Goal: Task Accomplishment & Management: Manage account settings

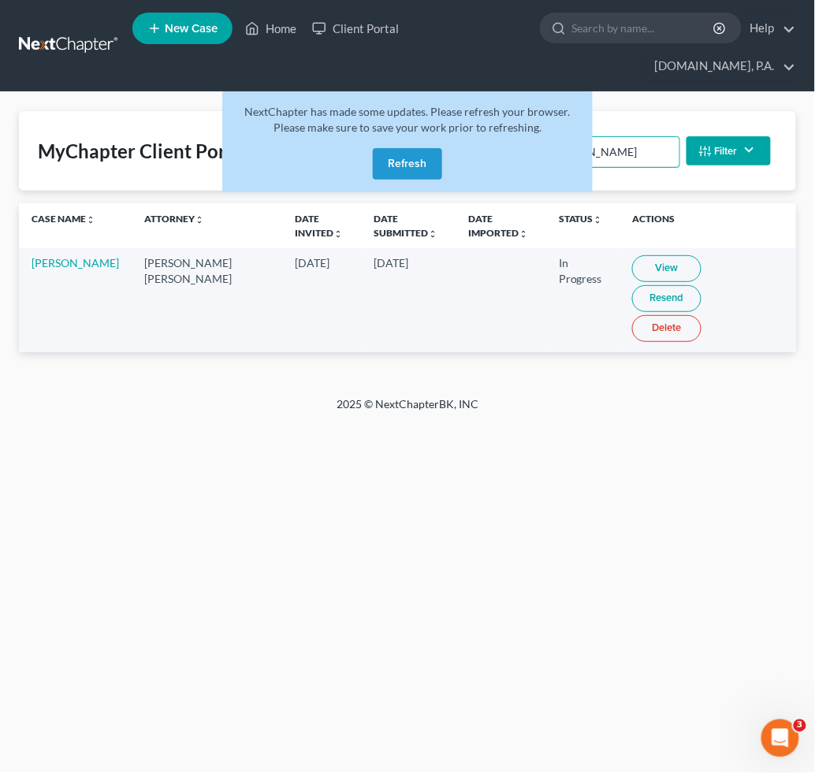
drag, startPoint x: 629, startPoint y: 148, endPoint x: 506, endPoint y: 151, distance: 123.0
click at [627, 149] on input "sanford" at bounding box center [611, 152] width 135 height 30
click at [398, 158] on button "Refresh" at bounding box center [407, 164] width 69 height 32
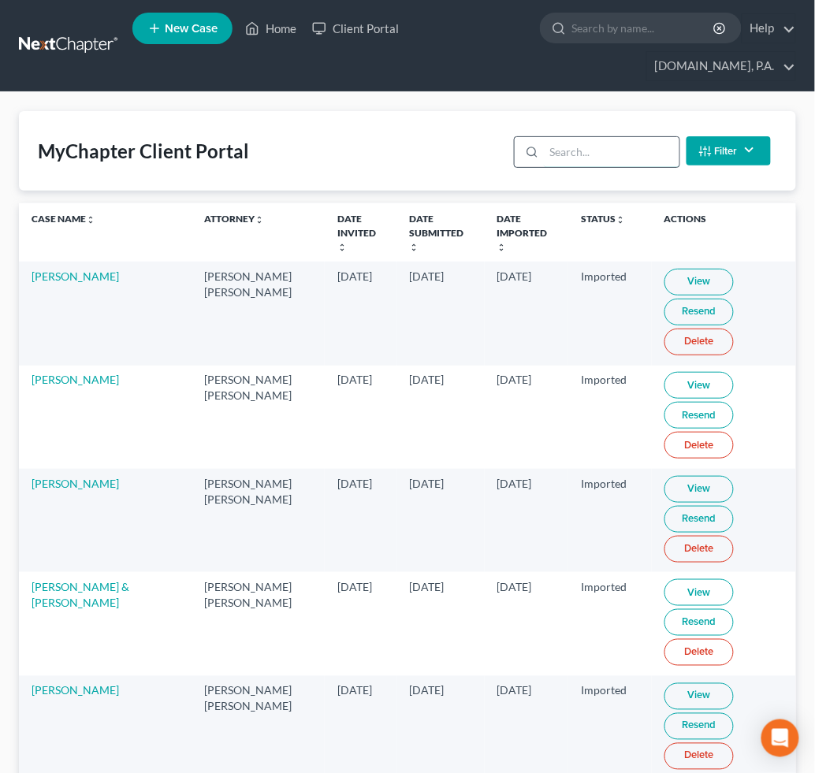
click at [568, 154] on input "search" at bounding box center [611, 152] width 135 height 30
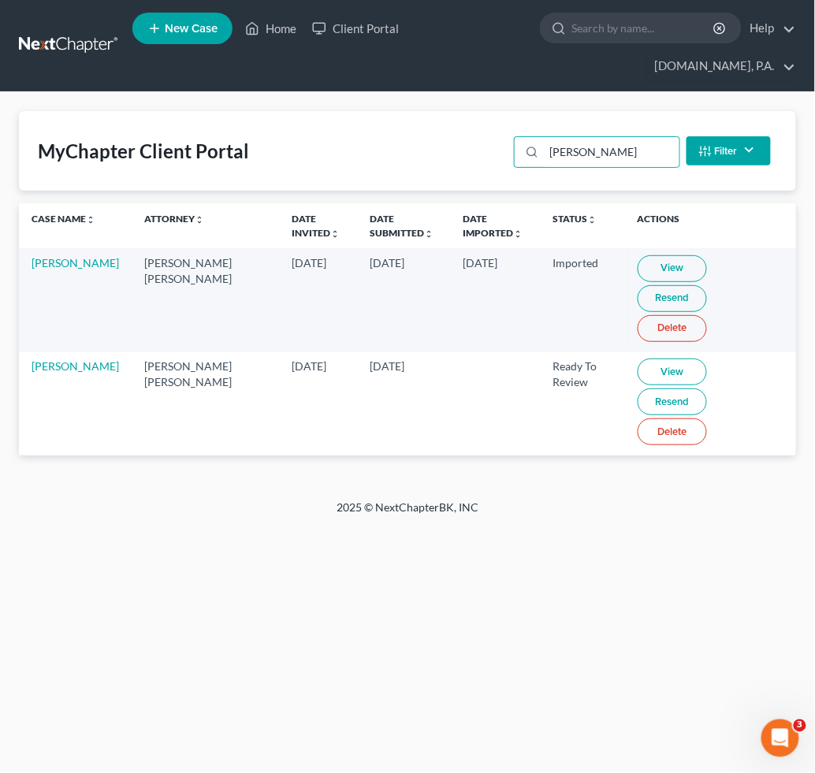
click at [638, 359] on link "View" at bounding box center [672, 372] width 69 height 27
drag, startPoint x: 615, startPoint y: 157, endPoint x: 56, endPoint y: 102, distance: 561.5
click at [66, 102] on div "MyChapter Client Portal castro Filter Status Filter... Invited In Progress Read…" at bounding box center [407, 295] width 815 height 407
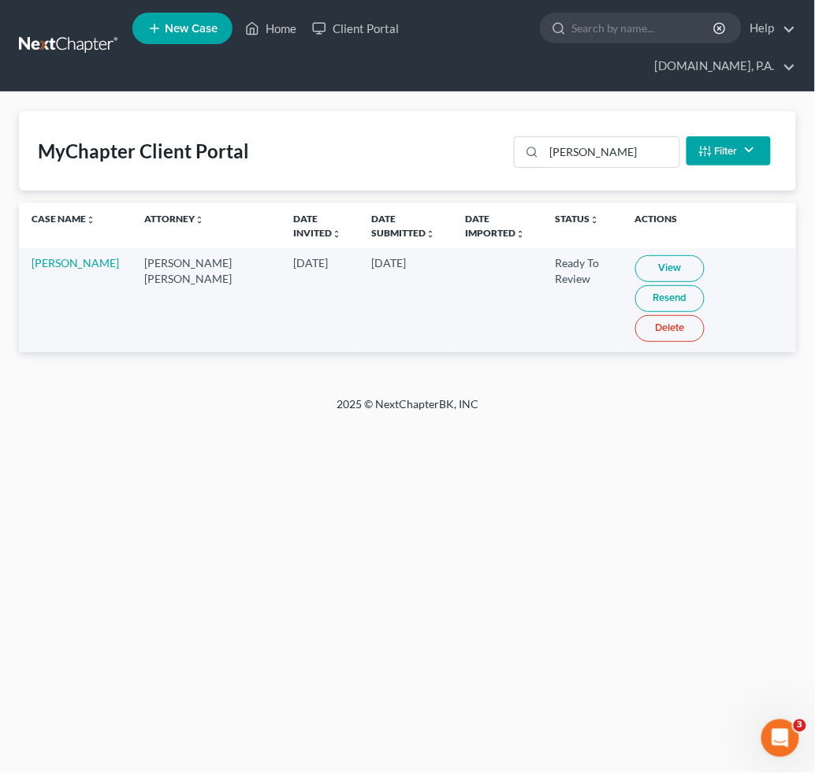
click at [635, 267] on link "View" at bounding box center [669, 268] width 69 height 27
drag, startPoint x: 59, startPoint y: 263, endPoint x: 82, endPoint y: 277, distance: 26.9
click at [80, 273] on td "Beth Voss" at bounding box center [75, 299] width 113 height 103
drag, startPoint x: 68, startPoint y: 259, endPoint x: 102, endPoint y: 271, distance: 36.6
click at [132, 271] on td "[PERSON_NAME] [PERSON_NAME]" at bounding box center [206, 299] width 149 height 103
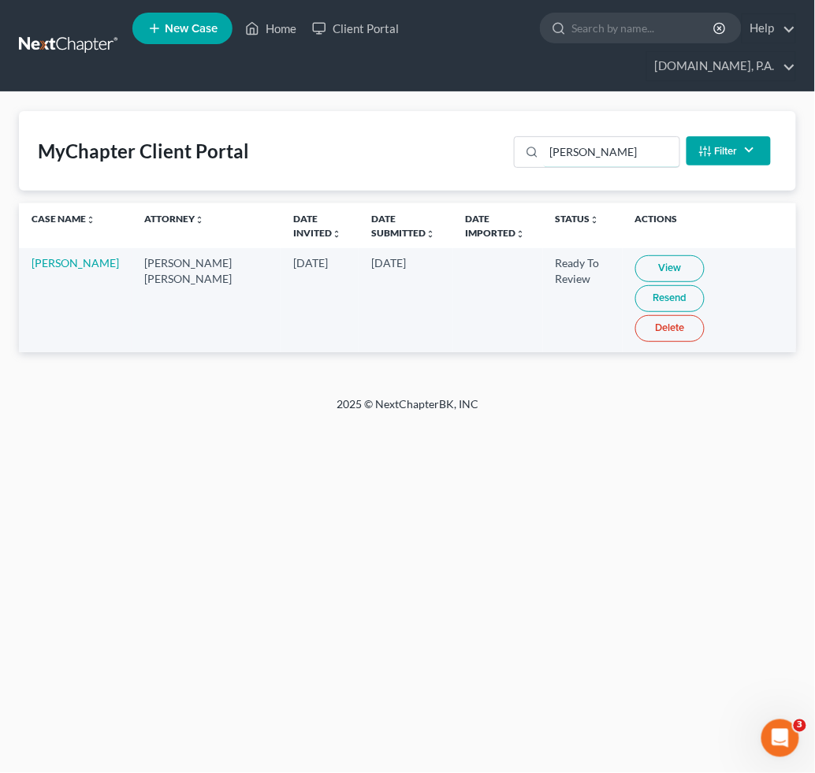
drag, startPoint x: 619, startPoint y: 149, endPoint x: 2, endPoint y: 78, distance: 620.4
click at [157, 83] on div "Home New Case Client Portal Fresh-Start.Law, P.A. jay@fresh-start.law My Accoun…" at bounding box center [407, 386] width 815 height 773
click at [649, 270] on link "View" at bounding box center [672, 268] width 69 height 27
drag, startPoint x: 612, startPoint y: 151, endPoint x: 89, endPoint y: 94, distance: 526.5
click at [308, 104] on div "MyChapter Client Portal salgado Filter Status Filter... Invited In Progress Rea…" at bounding box center [407, 244] width 815 height 304
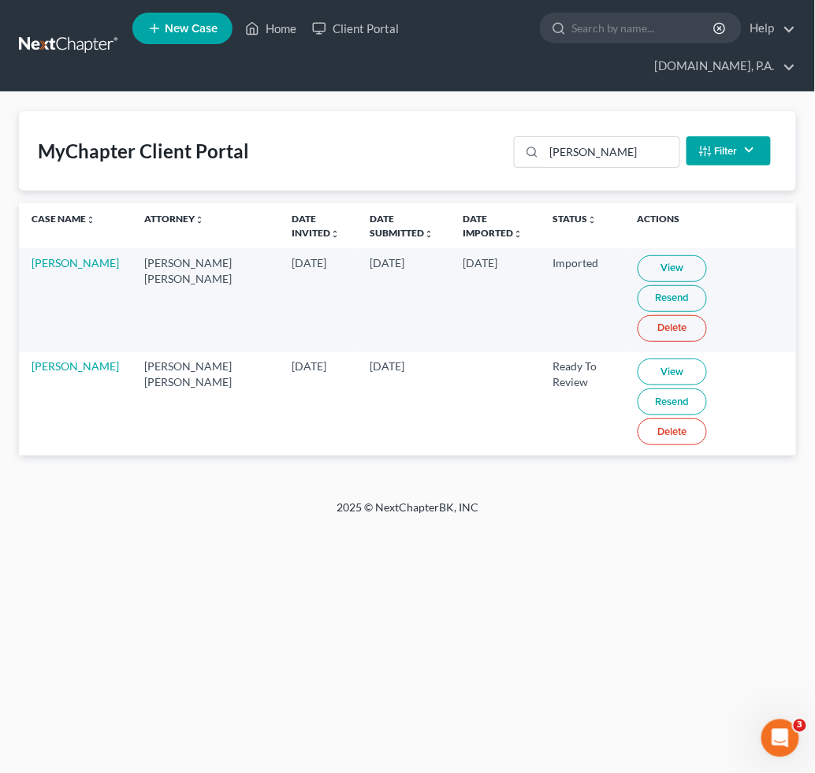
click at [638, 359] on link "View" at bounding box center [672, 372] width 69 height 27
drag, startPoint x: 584, startPoint y: 154, endPoint x: 386, endPoint y: 156, distance: 197.8
click at [500, 156] on div "MyChapter Client Portal scott Filter Status Filter... Invited In Progress Ready…" at bounding box center [407, 151] width 777 height 80
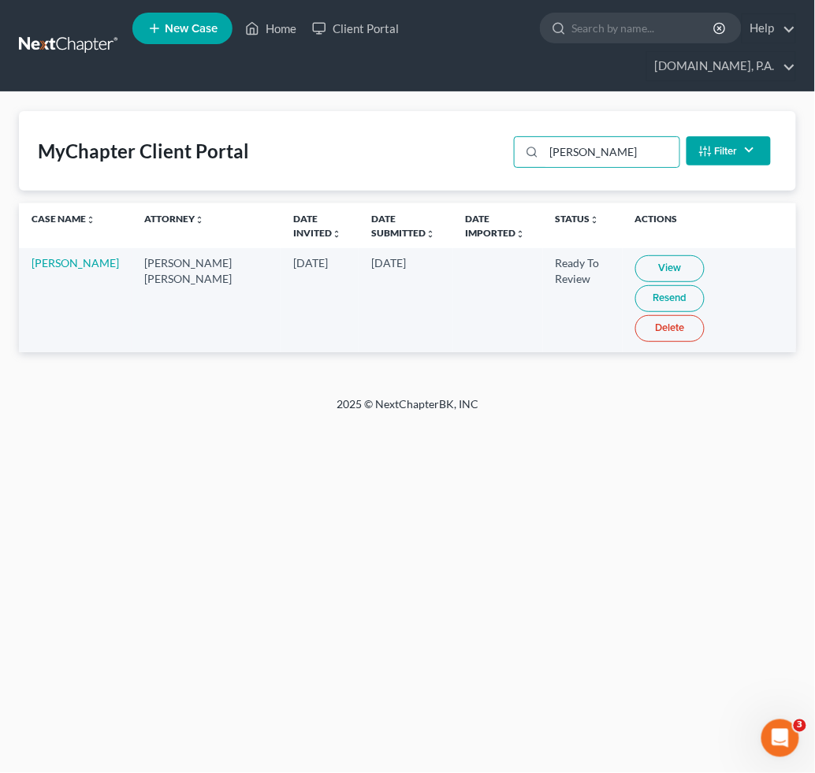
click at [647, 262] on link "View" at bounding box center [669, 268] width 69 height 27
drag, startPoint x: 598, startPoint y: 153, endPoint x: 236, endPoint y: 124, distance: 362.9
click at [334, 121] on div "MyChapter Client Portal veloz Filter Status Filter... Invited In Progress Ready…" at bounding box center [407, 151] width 777 height 80
click at [638, 264] on link "View" at bounding box center [672, 268] width 69 height 27
click at [653, 266] on link "View" at bounding box center [672, 268] width 69 height 27
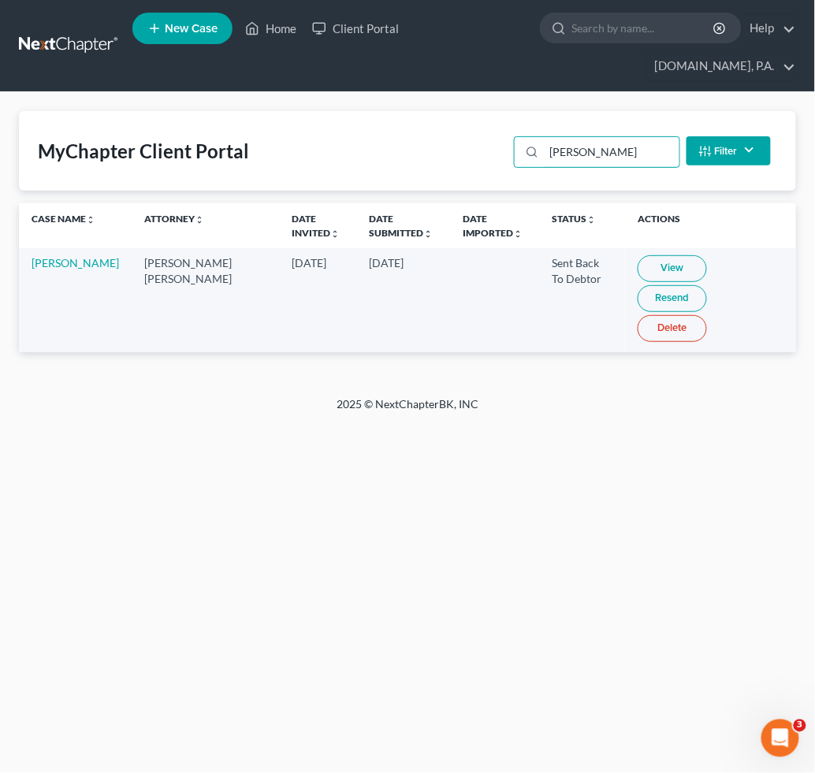
drag, startPoint x: 613, startPoint y: 154, endPoint x: 207, endPoint y: 106, distance: 408.7
click at [203, 104] on div "MyChapter Client Portal daniels Filter Status Filter... Invited In Progress Rea…" at bounding box center [407, 244] width 815 height 304
click at [649, 259] on link "View" at bounding box center [669, 268] width 69 height 27
click at [643, 266] on link "View" at bounding box center [669, 268] width 69 height 27
drag, startPoint x: 613, startPoint y: 162, endPoint x: -232, endPoint y: 90, distance: 848.7
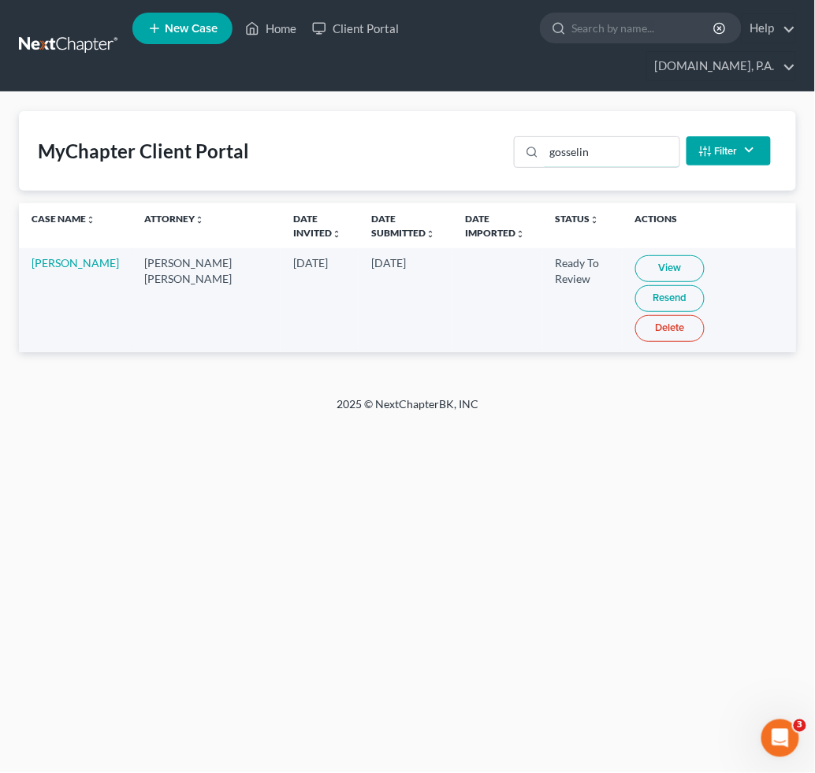
click at [0, 90] on html "Home New Case Client Portal Fresh-Start.Law, P.A. jay@fresh-start.law My Accoun…" at bounding box center [407, 386] width 815 height 773
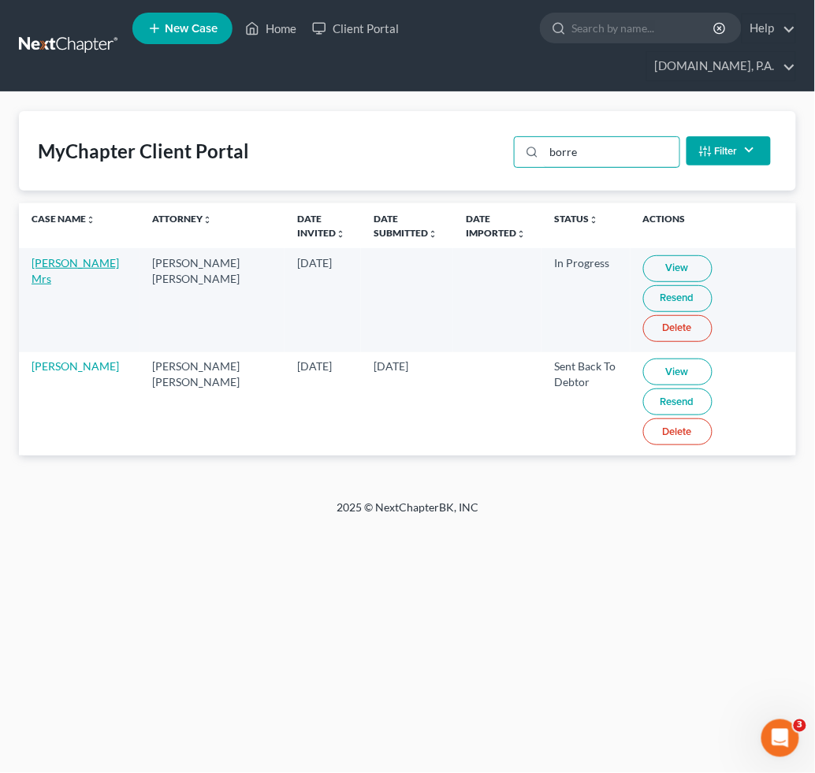
type input "borre"
click at [658, 265] on link "View" at bounding box center [677, 268] width 69 height 27
click at [712, 389] on link "Resend" at bounding box center [677, 402] width 69 height 27
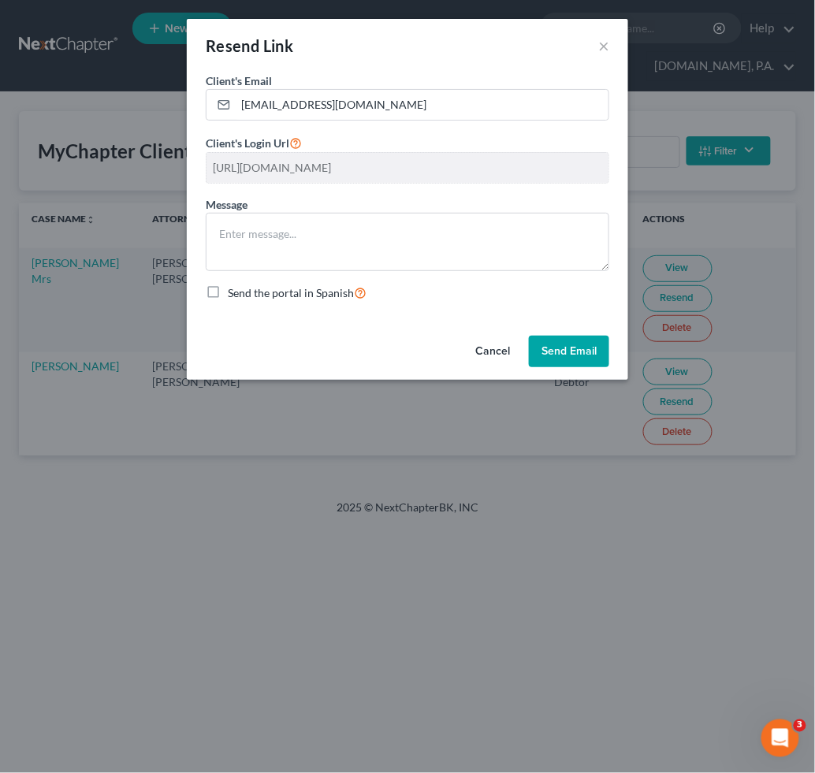
click at [493, 346] on button "Cancel" at bounding box center [493, 352] width 60 height 32
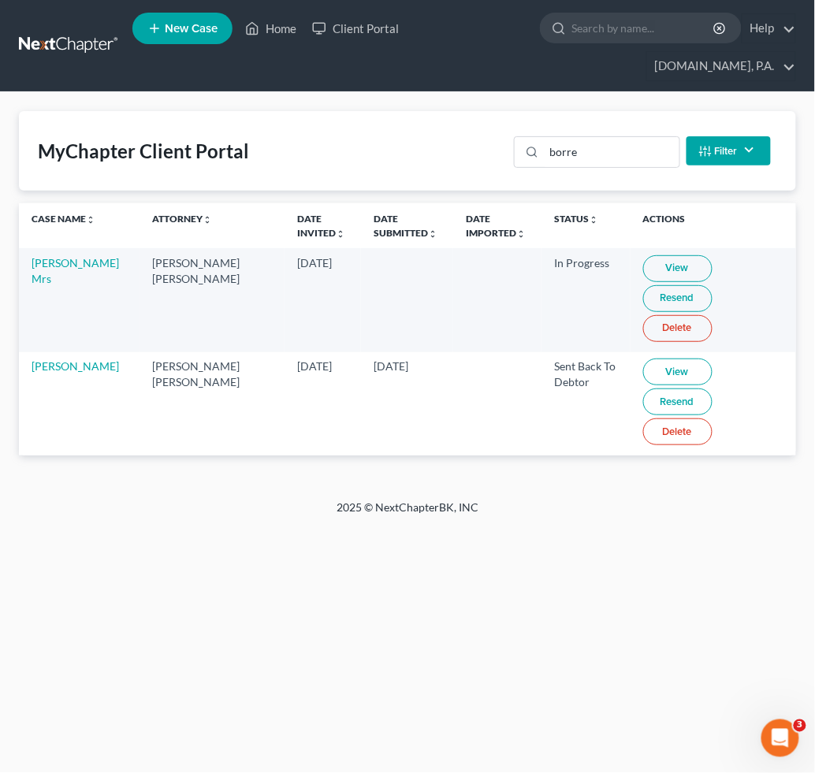
click at [712, 285] on link "Resend" at bounding box center [677, 298] width 69 height 27
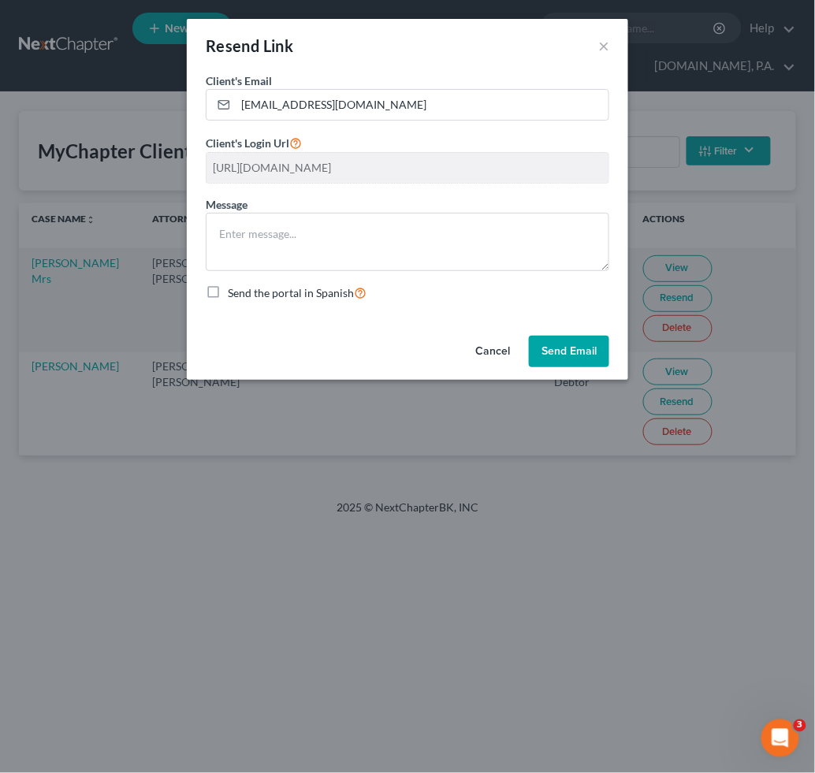
drag, startPoint x: 444, startPoint y: 623, endPoint x: 456, endPoint y: 616, distance: 14.5
click at [448, 621] on div "Resend Link × Client's Email * mborrero0704@gmail.com Client's Login Url https:…" at bounding box center [407, 386] width 815 height 773
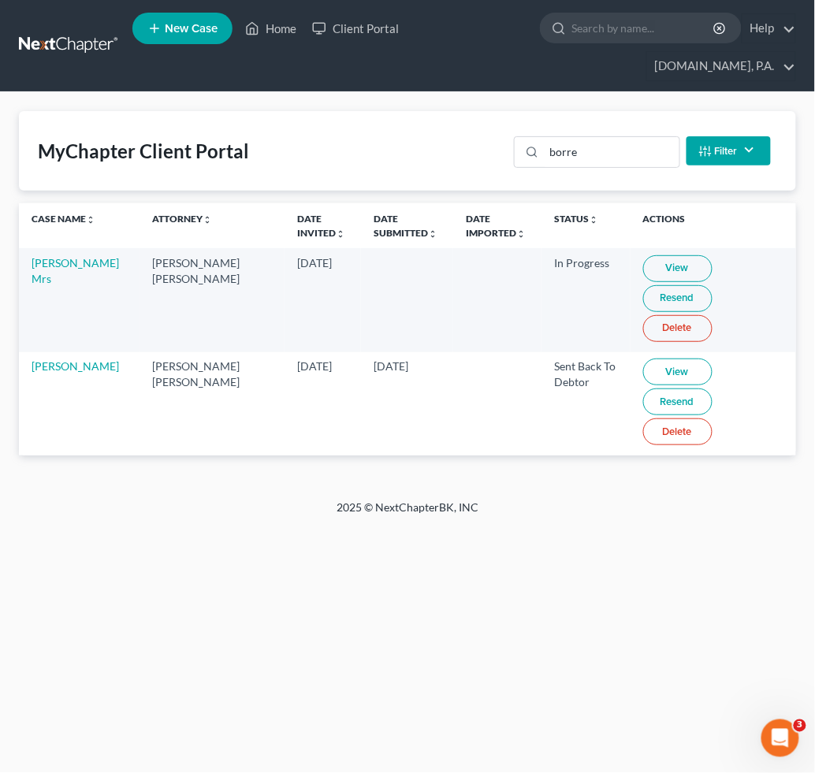
click at [712, 285] on link "Resend" at bounding box center [677, 298] width 69 height 27
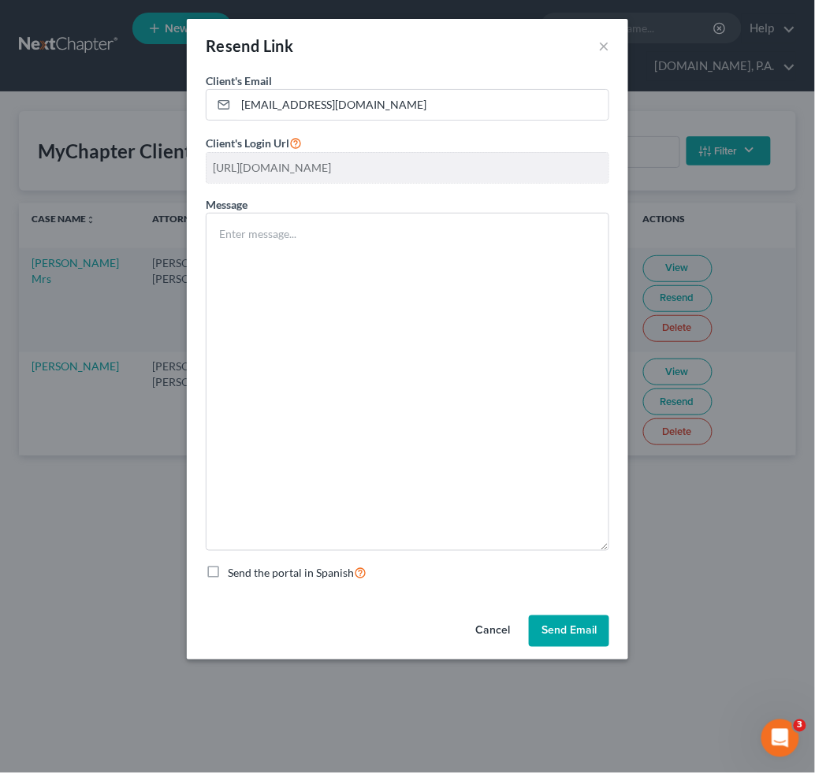
drag, startPoint x: 608, startPoint y: 266, endPoint x: 656, endPoint y: 569, distance: 306.4
click at [657, 569] on div "Resend Link × Client's Email * mborrero0704@gmail.com Client's Login Url https:…" at bounding box center [407, 386] width 815 height 773
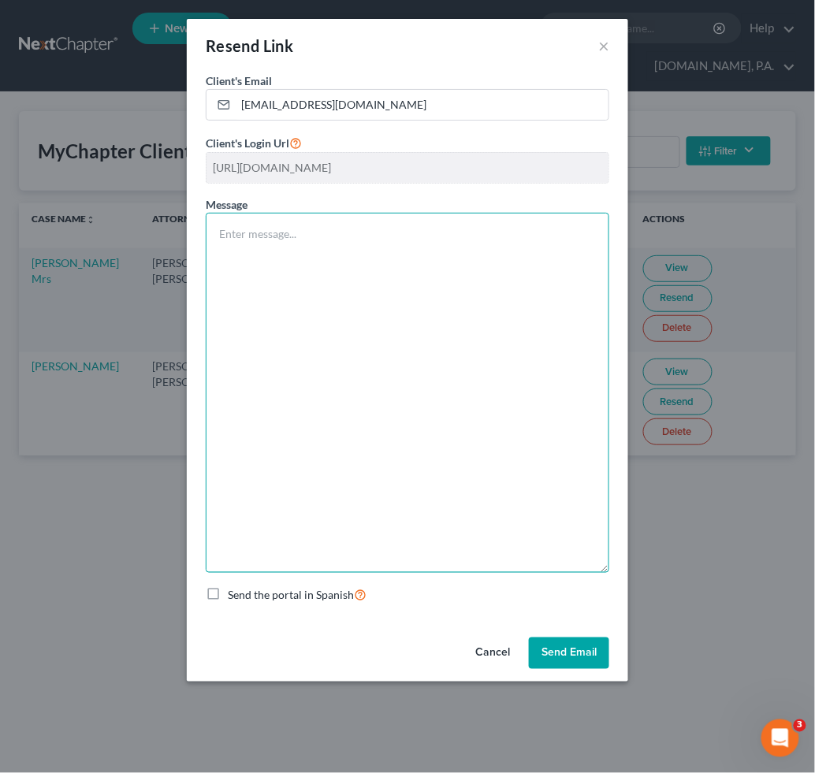
click at [290, 255] on textarea at bounding box center [408, 393] width 404 height 360
paste textarea "Good Afternoon, Mr. , Thank you for completing the initial request —they’ve bee…"
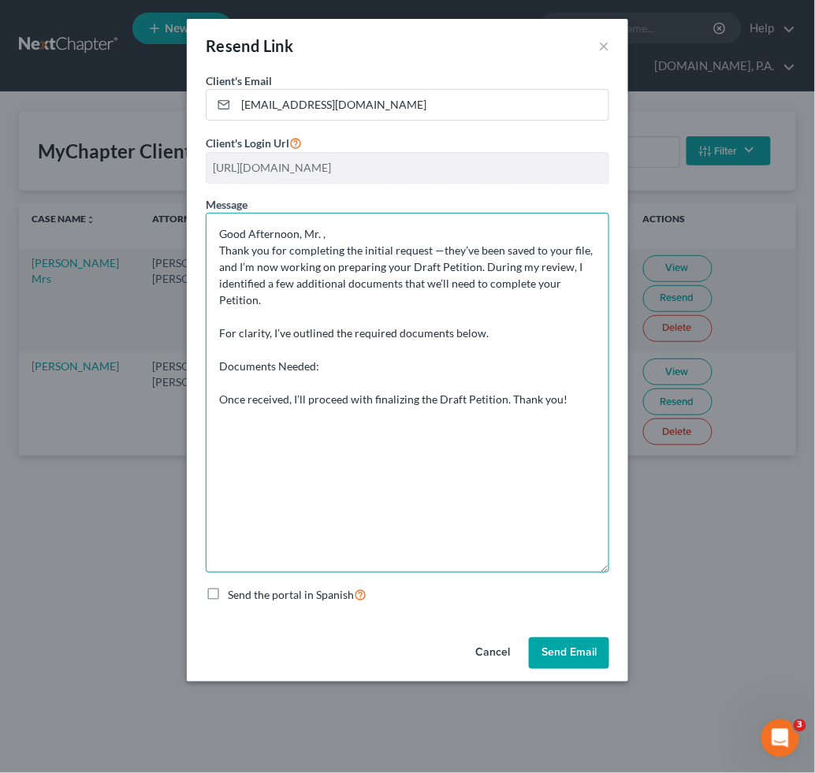
drag, startPoint x: 318, startPoint y: 228, endPoint x: 328, endPoint y: 232, distance: 10.2
click at [321, 228] on textarea "Good Afternoon, Mr. , Thank you for completing the initial request —they’ve bee…" at bounding box center [408, 393] width 404 height 360
drag, startPoint x: 415, startPoint y: 378, endPoint x: 420, endPoint y: 389, distance: 13.0
click at [417, 378] on textarea "Good Afternoon, Mr. & Mrs. Borrero, Thank you for completing the initial reques…" at bounding box center [408, 393] width 404 height 360
click at [370, 394] on textarea "Good Afternoon, Mr. & Mrs. Borrero, Thank you for completing the initial reques…" at bounding box center [408, 393] width 404 height 360
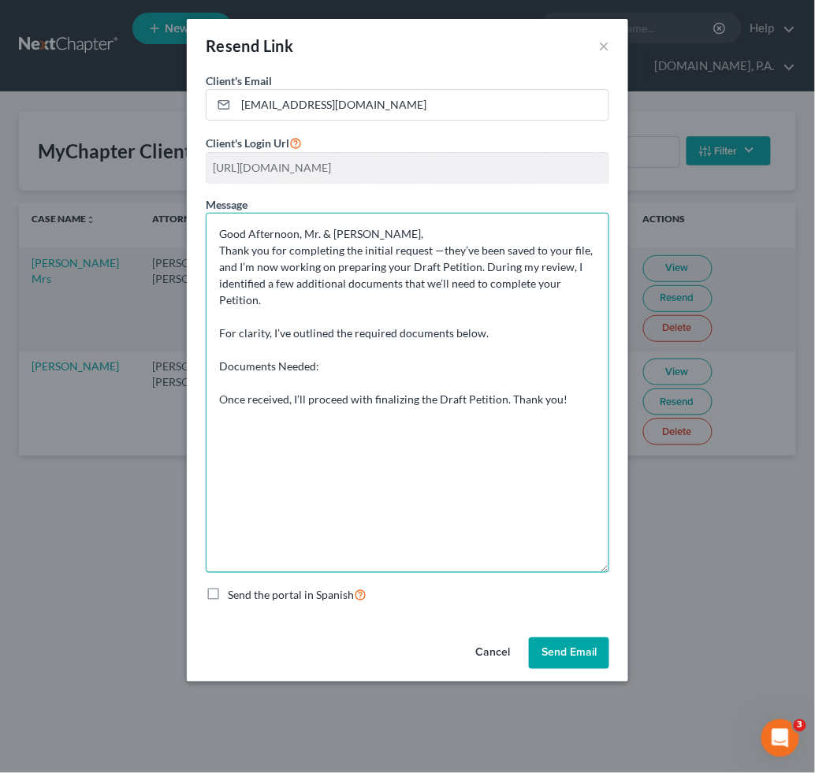
click at [263, 381] on textarea "Good Afternoon, Mr. & Mrs. Borrero, Thank you for completing the initial reques…" at bounding box center [408, 393] width 404 height 360
paste textarea "Last 6 months of Pay Stubs or Profit & Loss Statement (for business owners) Las…"
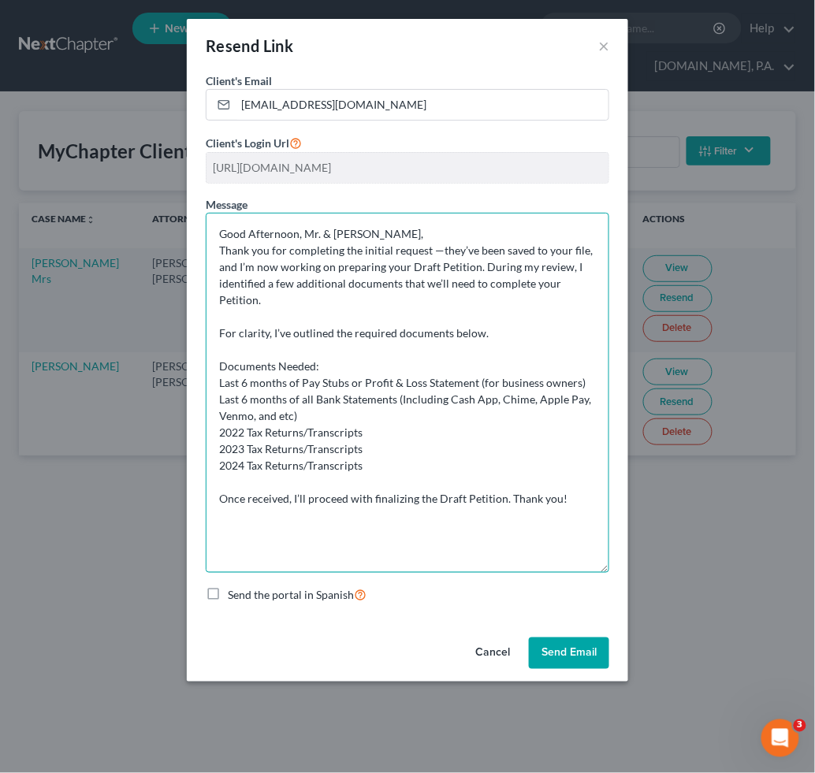
click at [418, 444] on textarea "Good Afternoon, Mr. & Mrs. Borrero, Thank you for completing the initial reques…" at bounding box center [408, 393] width 404 height 360
click at [421, 437] on textarea "Good Afternoon, Mr. & Mrs. Borrero, Thank you for completing the initial reques…" at bounding box center [408, 393] width 404 height 360
click at [400, 464] on textarea "Good Afternoon, Mr. & Mrs. Borrero, Thank you for completing the initial reques…" at bounding box center [408, 393] width 404 height 360
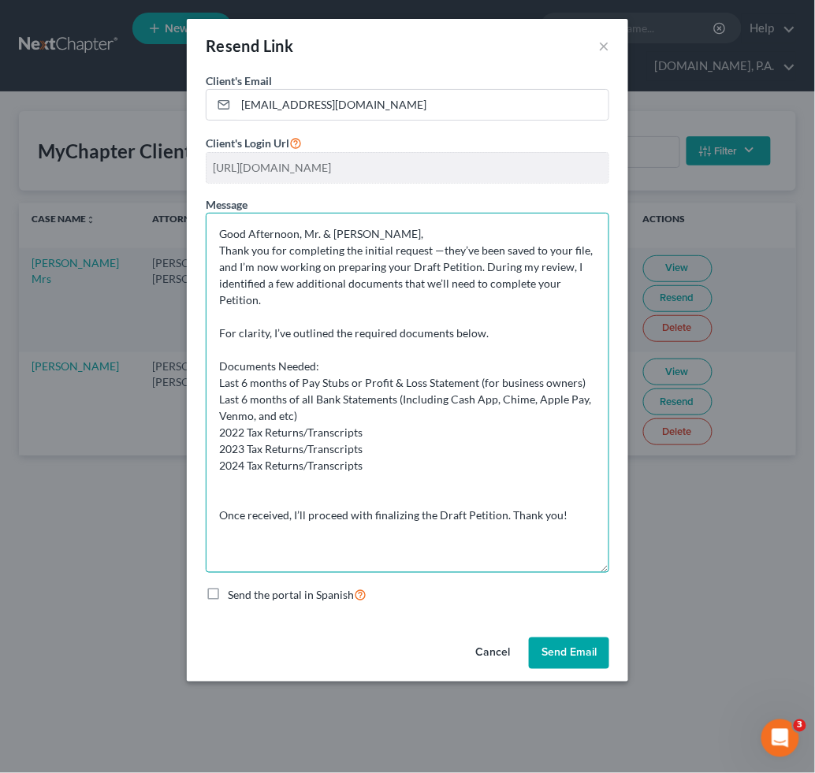
paste textarea "401k, IRA, [PERSON_NAME], Stock/Brokerage, Pension Funds, & Retirement account …"
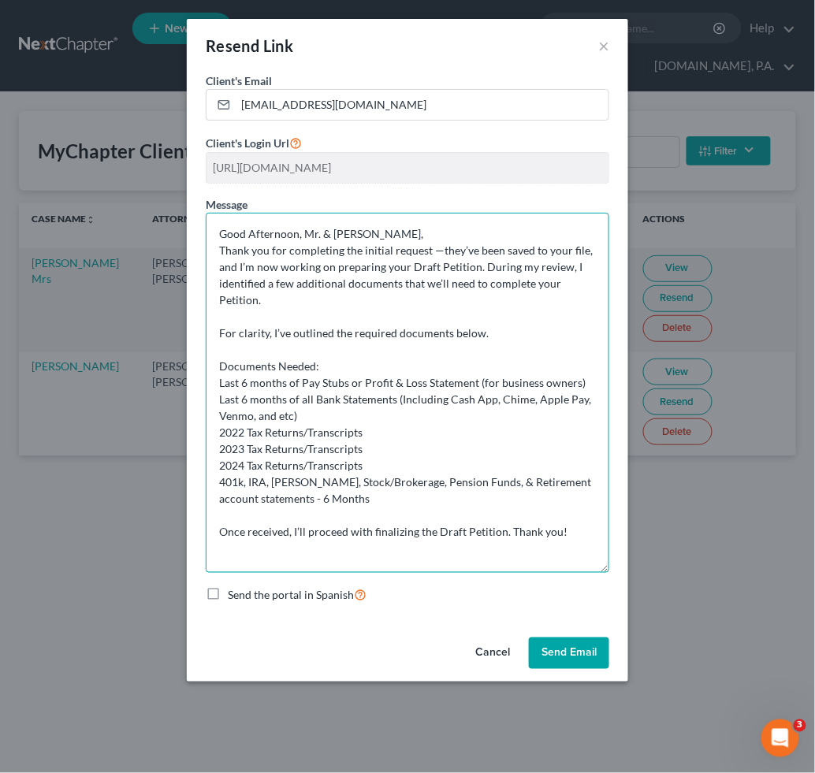
click at [440, 527] on textarea "Good Afternoon, Mr. & Mrs. Borrero, Thank you for completing the initial reques…" at bounding box center [408, 393] width 404 height 360
drag, startPoint x: 389, startPoint y: 467, endPoint x: 221, endPoint y: 431, distance: 171.7
click at [221, 431] on textarea "Good Afternoon, Mr. & Mrs. Borrero, Thank you for completing the initial reques…" at bounding box center [408, 393] width 404 height 360
click at [374, 437] on textarea "Good Afternoon, Mr. & Mrs. Borrero, Thank you for completing the initial reques…" at bounding box center [408, 393] width 404 height 360
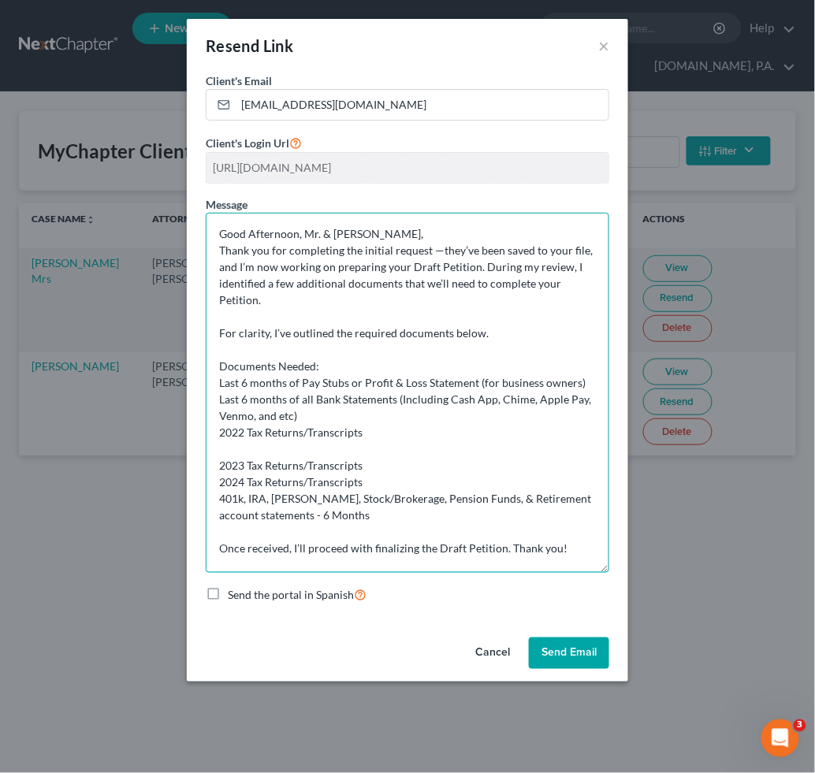
paste textarea "Upon review, the documents provided are missing certain pages and schedules. Th…"
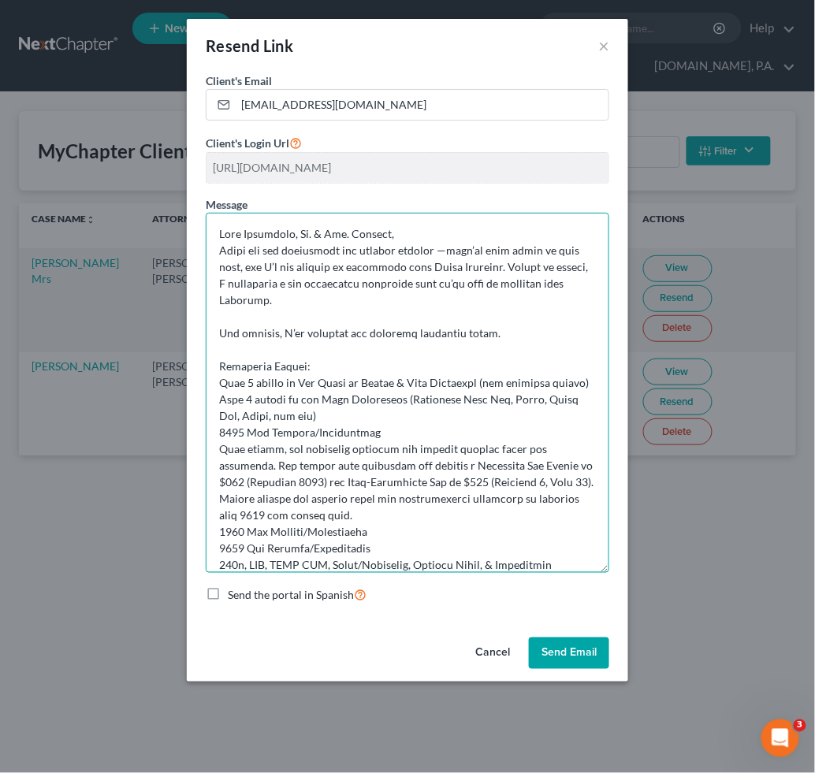
click at [223, 382] on textarea at bounding box center [408, 393] width 404 height 360
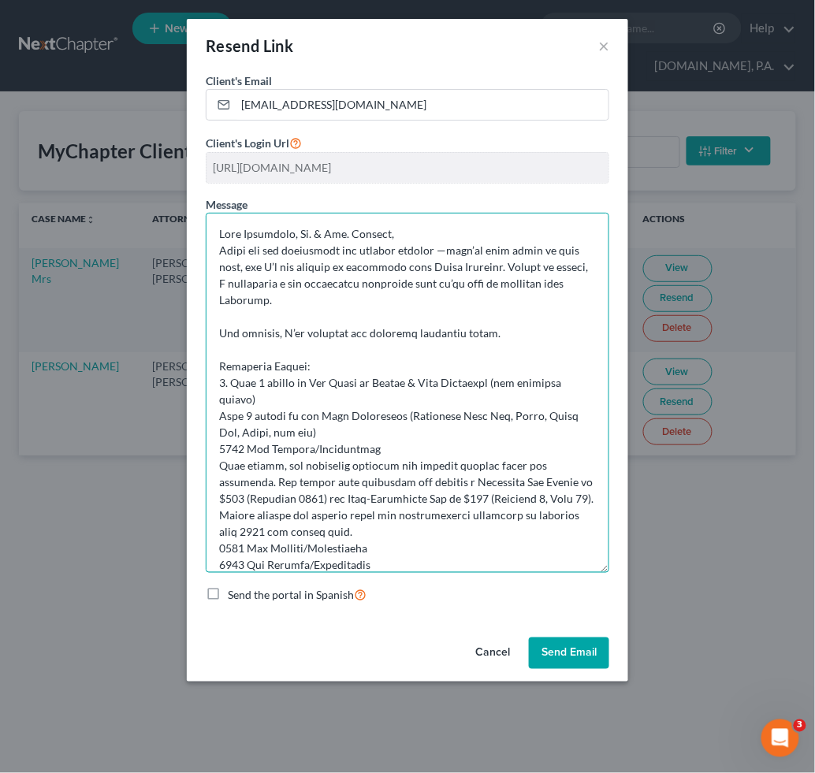
click at [224, 415] on textarea at bounding box center [408, 393] width 404 height 360
click at [221, 448] on textarea at bounding box center [408, 393] width 404 height 360
drag, startPoint x: 274, startPoint y: 404, endPoint x: 292, endPoint y: 404, distance: 17.3
click at [274, 404] on textarea at bounding box center [408, 393] width 404 height 360
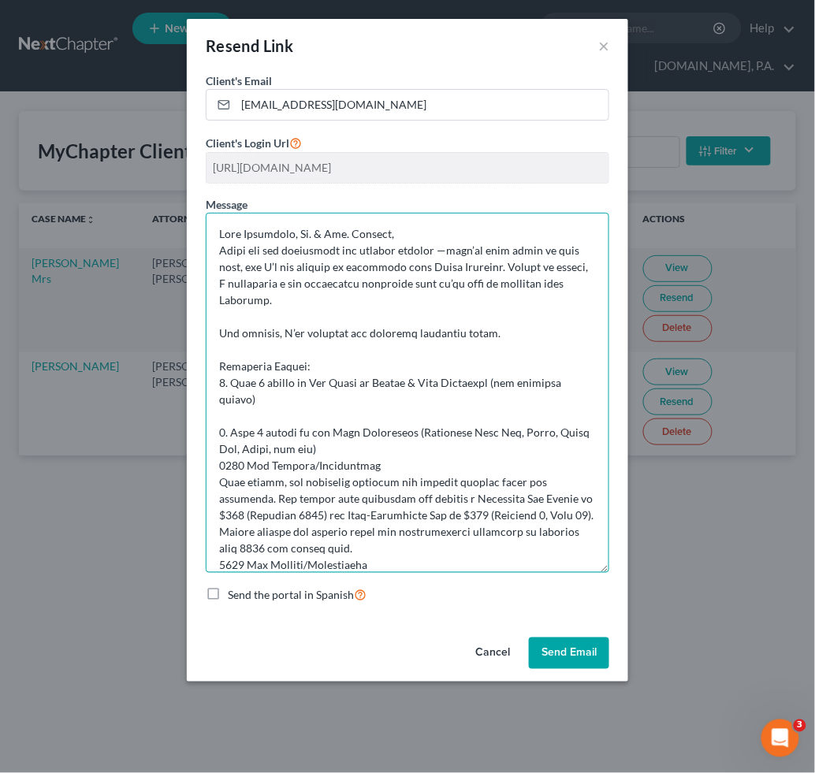
click at [335, 446] on textarea at bounding box center [408, 393] width 404 height 360
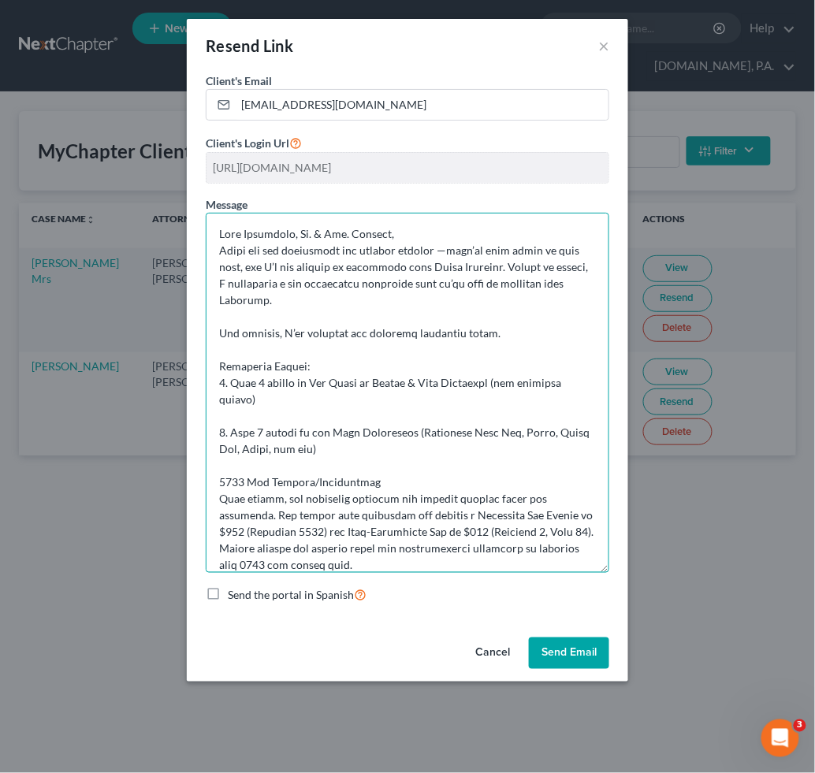
click at [391, 480] on textarea at bounding box center [408, 393] width 404 height 360
click at [218, 482] on textarea at bounding box center [408, 393] width 404 height 360
click at [218, 501] on textarea at bounding box center [408, 393] width 404 height 360
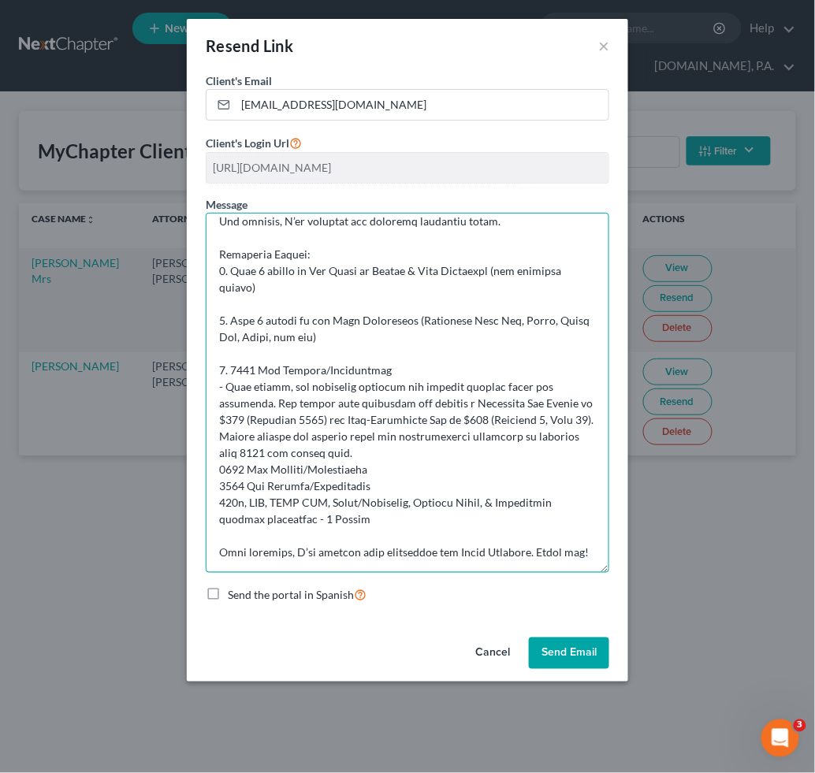
scroll to position [128, 0]
click at [219, 448] on textarea at bounding box center [408, 393] width 404 height 360
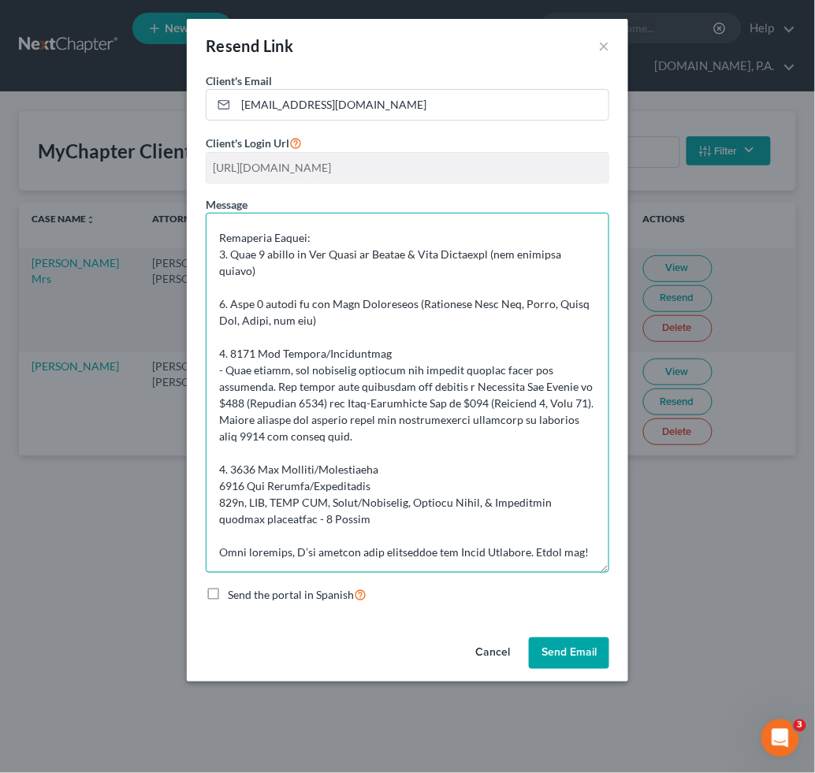
click at [408, 459] on textarea at bounding box center [408, 393] width 404 height 360
click at [455, 463] on textarea at bounding box center [408, 393] width 404 height 360
paste textarea "Not received. Please upload your complete 2023 tax return or IRS transcript."
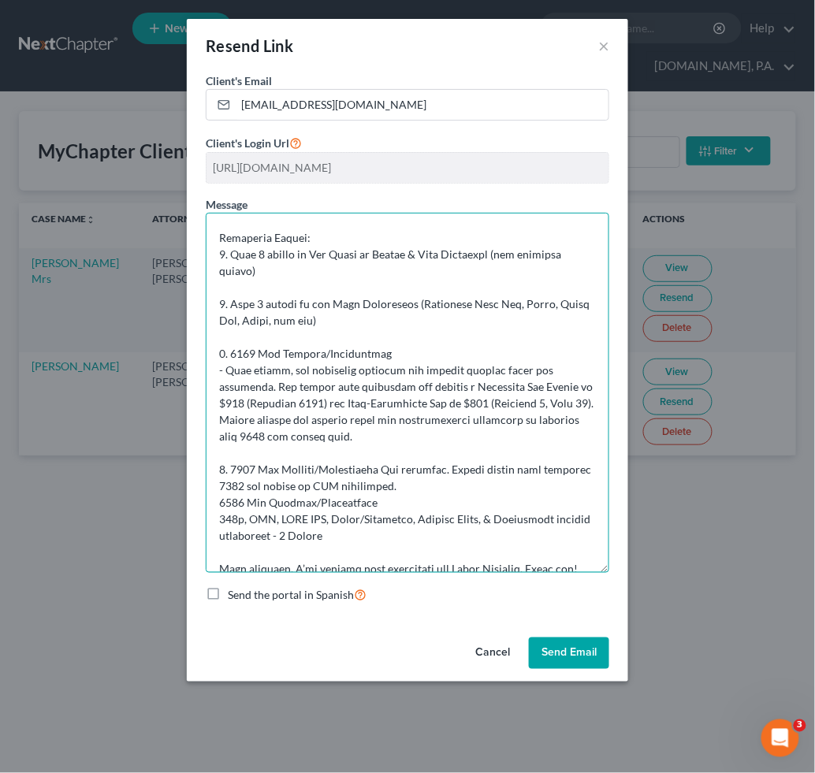
click at [377, 463] on textarea at bounding box center [408, 393] width 404 height 360
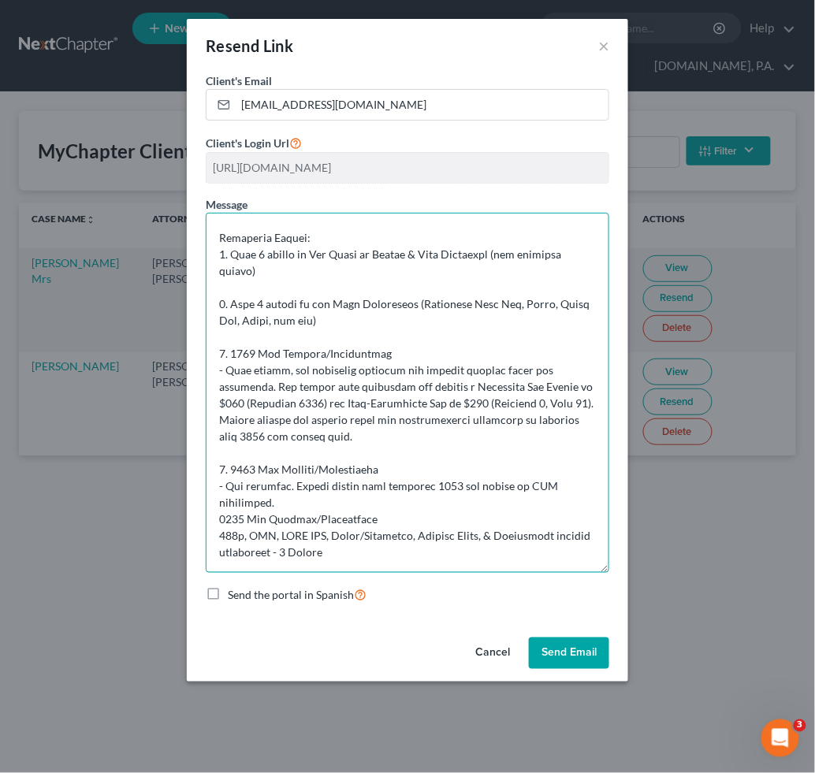
click at [333, 506] on textarea at bounding box center [408, 393] width 404 height 360
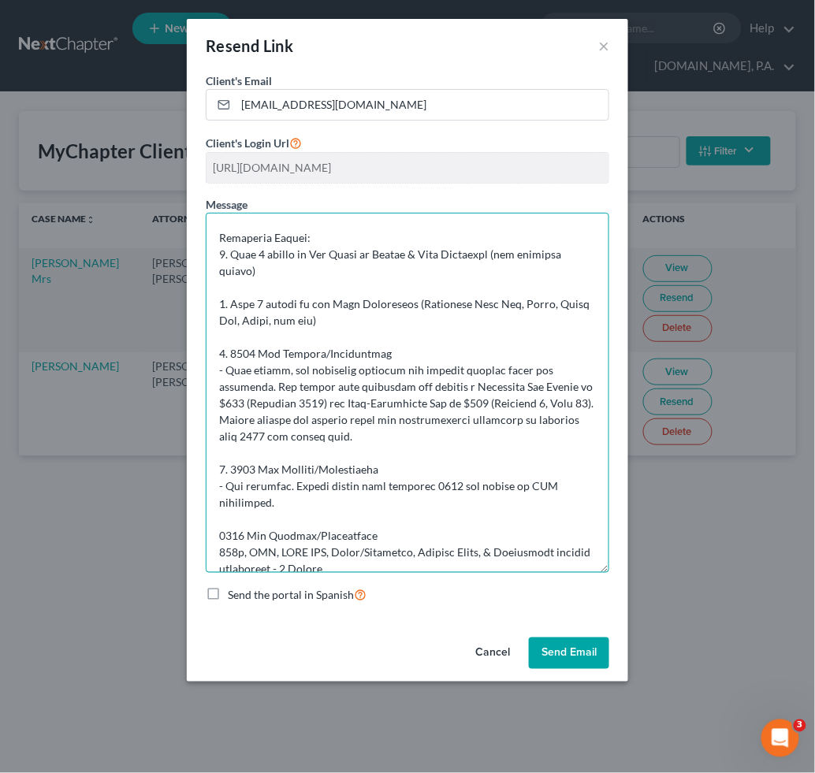
click at [218, 535] on textarea at bounding box center [408, 393] width 404 height 360
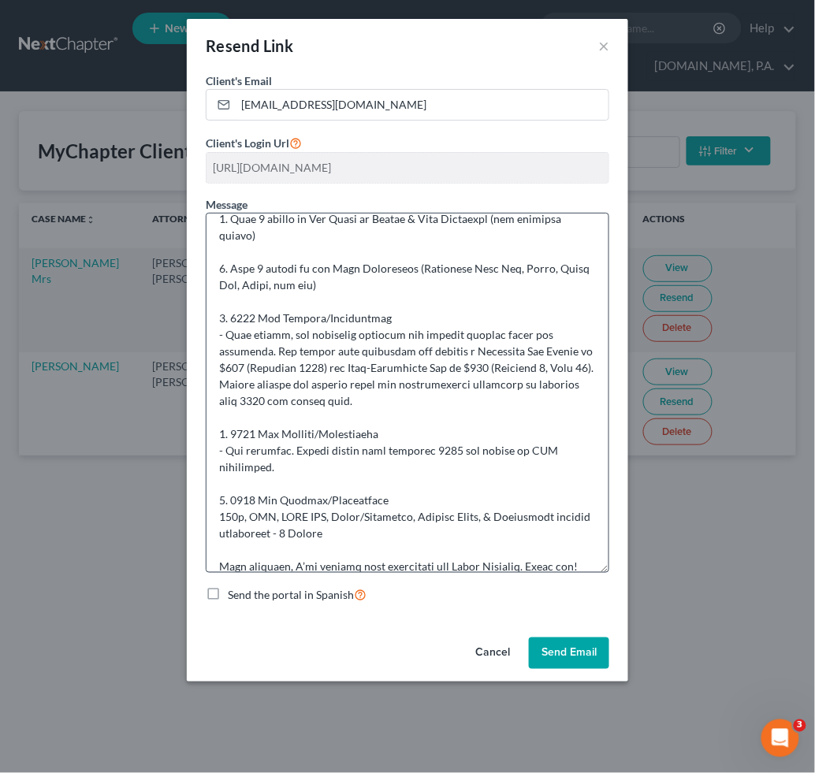
scroll to position [194, 0]
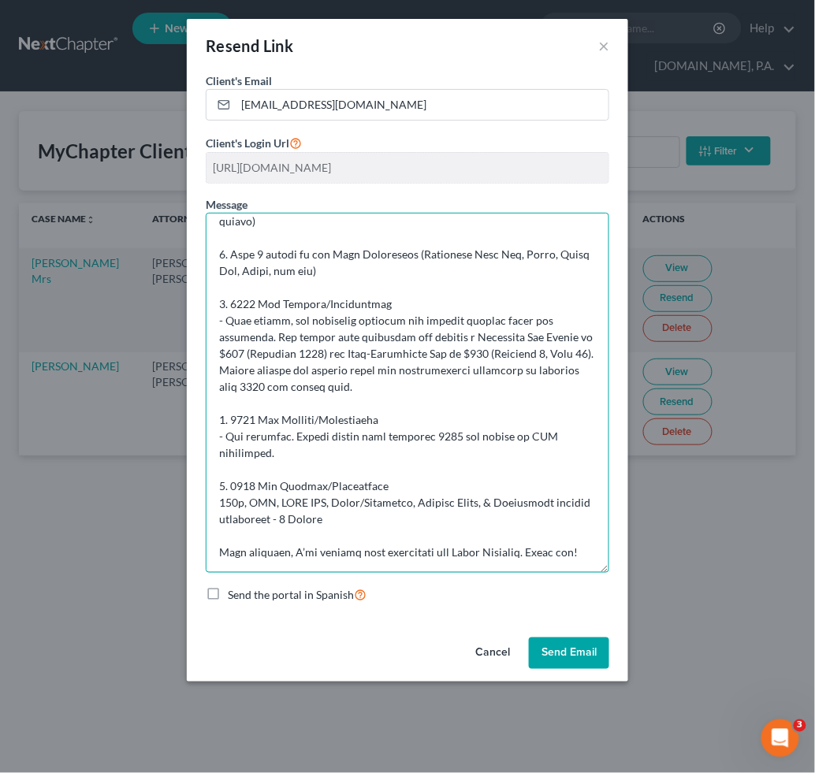
click at [400, 471] on textarea at bounding box center [408, 393] width 404 height 360
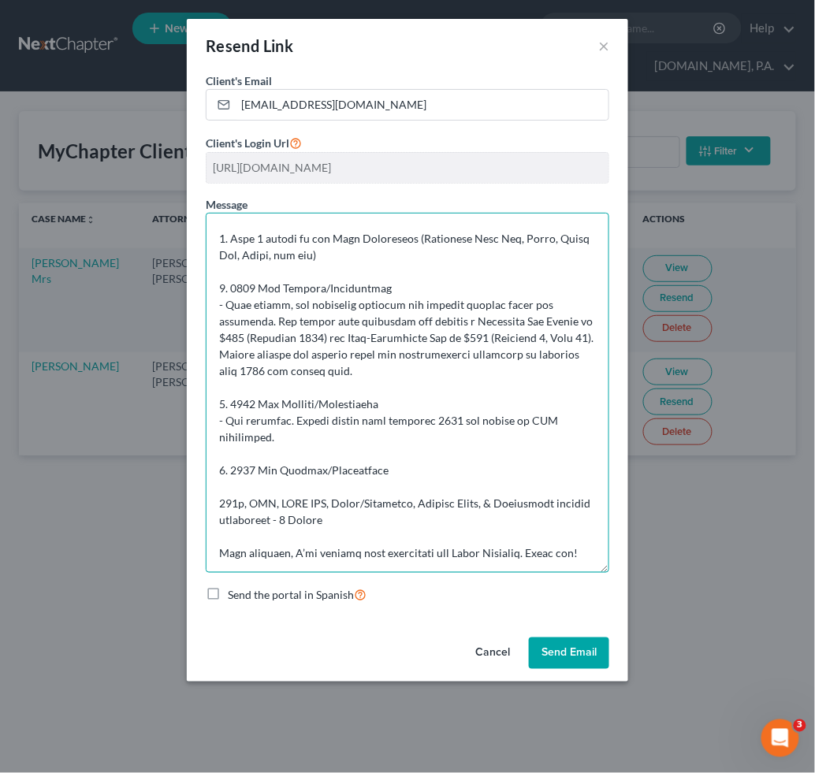
paste textarea "Upon review, the documents provided are missing certain pages and schedules. Th…"
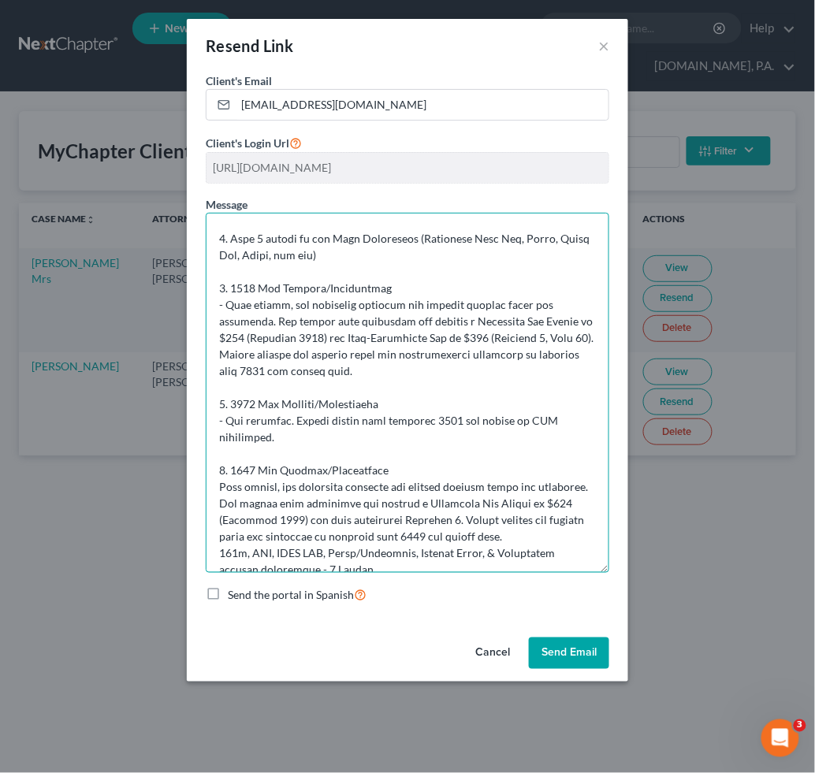
drag, startPoint x: 218, startPoint y: 482, endPoint x: 306, endPoint y: 491, distance: 88.8
click at [220, 484] on textarea at bounding box center [408, 393] width 404 height 360
click at [566, 533] on textarea at bounding box center [408, 393] width 404 height 360
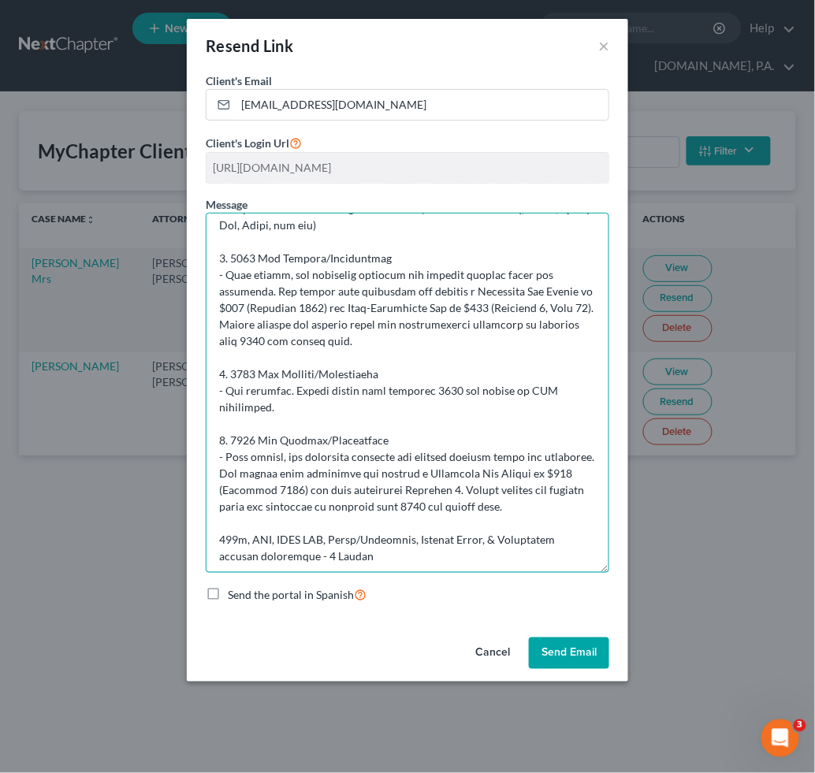
scroll to position [277, 0]
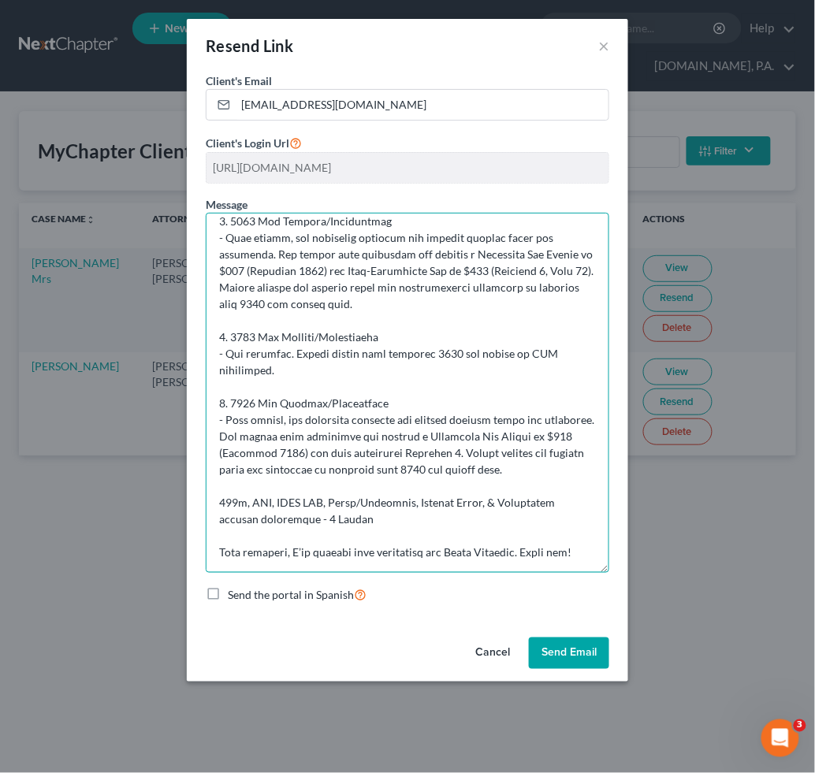
click at [219, 483] on textarea at bounding box center [408, 393] width 404 height 360
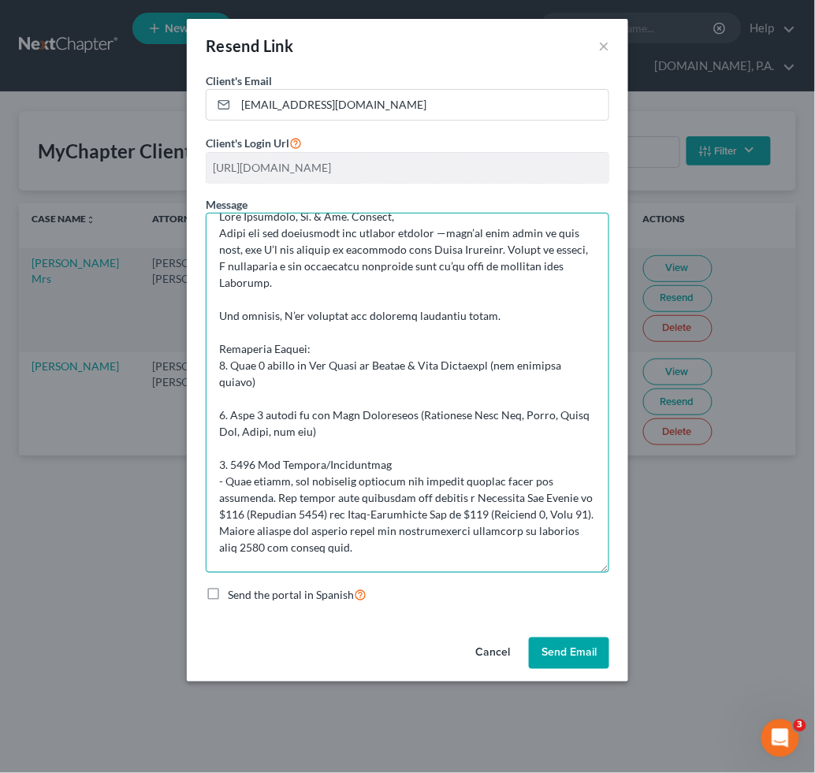
scroll to position [0, 0]
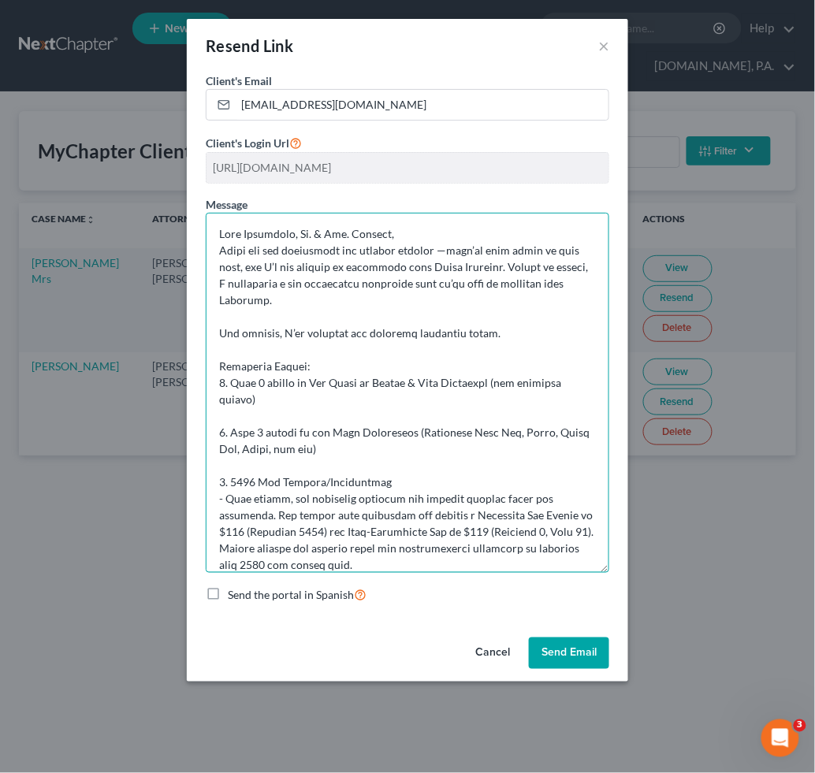
drag, startPoint x: 569, startPoint y: 536, endPoint x: 174, endPoint y: 201, distance: 517.8
click at [174, 201] on div "Resend Link × Client's Email * mborrero0704@gmail.com Client's Login Url https:…" at bounding box center [407, 386] width 815 height 773
drag, startPoint x: 268, startPoint y: 259, endPoint x: 396, endPoint y: 283, distance: 129.8
click at [396, 284] on textarea at bounding box center [408, 393] width 404 height 360
click at [331, 226] on textarea at bounding box center [408, 393] width 404 height 360
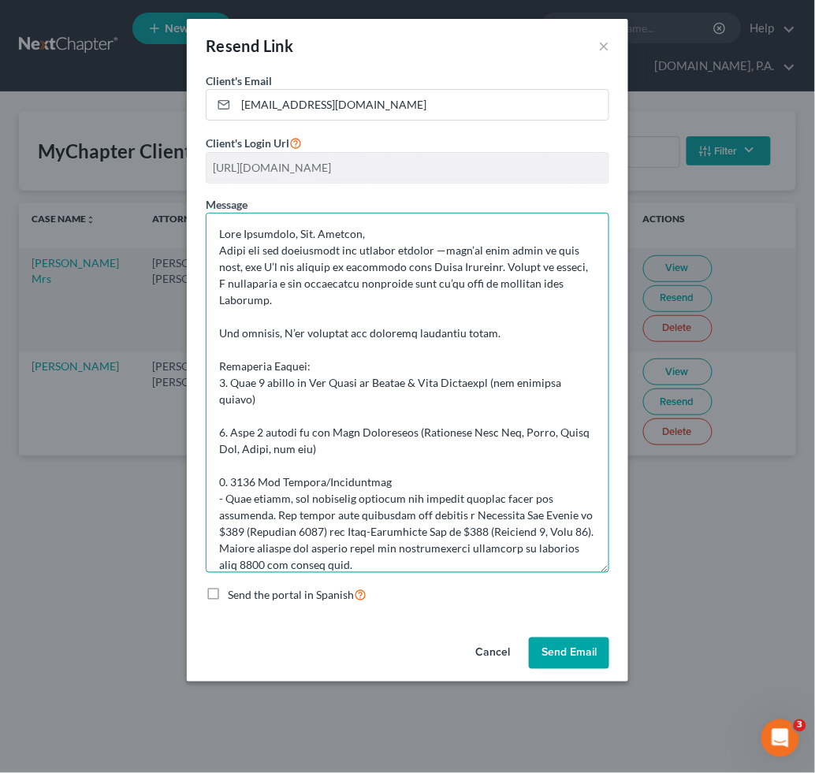
drag, startPoint x: 386, startPoint y: 337, endPoint x: 418, endPoint y: 382, distance: 55.3
click at [392, 341] on textarea at bounding box center [408, 393] width 404 height 360
type textarea "Good Afternoon, Mrs. Borrero, Thank you for completing the initial request —the…"
click at [397, 430] on textarea at bounding box center [408, 393] width 404 height 360
drag, startPoint x: 573, startPoint y: 537, endPoint x: 213, endPoint y: 221, distance: 479.2
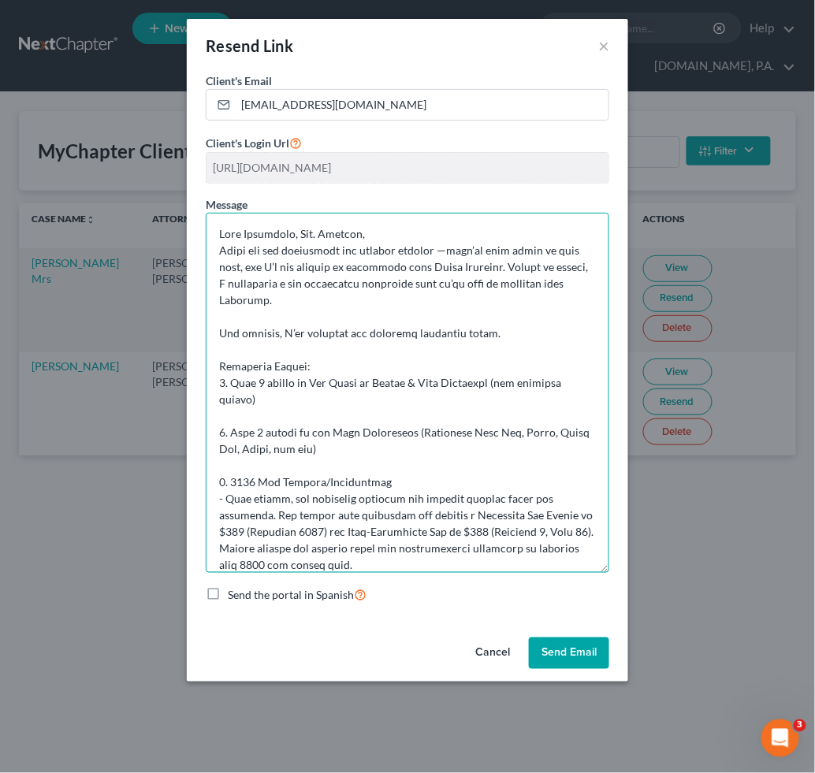
click at [213, 221] on textarea at bounding box center [408, 393] width 404 height 360
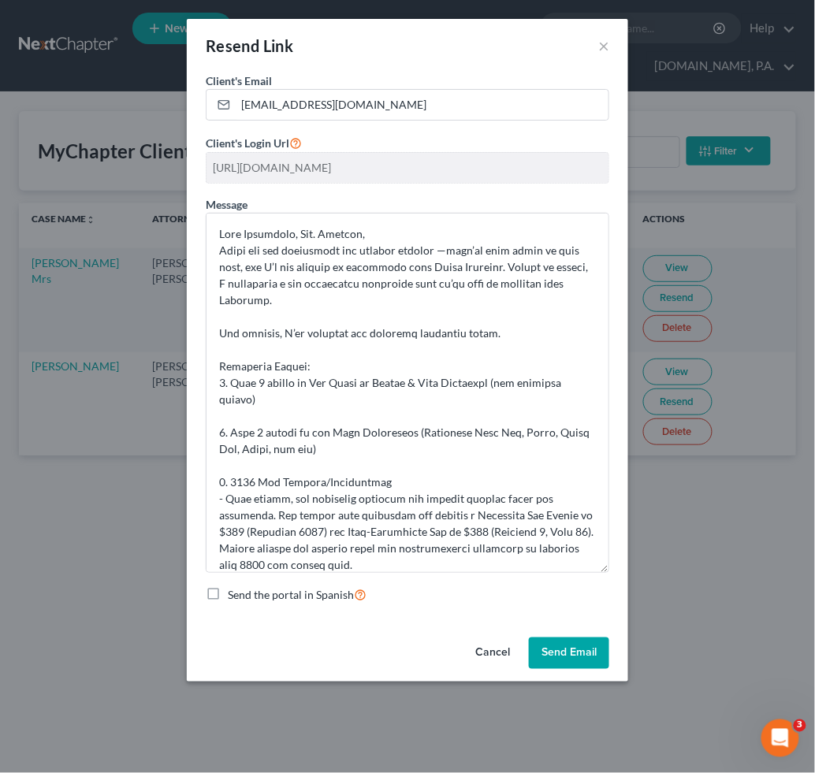
click at [565, 655] on button "Send Email" at bounding box center [569, 654] width 80 height 32
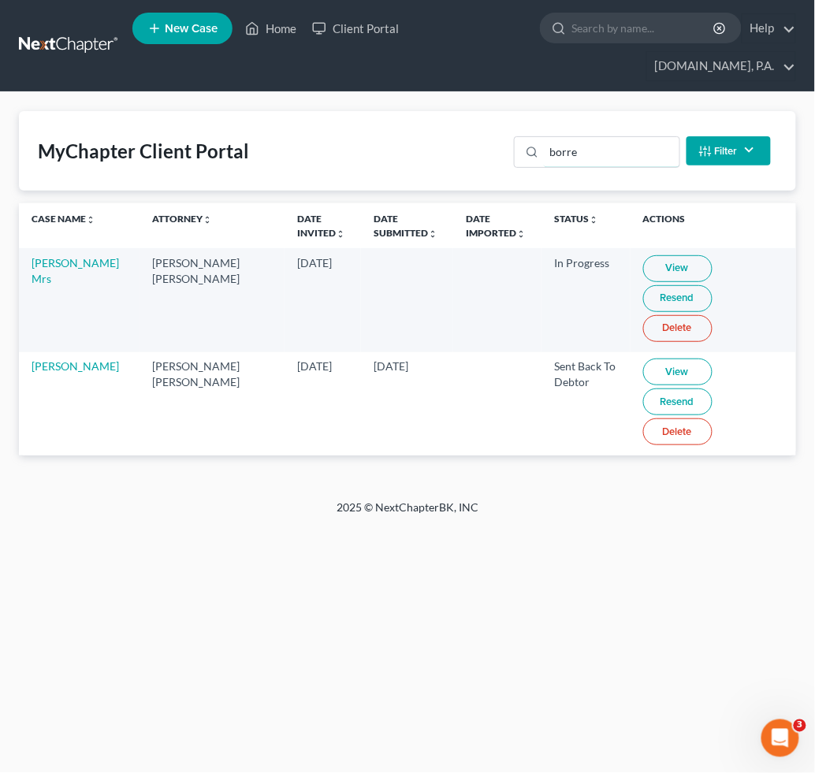
drag, startPoint x: 608, startPoint y: 151, endPoint x: 379, endPoint y: 147, distance: 229.4
click at [488, 147] on div "MyChapter Client Portal borre Filter Status Filter... Invited In Progress Ready…" at bounding box center [407, 151] width 777 height 80
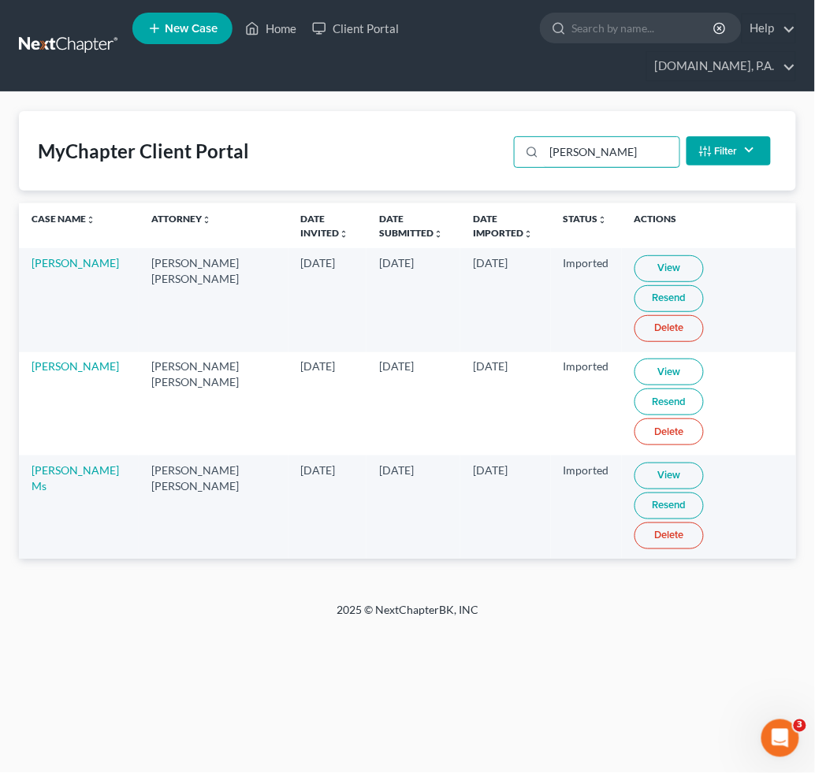
drag, startPoint x: 633, startPoint y: 153, endPoint x: 193, endPoint y: 129, distance: 440.4
click at [243, 129] on div "MyChapter Client Portal robinson Filter Status Filter... Invited In Progress Re…" at bounding box center [407, 151] width 777 height 80
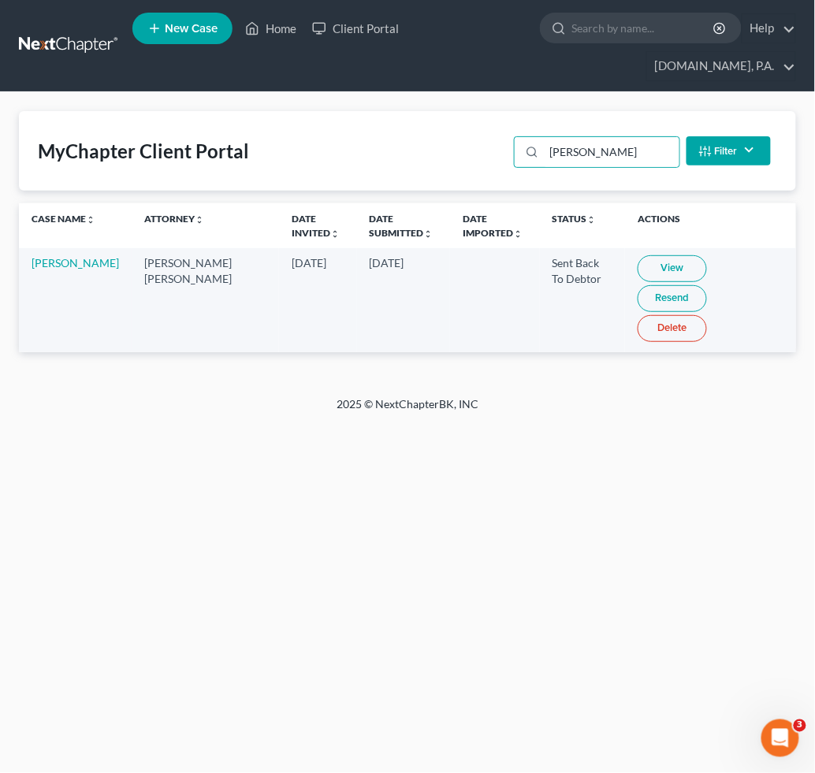
click at [640, 259] on link "View" at bounding box center [672, 268] width 69 height 27
click at [493, 559] on div "Home New Case Client Portal Fresh-Start.Law, P.A. jay@fresh-start.law My Accoun…" at bounding box center [407, 386] width 815 height 773
click at [422, 128] on div "MyChapter Client Portal burry Filter Status Filter... Invited In Progress Ready…" at bounding box center [407, 151] width 777 height 80
type input "denning"
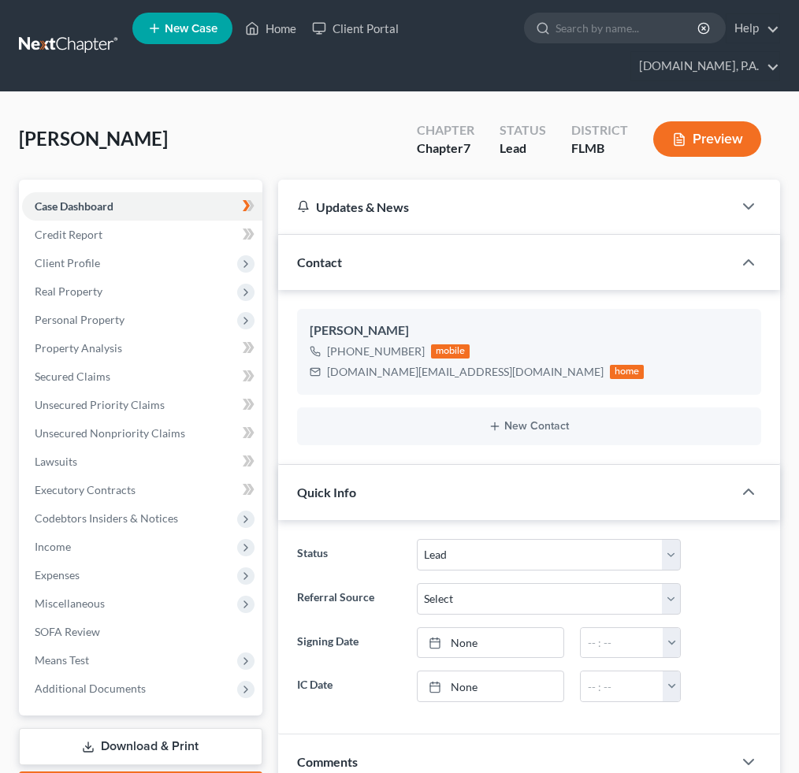
select select "4"
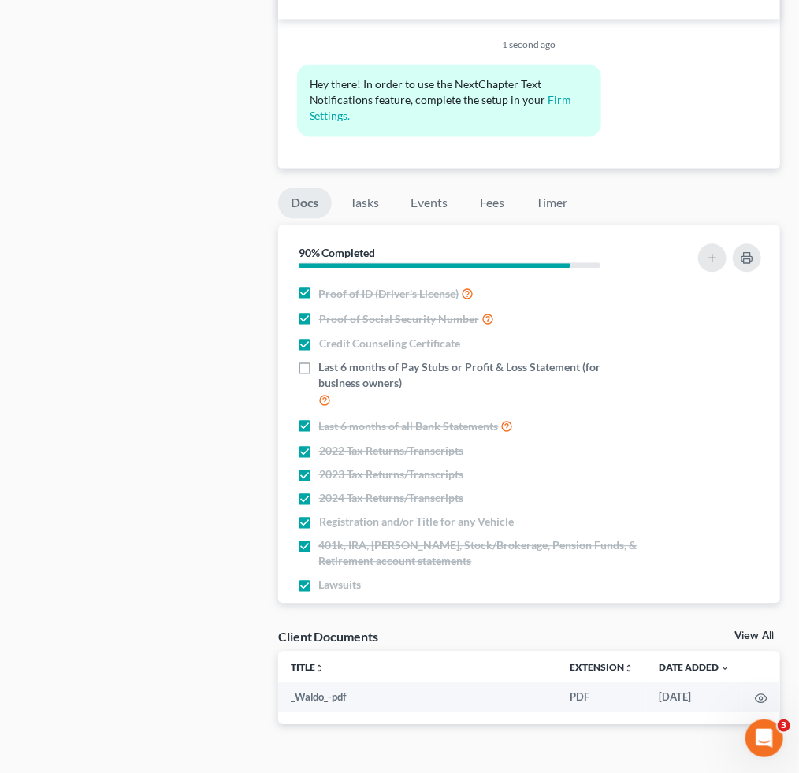
scroll to position [18, 0]
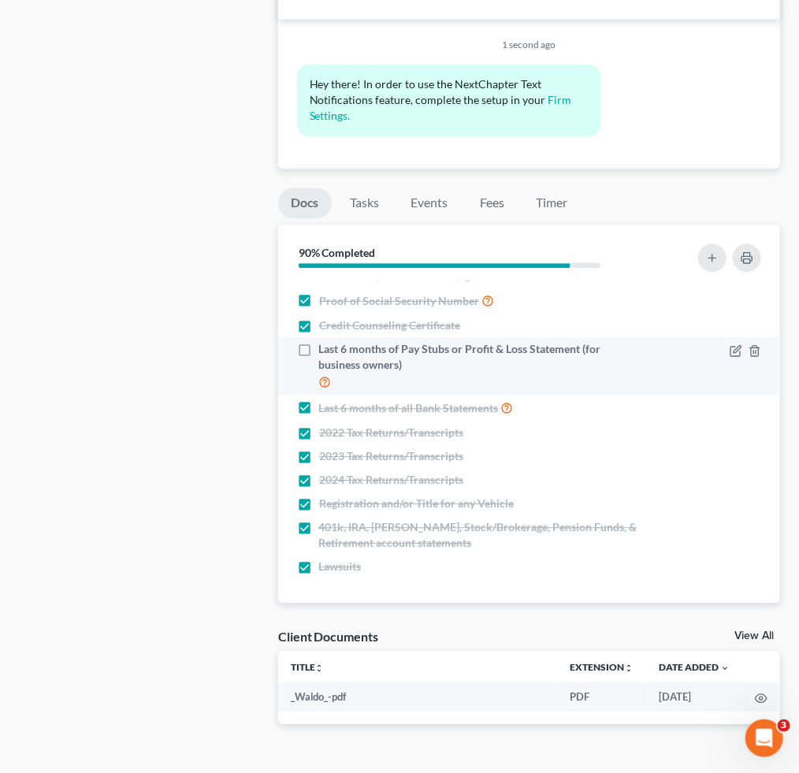
click at [319, 347] on label "Last 6 months of Pay Stubs or Profit & Loss Statement (for business owners)" at bounding box center [480, 366] width 322 height 50
click at [325, 347] on input "Last 6 months of Pay Stubs or Profit & Loss Statement (for business owners)" at bounding box center [330, 346] width 10 height 10
checkbox input "true"
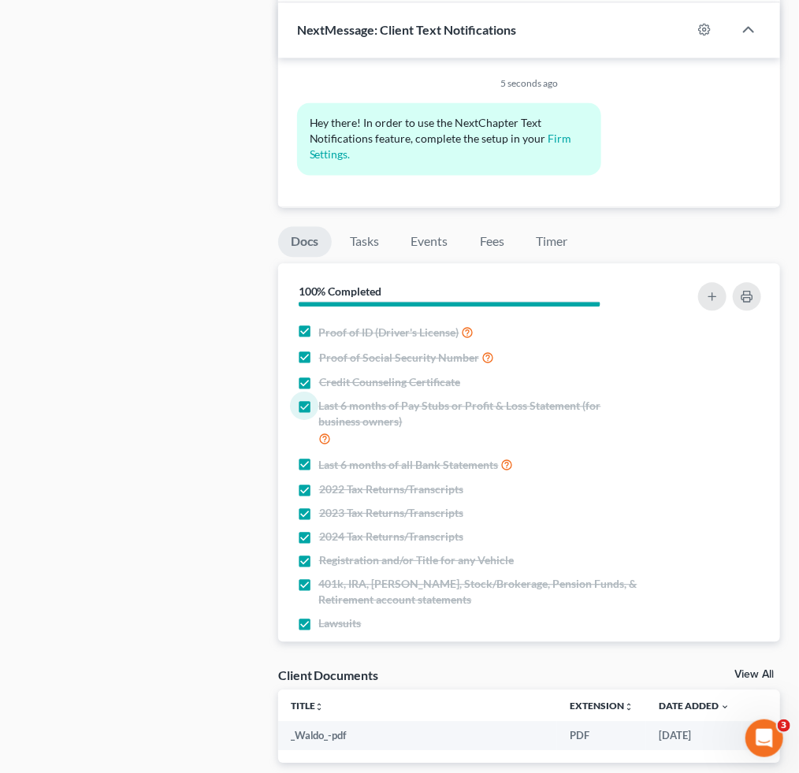
scroll to position [946, 0]
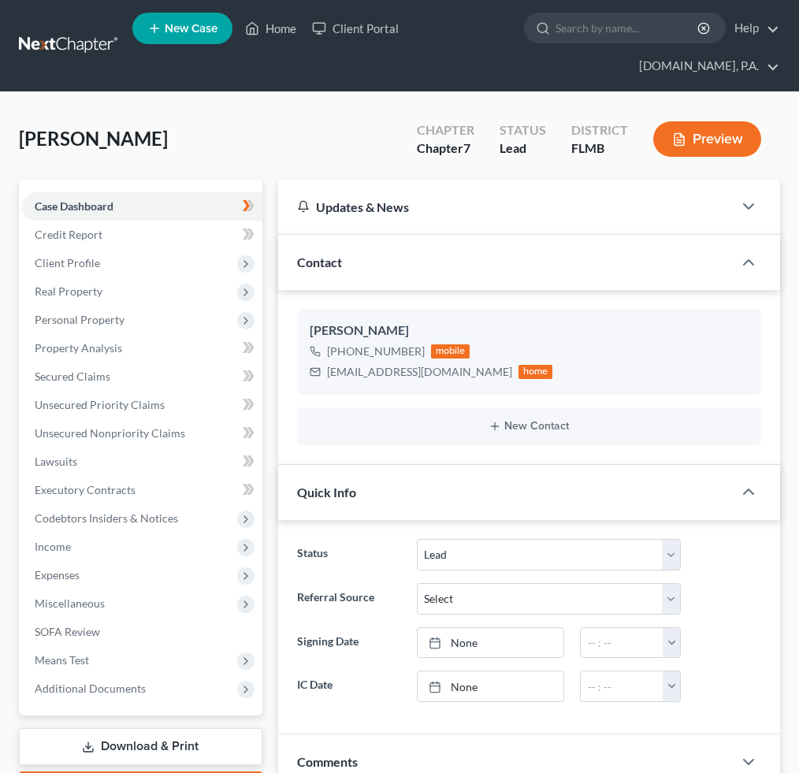
select select "4"
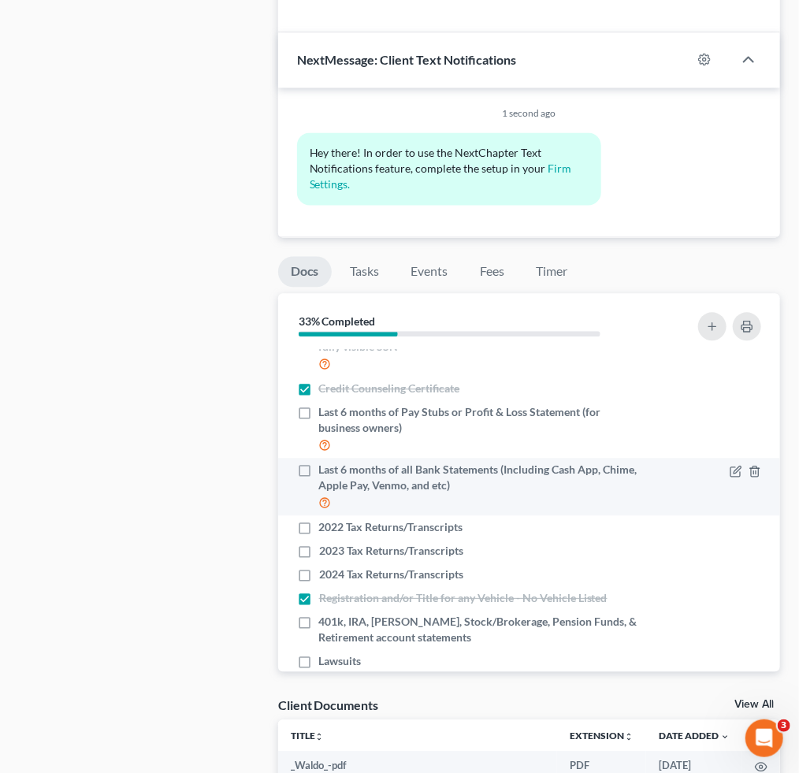
scroll to position [105, 0]
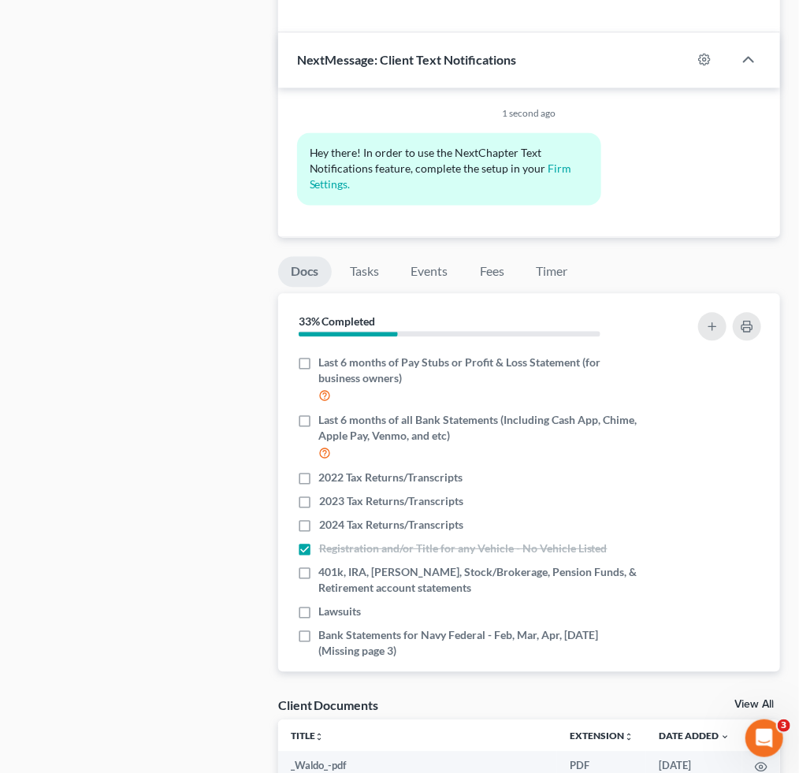
click at [688, 192] on div "Hey there! In order to use the NextChapter Text Notifications feature, complete…" at bounding box center [529, 175] width 480 height 85
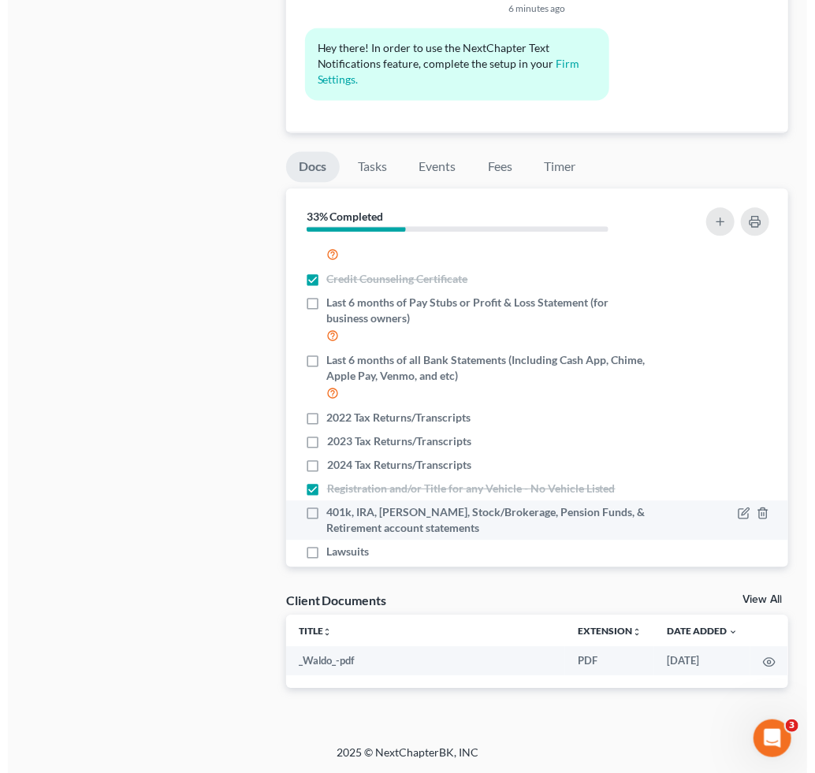
scroll to position [121, 0]
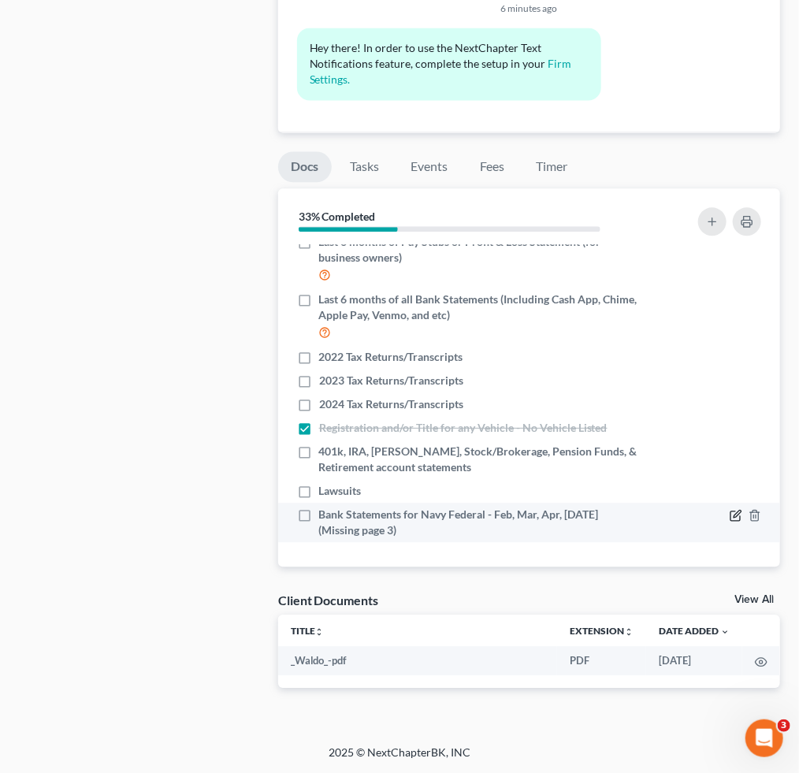
click at [730, 509] on icon "button" at bounding box center [736, 515] width 13 height 13
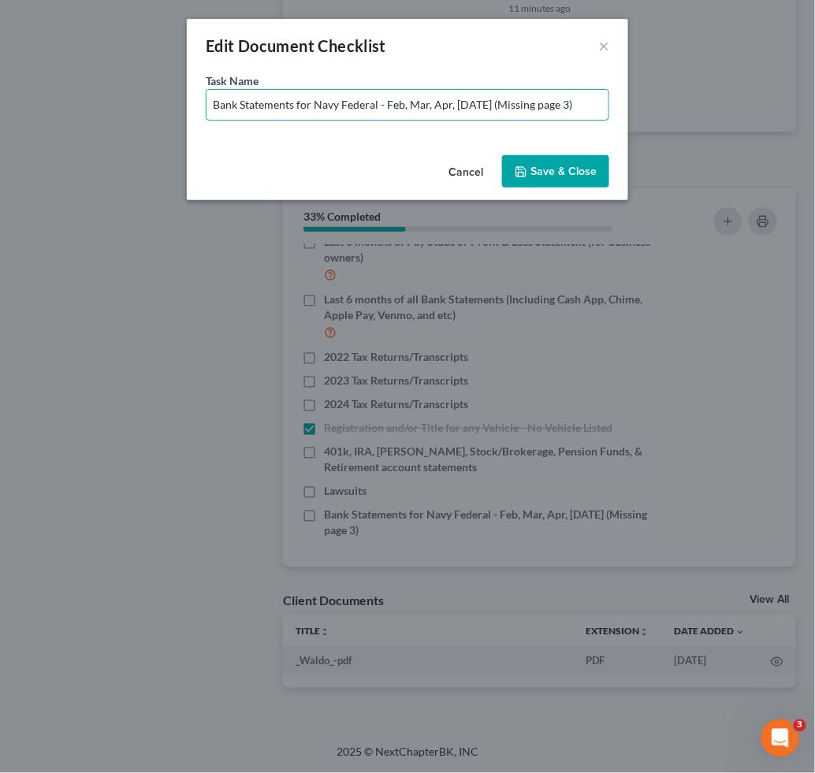
drag, startPoint x: 213, startPoint y: 110, endPoint x: 815, endPoint y: 109, distance: 602.1
type input "Bank Statements for Cash App - 6 Months"
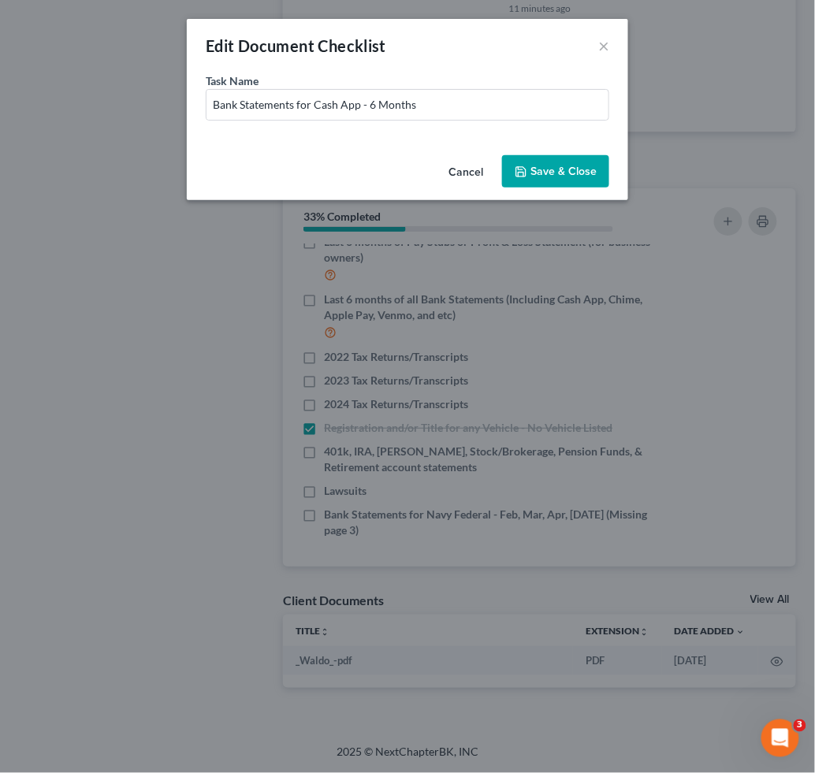
click at [603, 175] on button "Save & Close" at bounding box center [555, 171] width 107 height 33
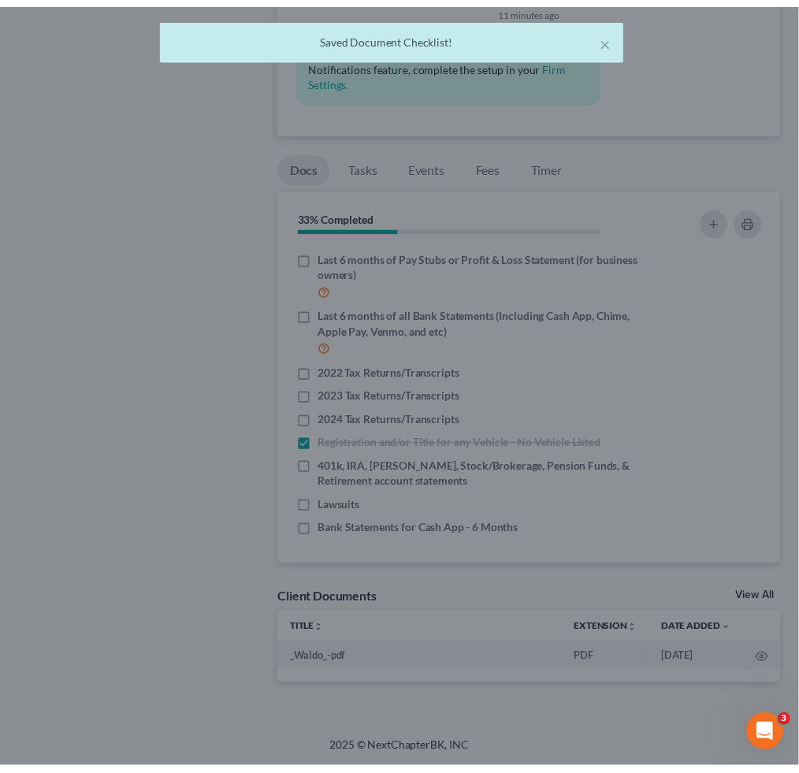
scroll to position [105, 0]
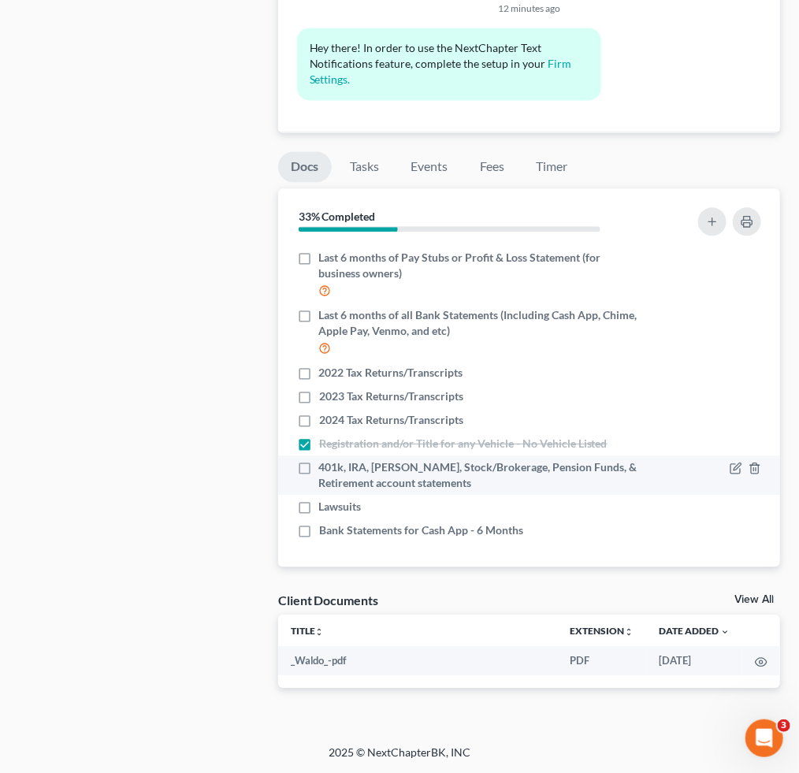
click at [319, 470] on label "401k, IRA, [PERSON_NAME], Stock/Brokerage, Pension Funds, & Retirement account …" at bounding box center [480, 475] width 322 height 32
click at [325, 470] on input "401k, IRA, [PERSON_NAME], Stock/Brokerage, Pension Funds, & Retirement account …" at bounding box center [330, 464] width 10 height 10
checkbox input "true"
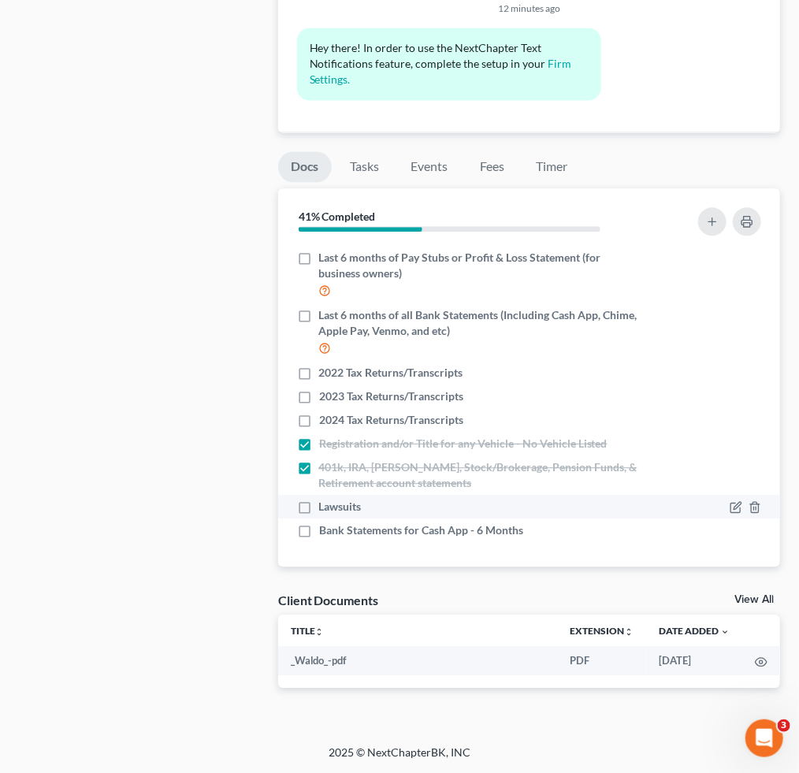
click at [319, 508] on label "Lawsuits" at bounding box center [340, 507] width 43 height 16
click at [325, 508] on input "Lawsuits" at bounding box center [330, 504] width 10 height 10
checkbox input "true"
click at [712, 228] on icon "button" at bounding box center [712, 221] width 13 height 13
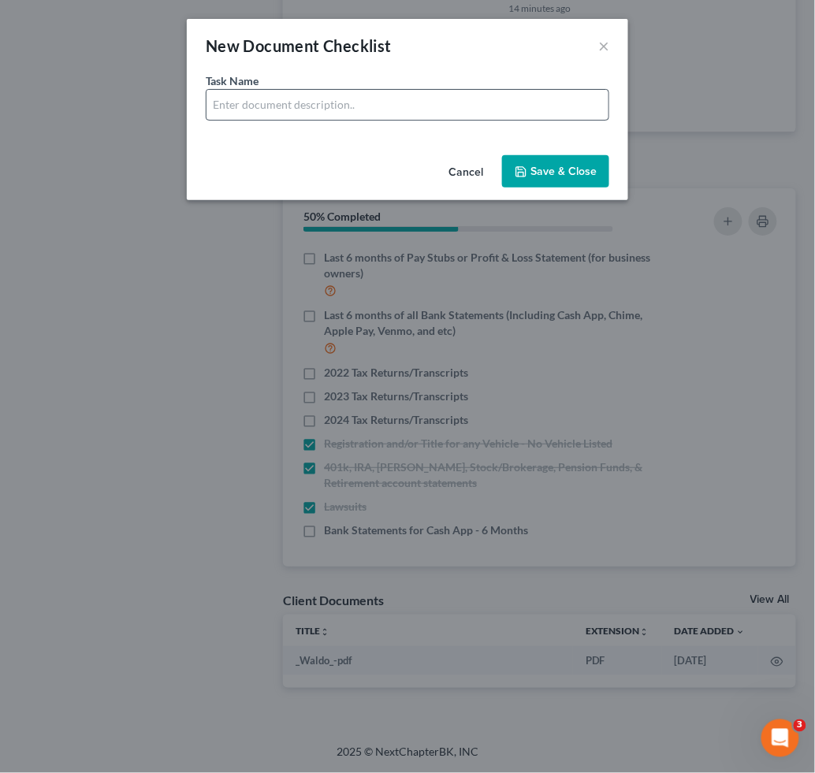
drag, startPoint x: 322, startPoint y: 129, endPoint x: 282, endPoint y: 106, distance: 46.0
click at [319, 127] on div "Task Name *" at bounding box center [407, 111] width 441 height 76
click at [281, 104] on input "text" at bounding box center [407, 105] width 402 height 30
click at [434, 111] on input "Pay Stubs for Amazon" at bounding box center [407, 105] width 402 height 30
type input "Pay Stubs for Amazon - 6 Months"
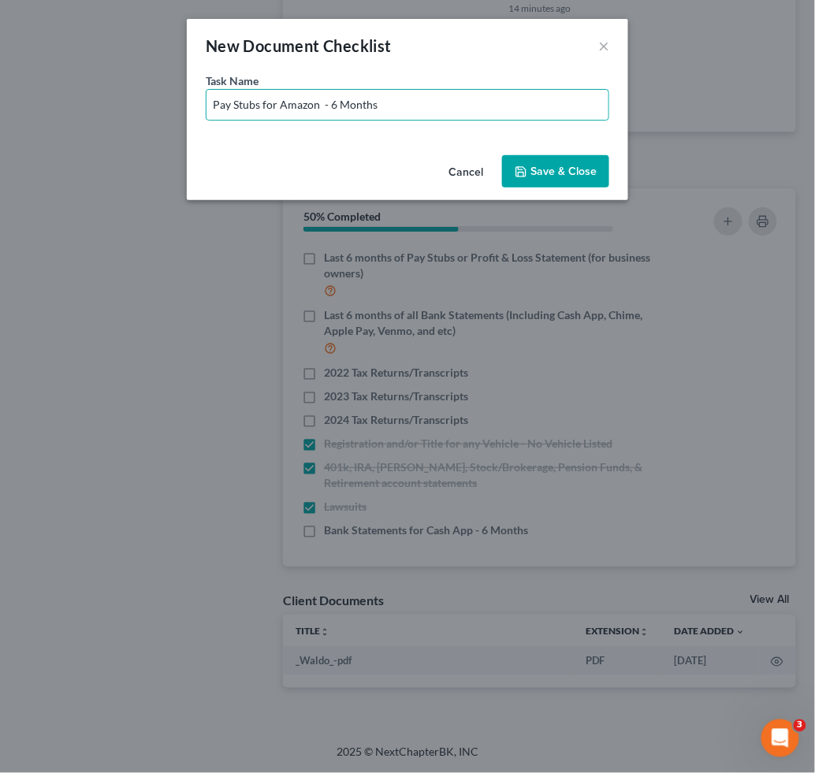
click at [537, 170] on button "Save & Close" at bounding box center [555, 171] width 107 height 33
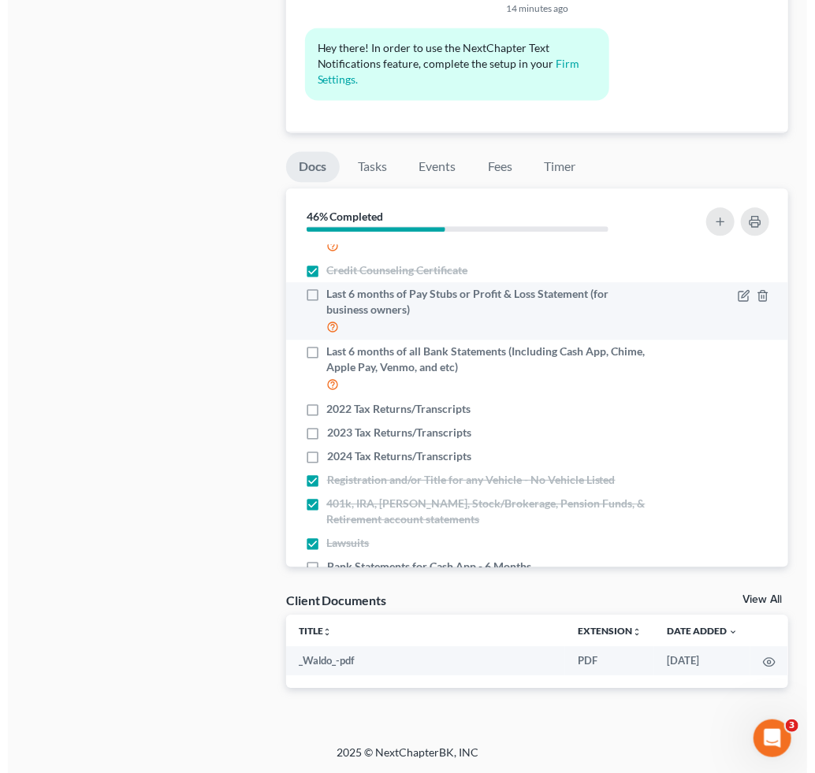
scroll to position [128, 0]
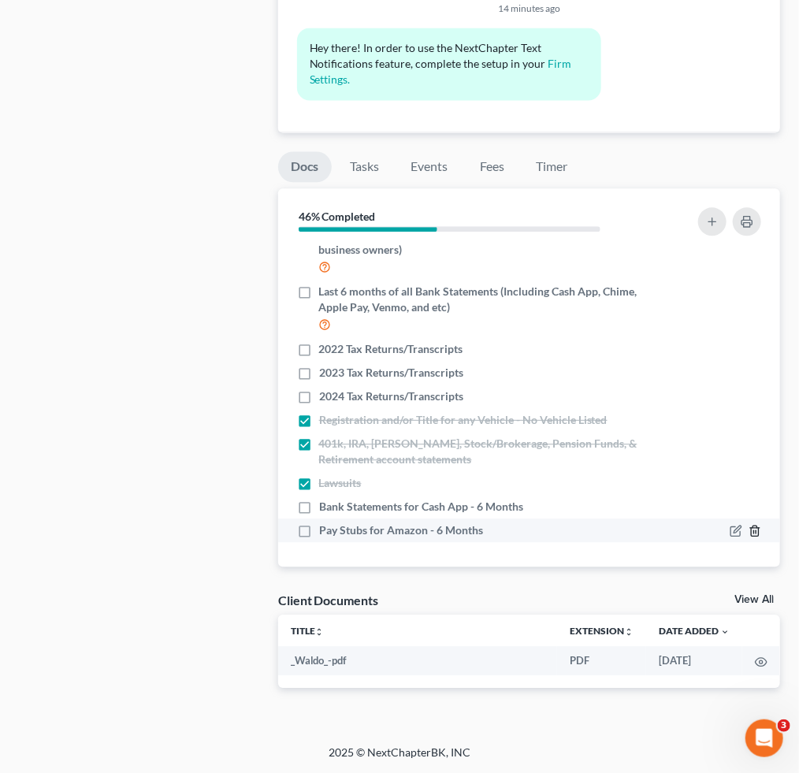
click at [749, 530] on icon "button" at bounding box center [755, 531] width 13 height 13
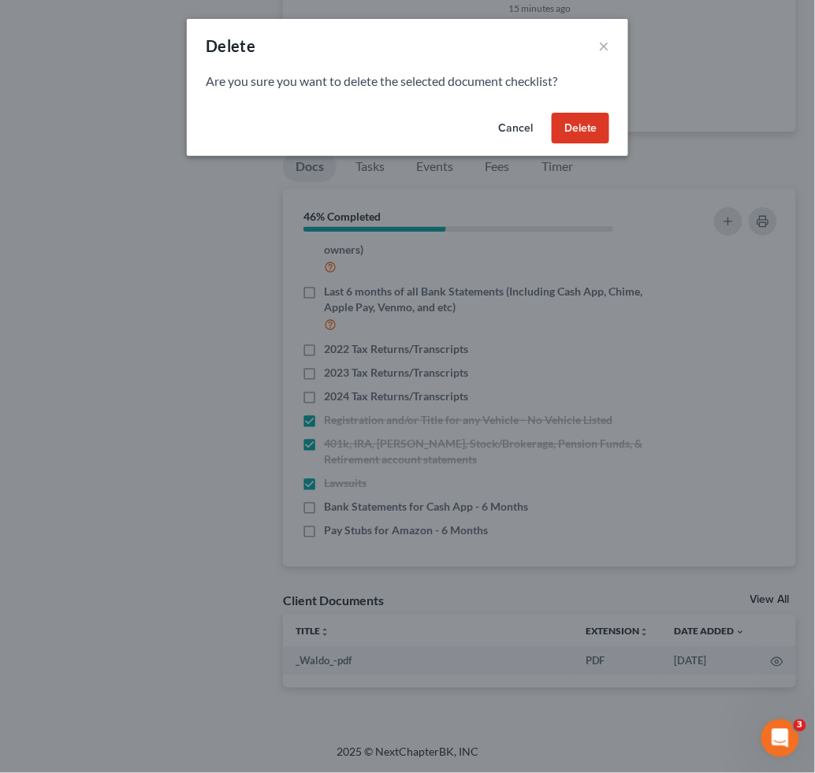
click at [570, 119] on button "Delete" at bounding box center [581, 129] width 58 height 32
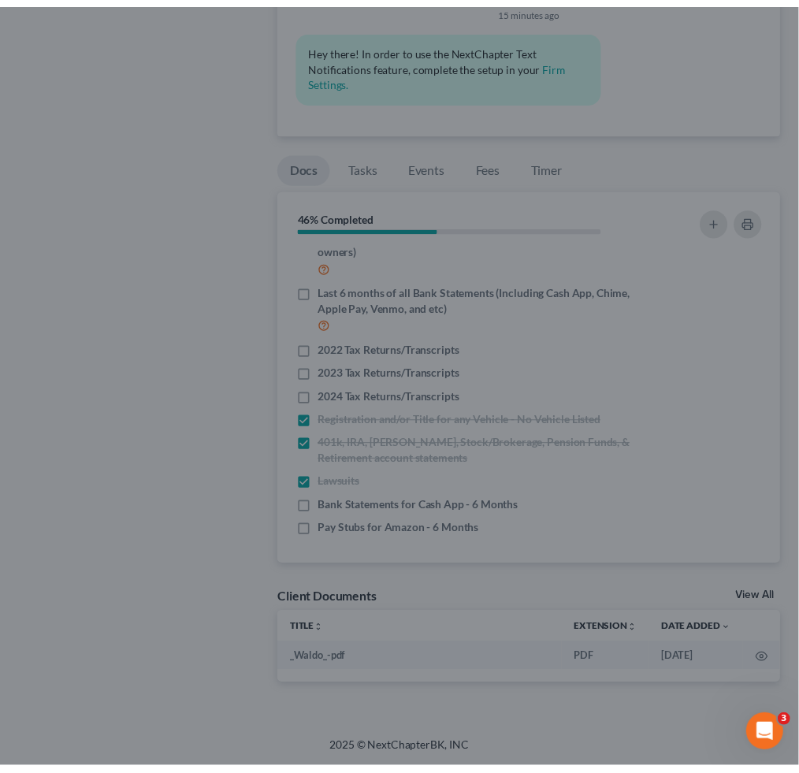
scroll to position [105, 0]
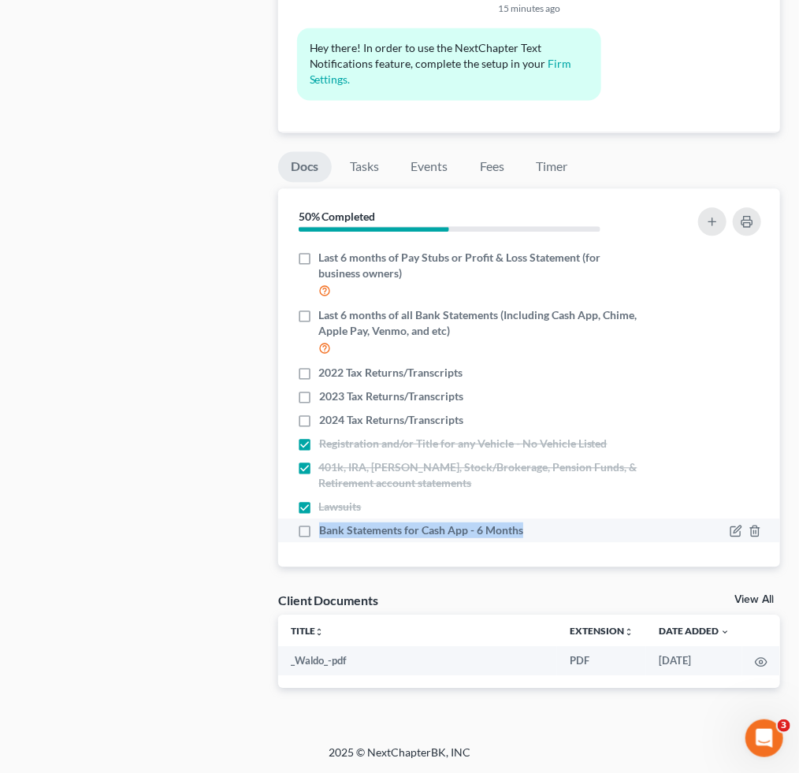
drag, startPoint x: 499, startPoint y: 534, endPoint x: 319, endPoint y: 526, distance: 179.8
click at [307, 522] on li "Bank Statements for Cash App - 6 Months" at bounding box center [529, 531] width 502 height 24
copy span "Bank Statements for Cash App - 6 Months"
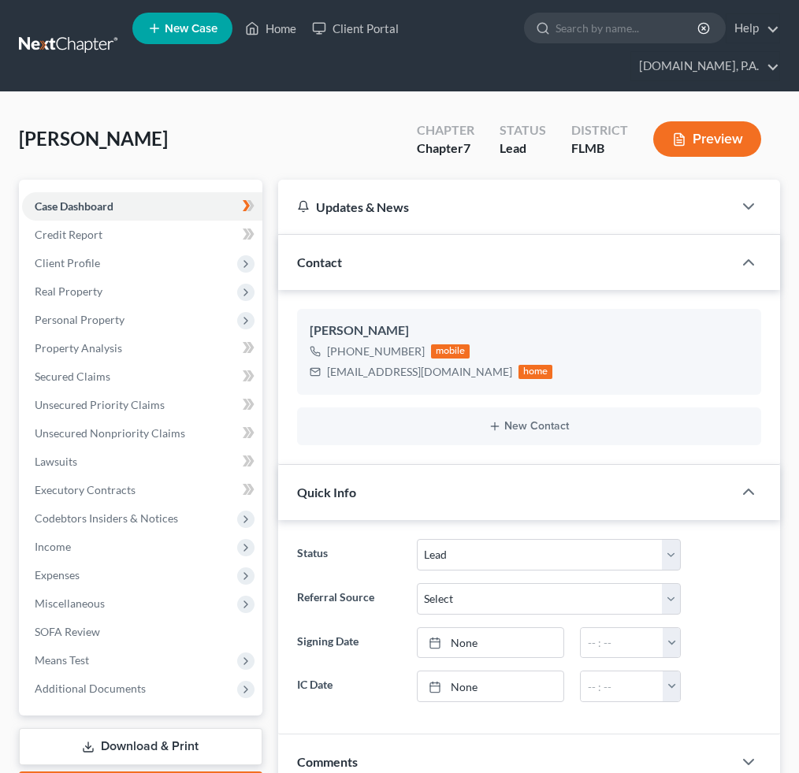
select select "4"
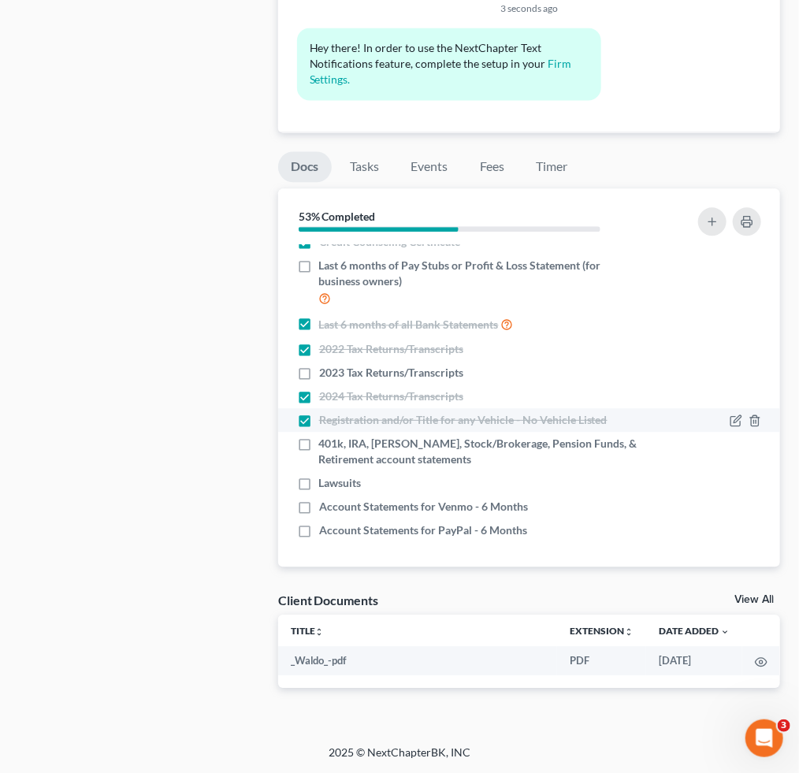
scroll to position [1072, 0]
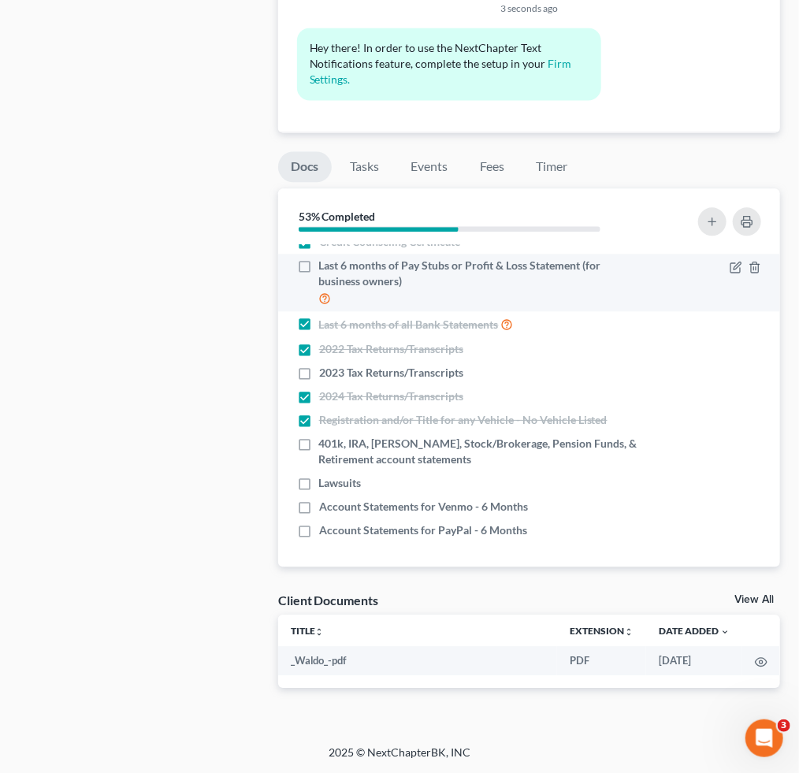
click at [319, 270] on label "Last 6 months of Pay Stubs or Profit & Loss Statement (for business owners)" at bounding box center [480, 283] width 322 height 50
click at [325, 268] on input "Last 6 months of Pay Stubs or Profit & Loss Statement (for business owners)" at bounding box center [330, 263] width 10 height 10
checkbox input "true"
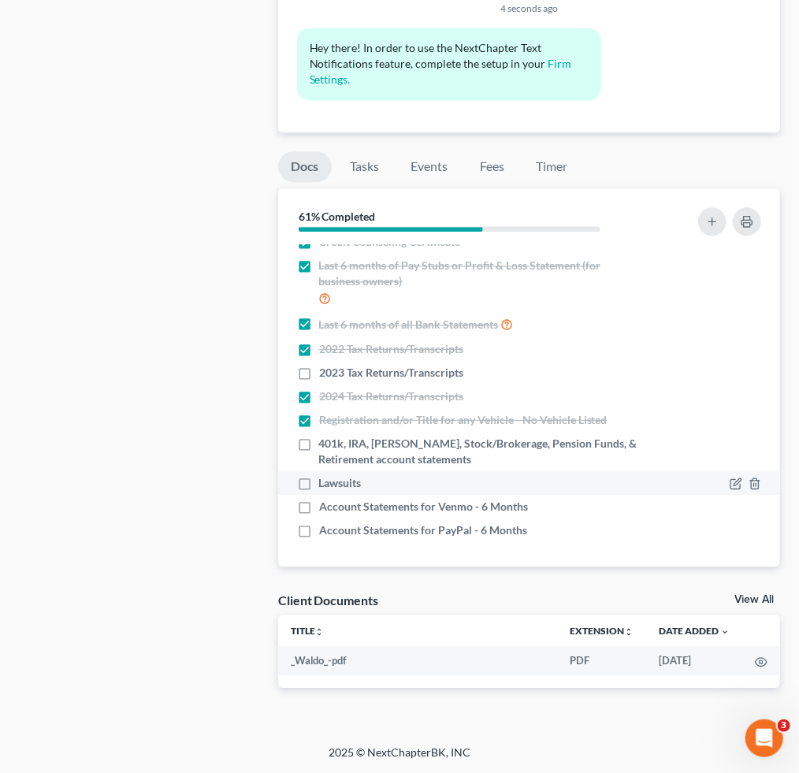
drag, startPoint x: 305, startPoint y: 444, endPoint x: 298, endPoint y: 487, distance: 43.1
click at [319, 444] on label "401k, IRA, [PERSON_NAME], Stock/Brokerage, Pension Funds, & Retirement account …" at bounding box center [480, 452] width 322 height 32
click at [325, 444] on input "401k, IRA, [PERSON_NAME], Stock/Brokerage, Pension Funds, & Retirement account …" at bounding box center [330, 441] width 10 height 10
checkbox input "true"
click at [319, 480] on label "Lawsuits" at bounding box center [340, 483] width 43 height 16
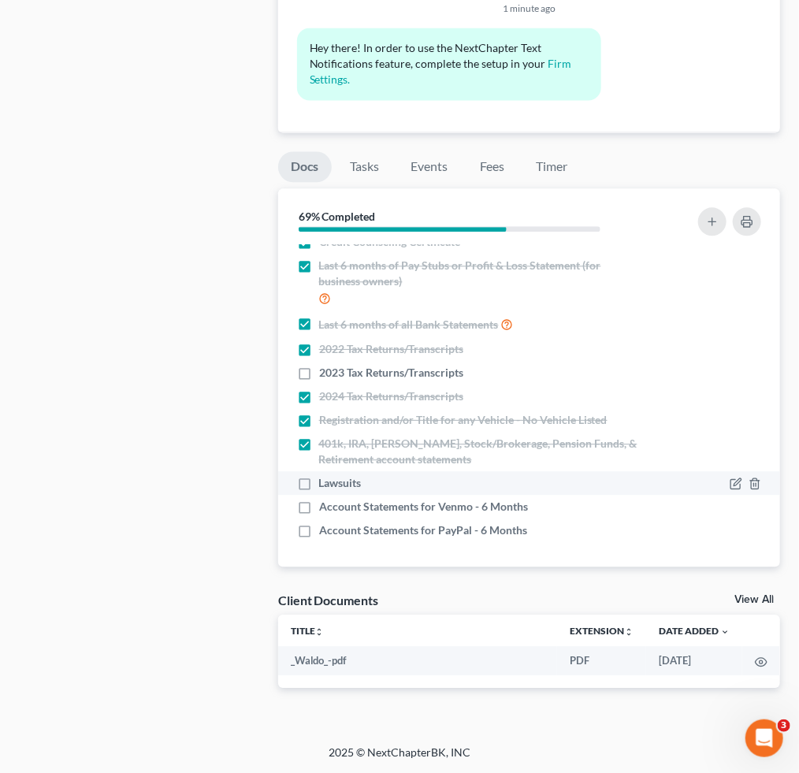
click at [325, 480] on input "Lawsuits" at bounding box center [330, 480] width 10 height 10
checkbox input "true"
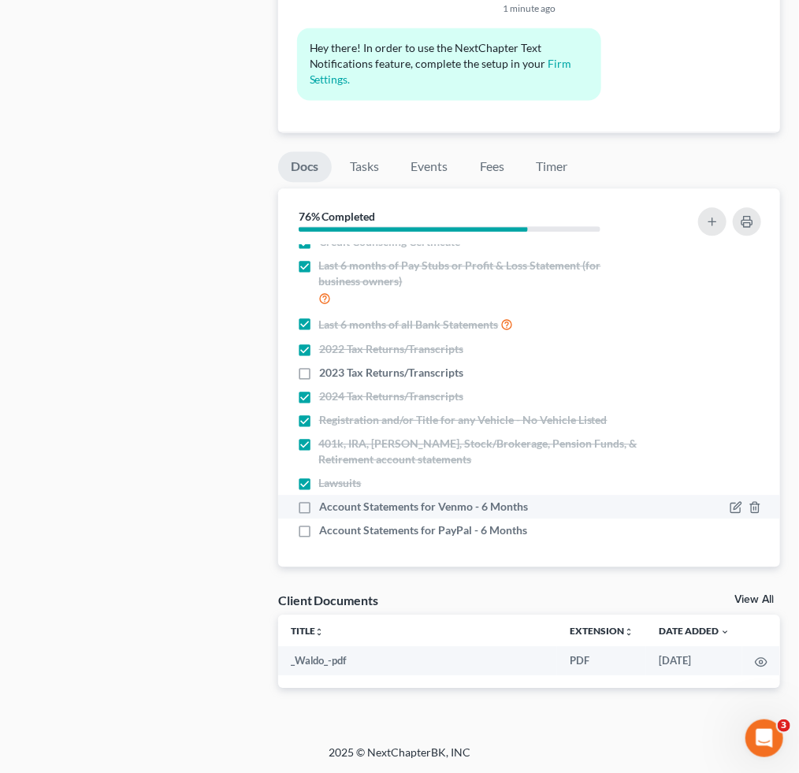
click at [319, 504] on label "Account Statements for Venmo - 6 Months" at bounding box center [423, 507] width 209 height 16
click at [325, 504] on input "Account Statements for Venmo - 6 Months" at bounding box center [330, 504] width 10 height 10
checkbox input "true"
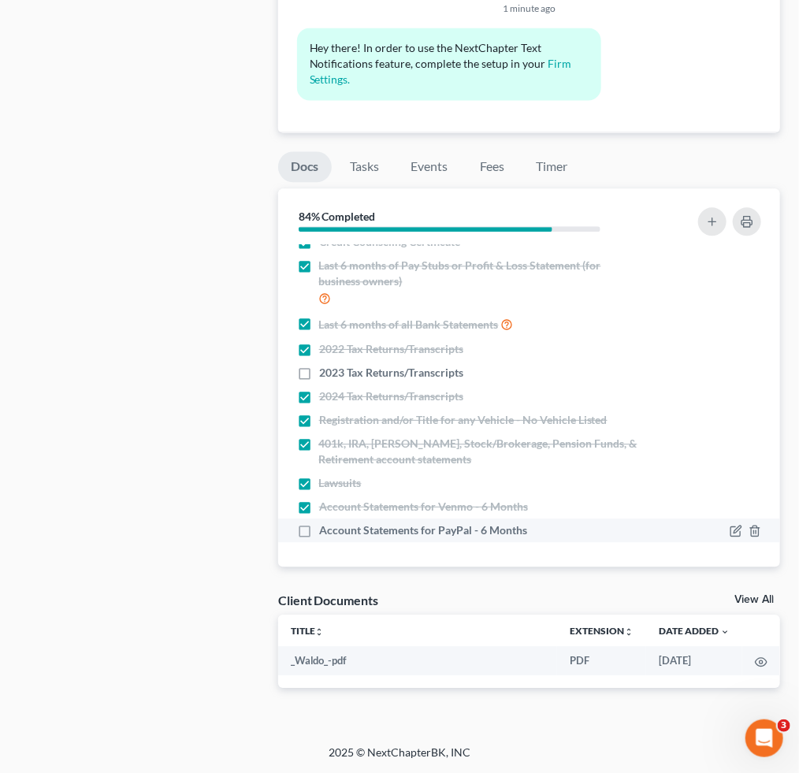
click at [319, 527] on label "Account Statements for PayPal - 6 Months" at bounding box center [423, 531] width 208 height 16
click at [325, 527] on input "Account Statements for PayPal - 6 Months" at bounding box center [330, 528] width 10 height 10
checkbox input "true"
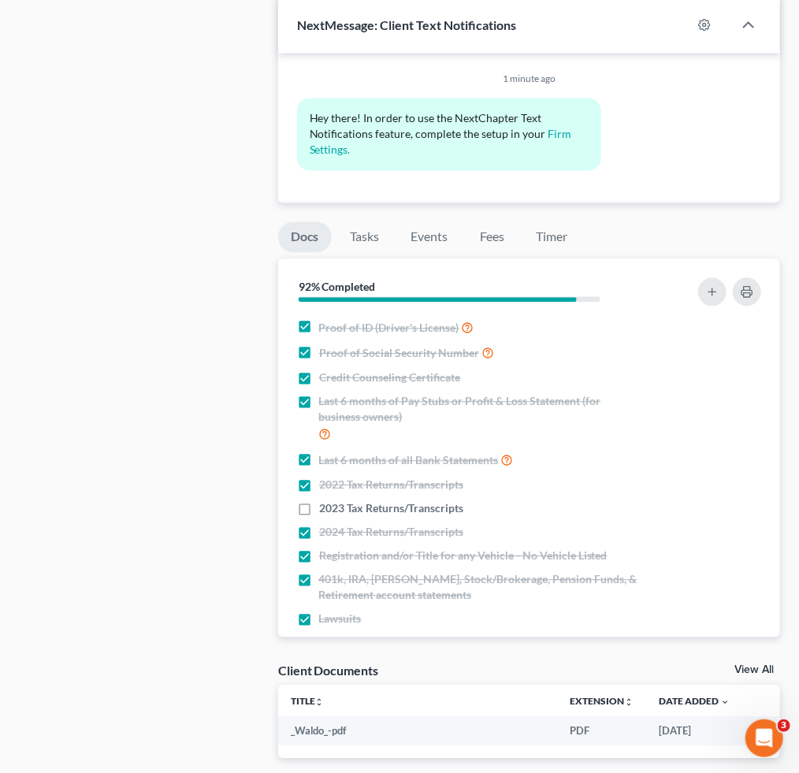
scroll to position [861, 0]
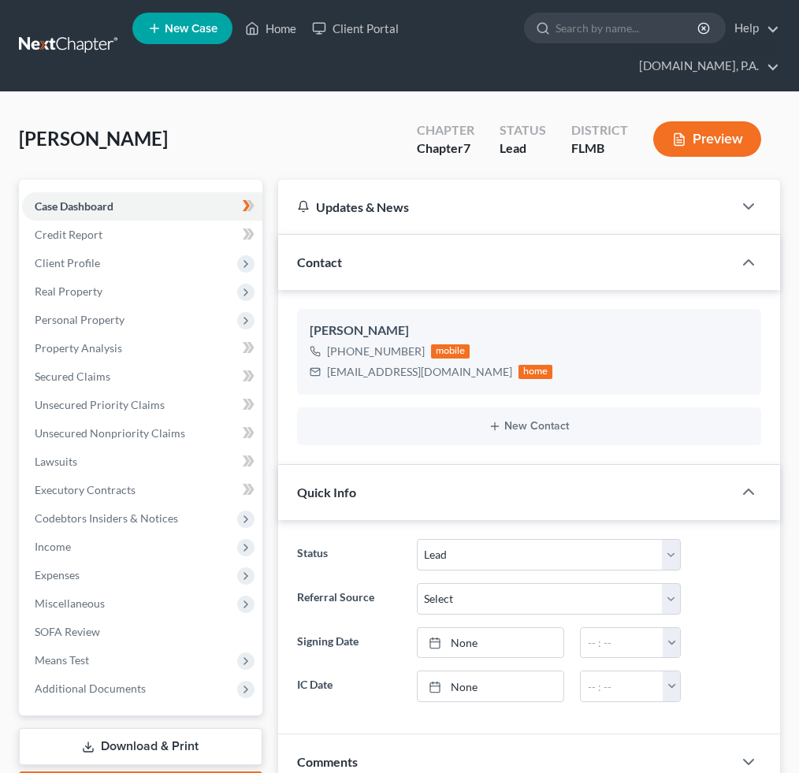
select select "4"
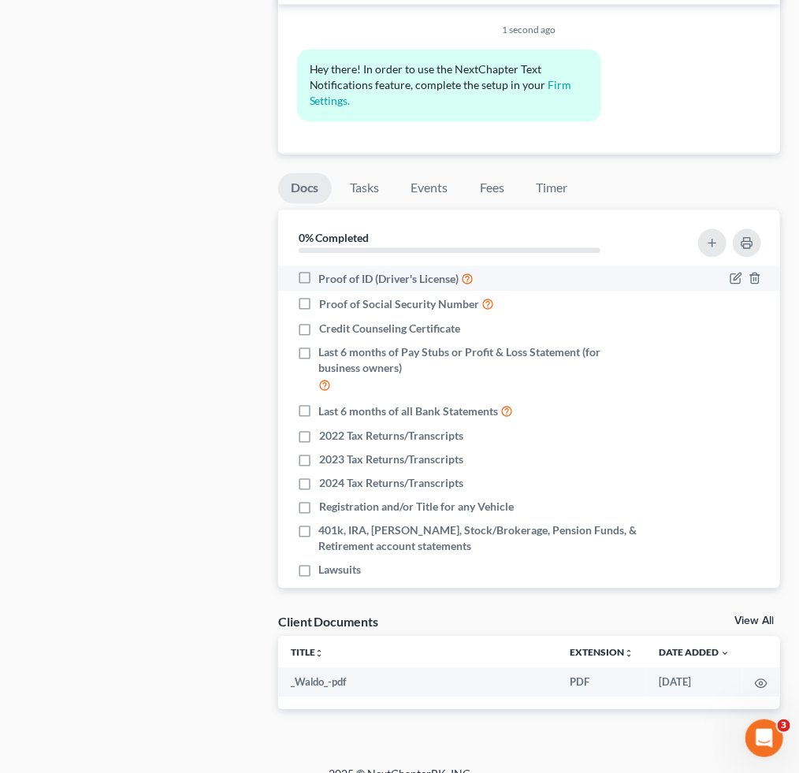
click at [319, 275] on label "Proof of ID (Driver's License)" at bounding box center [396, 279] width 155 height 18
click at [325, 275] on input "Proof of ID (Driver's License)" at bounding box center [330, 275] width 10 height 10
checkbox input "true"
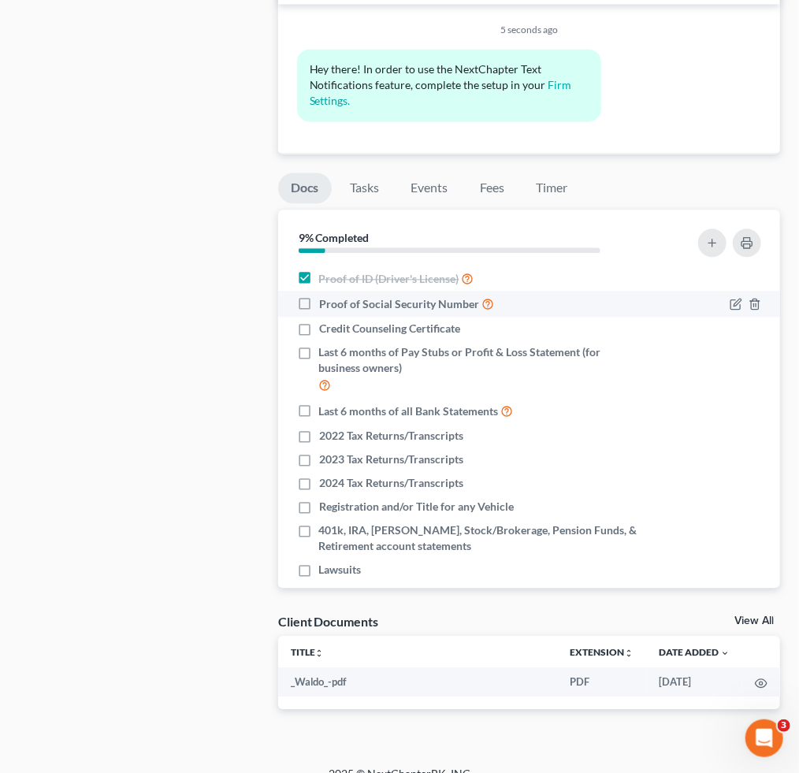
click at [319, 297] on label "Proof of Social Security Number" at bounding box center [406, 304] width 175 height 18
click at [325, 297] on input "Proof of Social Security Number" at bounding box center [330, 300] width 10 height 10
checkbox input "true"
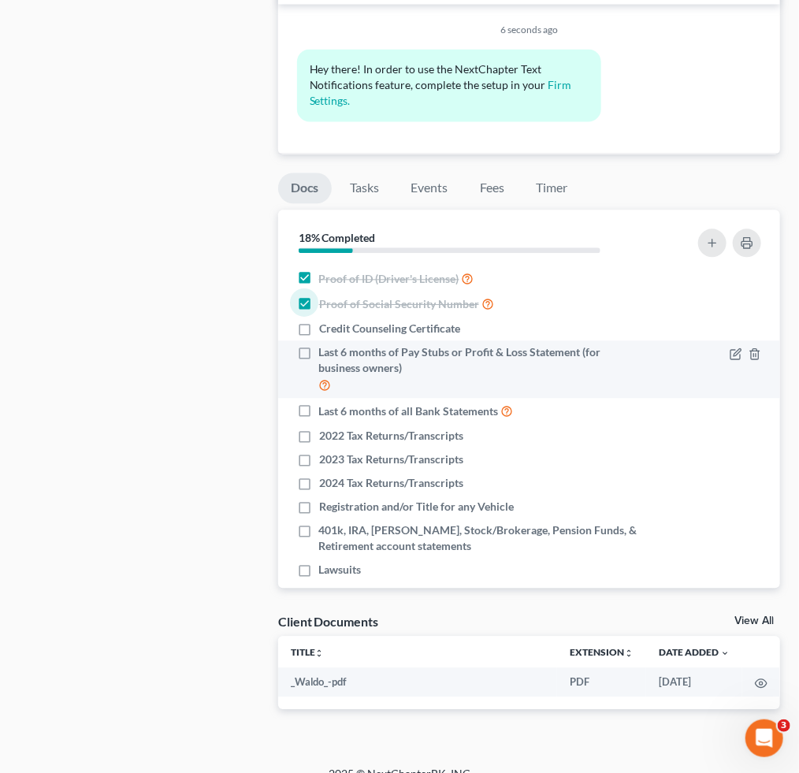
click at [319, 359] on label "Last 6 months of Pay Stubs or Profit & Loss Statement (for business owners)" at bounding box center [480, 369] width 322 height 50
click at [325, 355] on input "Last 6 months of Pay Stubs or Profit & Loss Statement (for business owners)" at bounding box center [330, 349] width 10 height 10
checkbox input "true"
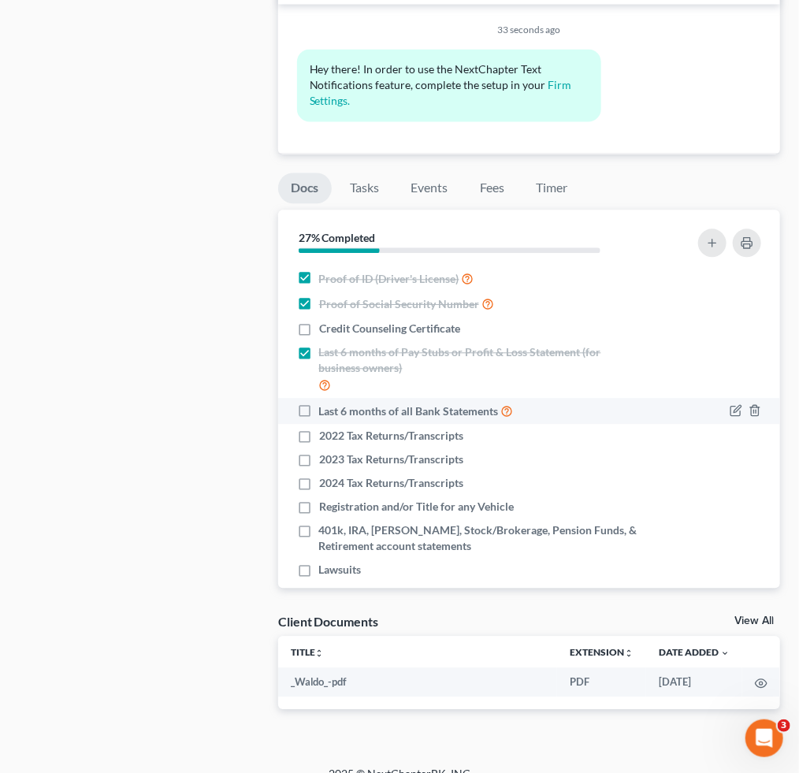
click at [319, 415] on label "Last 6 months of all Bank Statements" at bounding box center [416, 411] width 195 height 18
click at [325, 412] on input "Last 6 months of all Bank Statements" at bounding box center [330, 407] width 10 height 10
checkbox input "true"
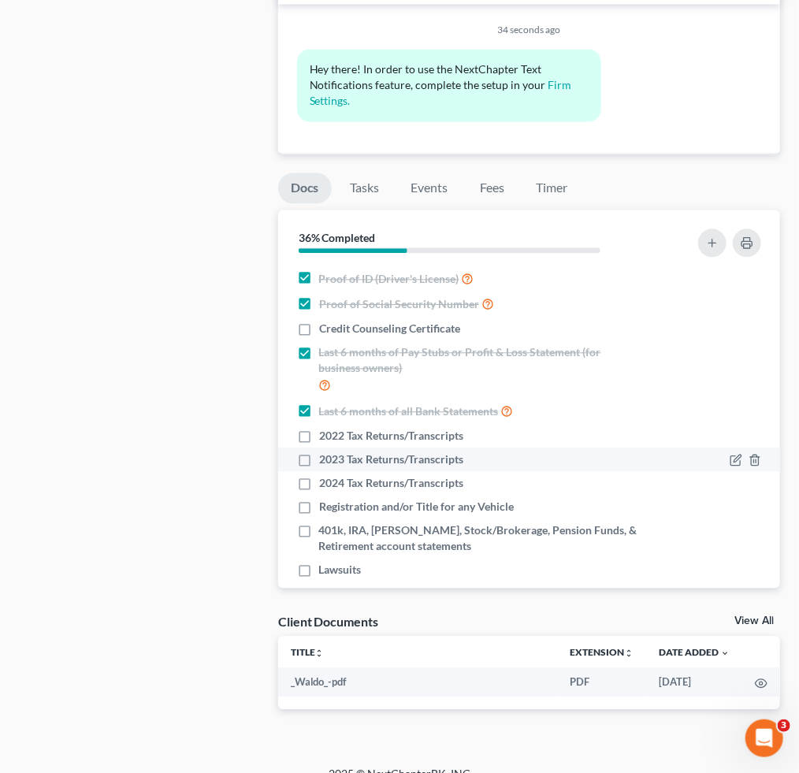
drag, startPoint x: 311, startPoint y: 435, endPoint x: 311, endPoint y: 457, distance: 22.1
click at [319, 435] on label "2022 Tax Returns/Transcripts" at bounding box center [391, 436] width 144 height 16
click at [325, 435] on input "2022 Tax Returns/Transcripts" at bounding box center [330, 433] width 10 height 10
checkbox input "true"
click at [319, 464] on label "2023 Tax Returns/Transcripts" at bounding box center [391, 460] width 144 height 16
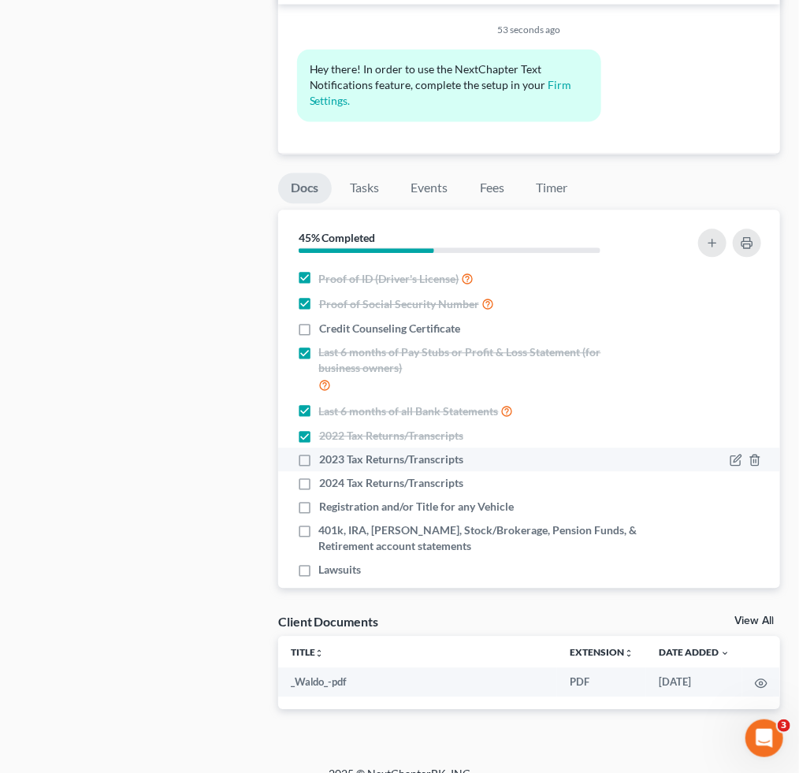
click at [325, 462] on input "2023 Tax Returns/Transcripts" at bounding box center [330, 457] width 10 height 10
checkbox input "true"
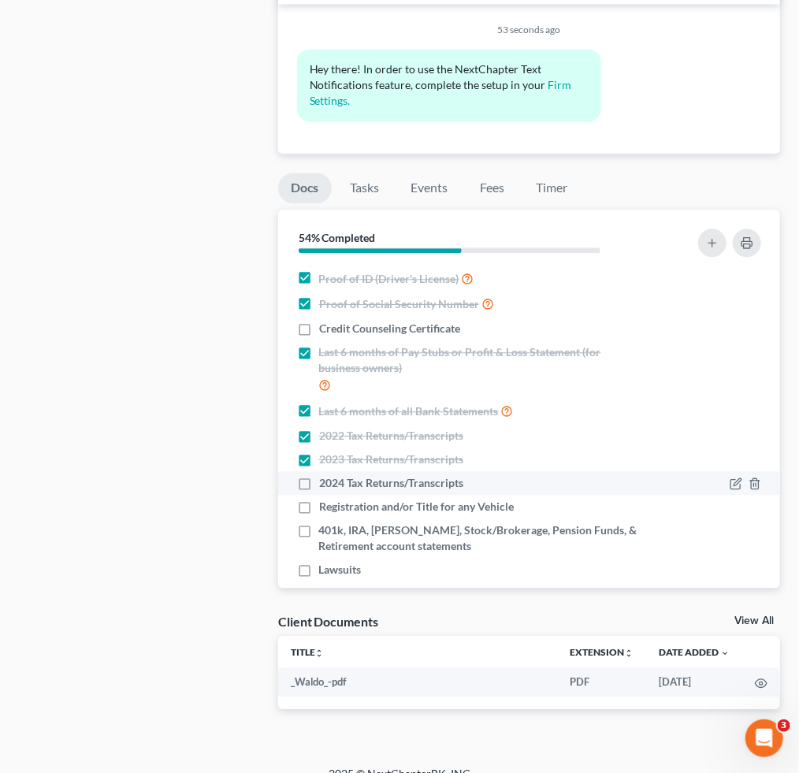
click at [319, 490] on label "2024 Tax Returns/Transcripts" at bounding box center [391, 483] width 144 height 16
click at [325, 485] on input "2024 Tax Returns/Transcripts" at bounding box center [330, 480] width 10 height 10
checkbox input "true"
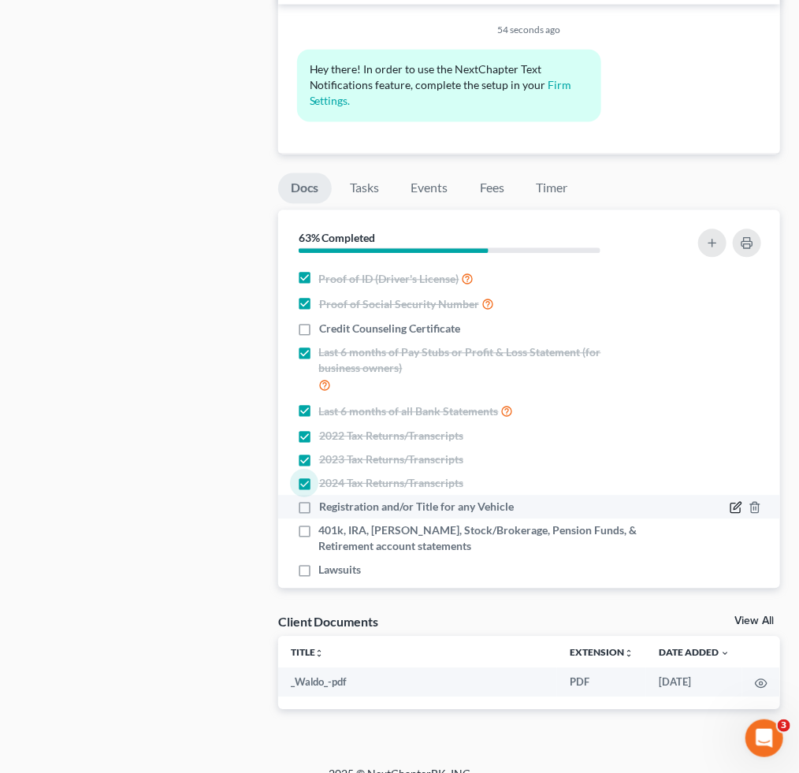
click at [734, 504] on icon "button" at bounding box center [737, 506] width 7 height 7
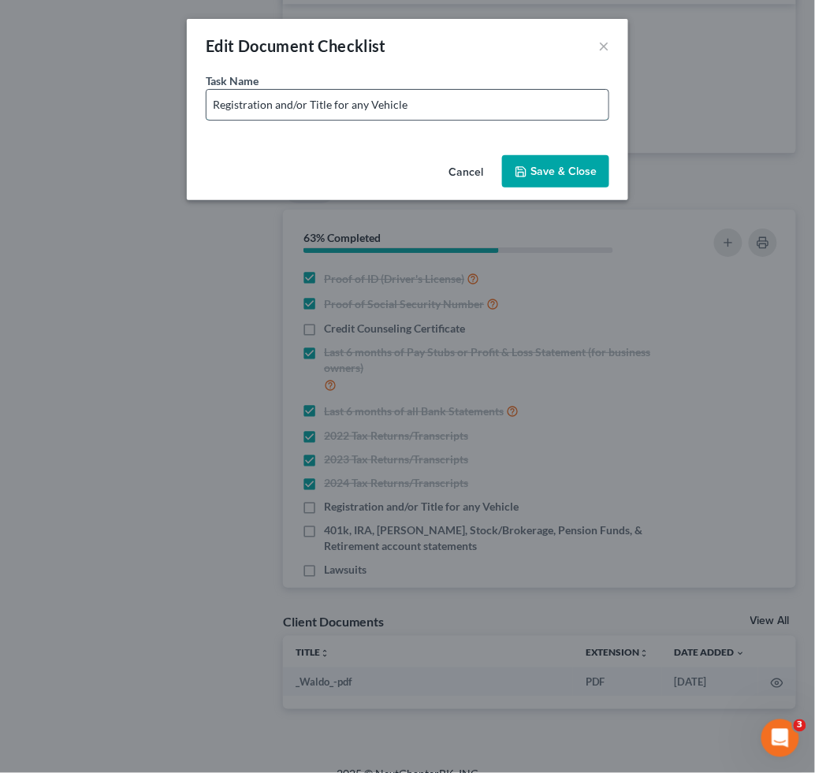
drag, startPoint x: 349, startPoint y: 107, endPoint x: 511, endPoint y: 108, distance: 162.4
click at [511, 108] on input "Registration and/or Title for any Vehicle" at bounding box center [407, 105] width 402 height 30
paste input "2019 chevrolet"
drag, startPoint x: 436, startPoint y: 102, endPoint x: 530, endPoint y: 99, distance: 93.8
click at [530, 99] on input "Registration and/or Title for 2019 Chevrolet & 2017 Chevrolet" at bounding box center [407, 105] width 402 height 30
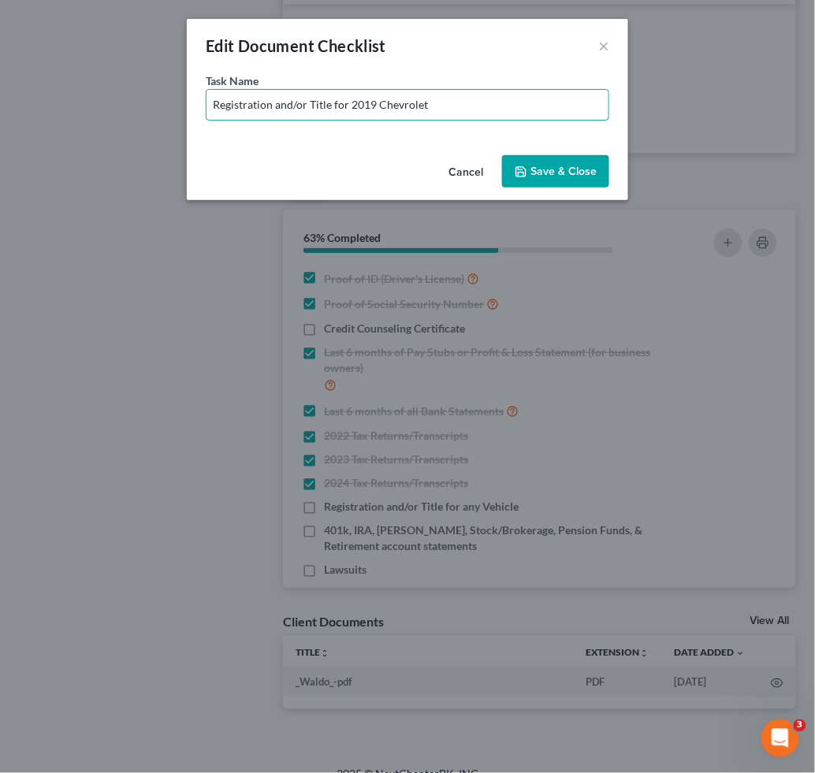
type input "Registration and/or Title for 2019 Chevrolet"
click at [593, 165] on button "Save & Close" at bounding box center [555, 171] width 107 height 33
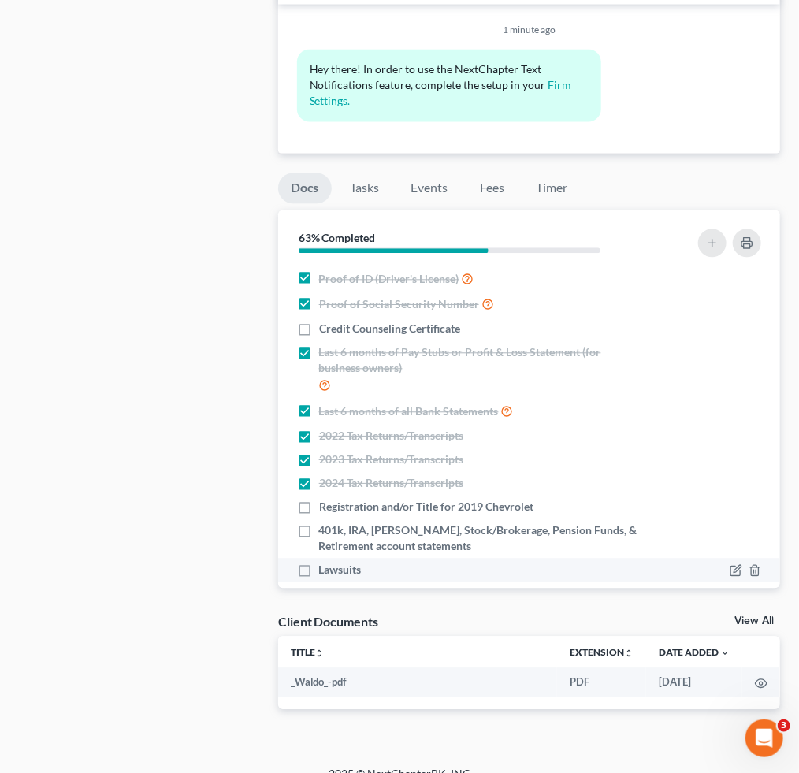
click at [319, 566] on label "Lawsuits" at bounding box center [340, 570] width 43 height 16
click at [325, 566] on input "Lawsuits" at bounding box center [330, 567] width 10 height 10
checkbox input "true"
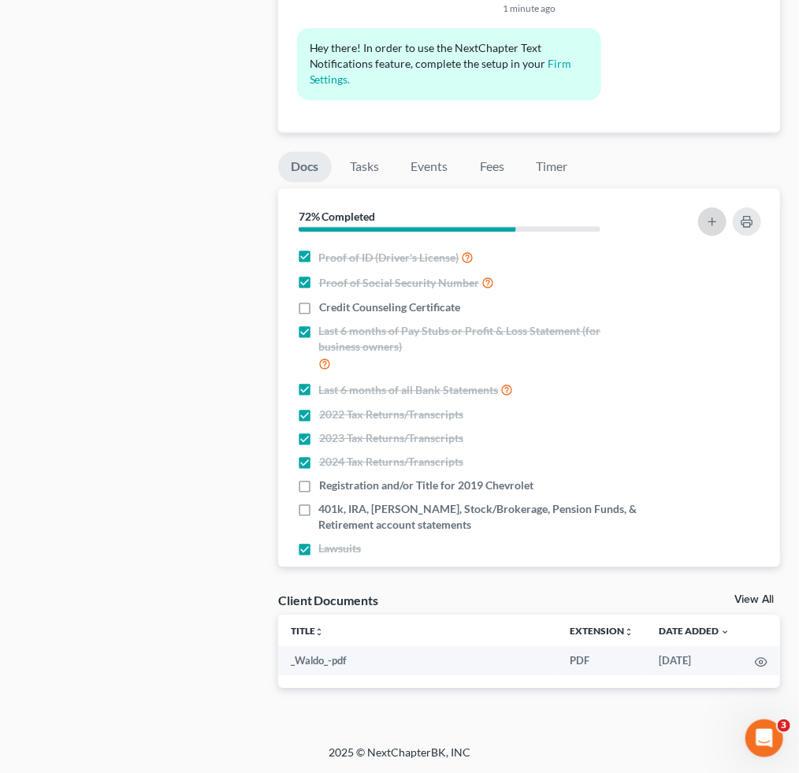
click at [703, 225] on button "button" at bounding box center [712, 221] width 28 height 28
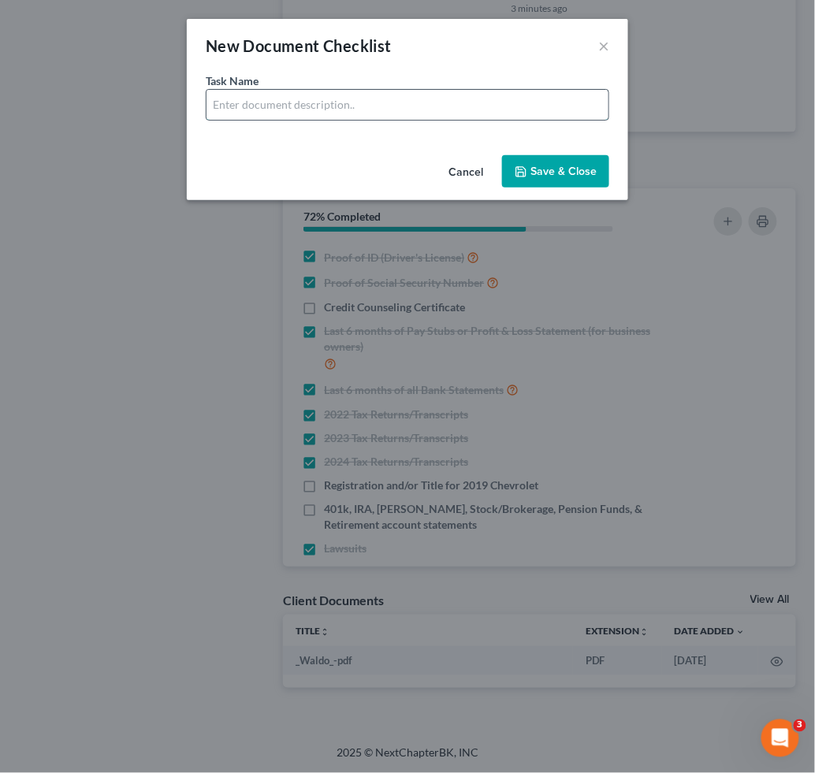
click at [262, 95] on input "text" at bounding box center [407, 105] width 402 height 30
type input "Account Statements for Crypto - 6 Months"
click at [557, 166] on button "Save & Close" at bounding box center [555, 171] width 107 height 33
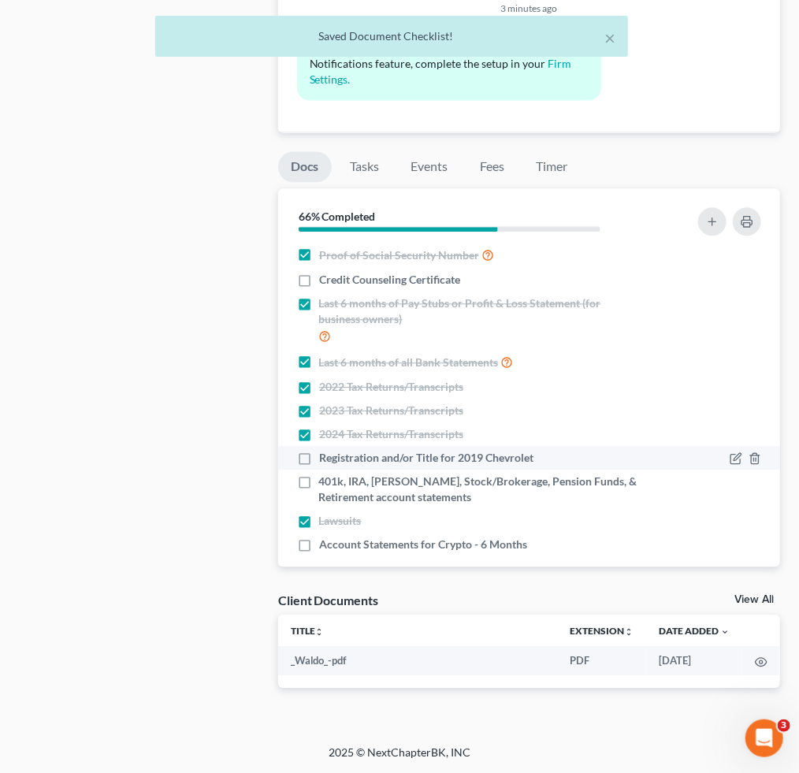
scroll to position [42, 0]
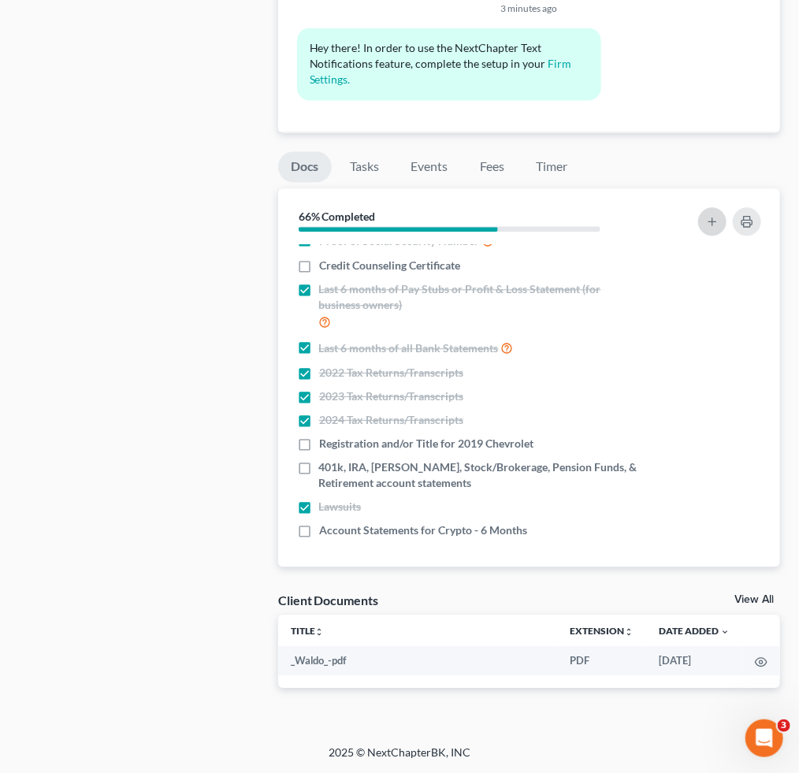
click at [720, 218] on button "button" at bounding box center [712, 221] width 28 height 28
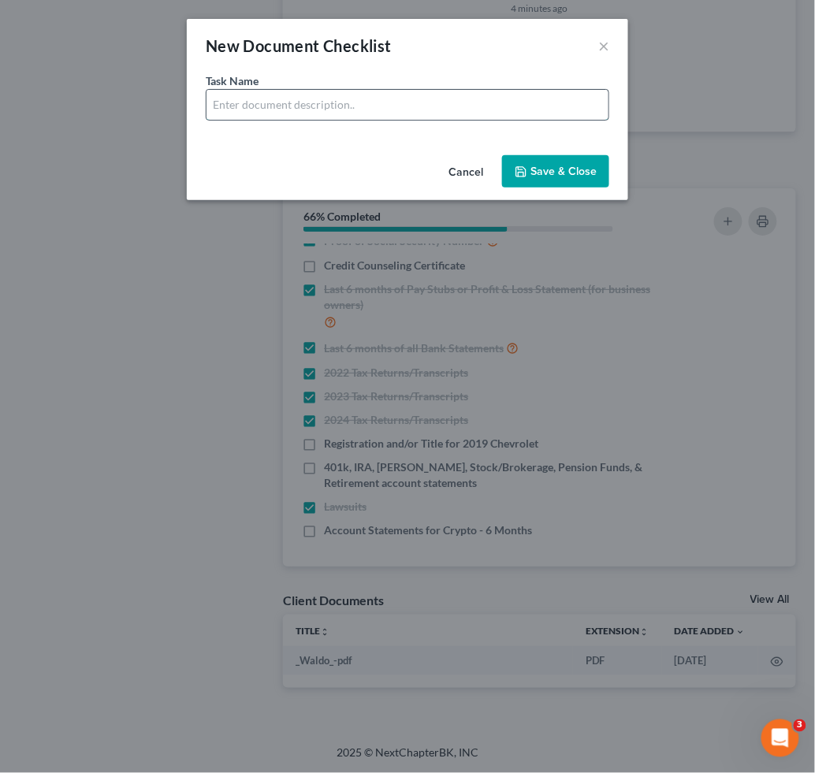
click at [364, 106] on input "text" at bounding box center [407, 105] width 402 height 30
drag, startPoint x: 362, startPoint y: 108, endPoint x: 388, endPoint y: 108, distance: 26.0
click at [361, 108] on input "Bank Statements for Cash App - 6 Months" at bounding box center [407, 105] width 402 height 30
type input "Bank Statements for Cash App for Mrs. Gosselin - 6 Months"
click at [574, 173] on button "Save & Close" at bounding box center [555, 171] width 107 height 33
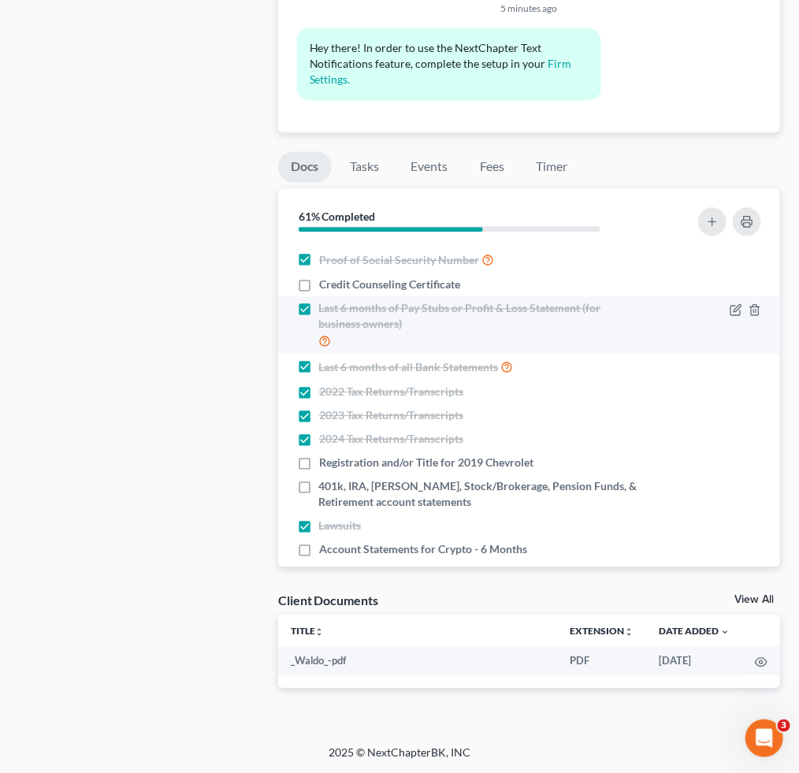
scroll to position [0, 0]
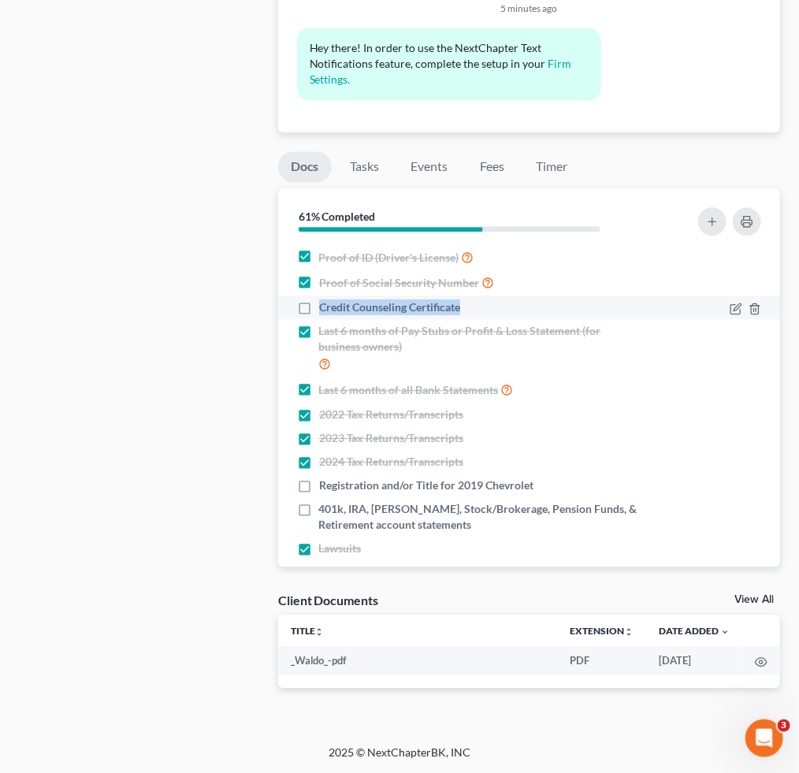
drag, startPoint x: 315, startPoint y: 309, endPoint x: 464, endPoint y: 314, distance: 149.0
click at [464, 314] on div "Credit Counseling Certificate" at bounding box center [469, 307] width 344 height 16
copy span "Credit Counseling Certificate"
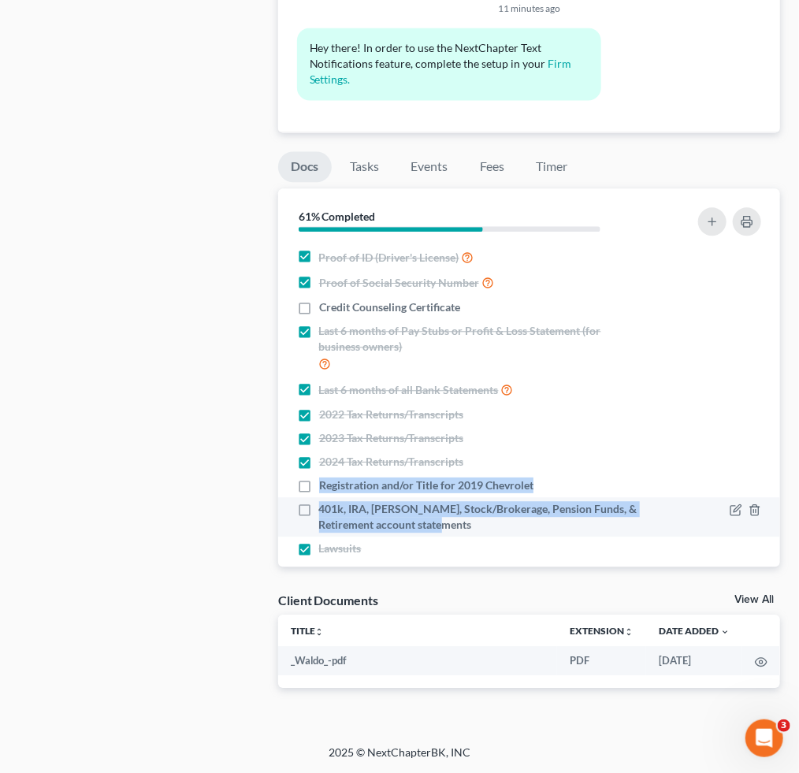
drag, startPoint x: 316, startPoint y: 482, endPoint x: 564, endPoint y: 533, distance: 253.5
click at [564, 533] on ul "Proof of ID (Driver's License) Proof of Social Security Number Credit Counselin…" at bounding box center [529, 425] width 477 height 363
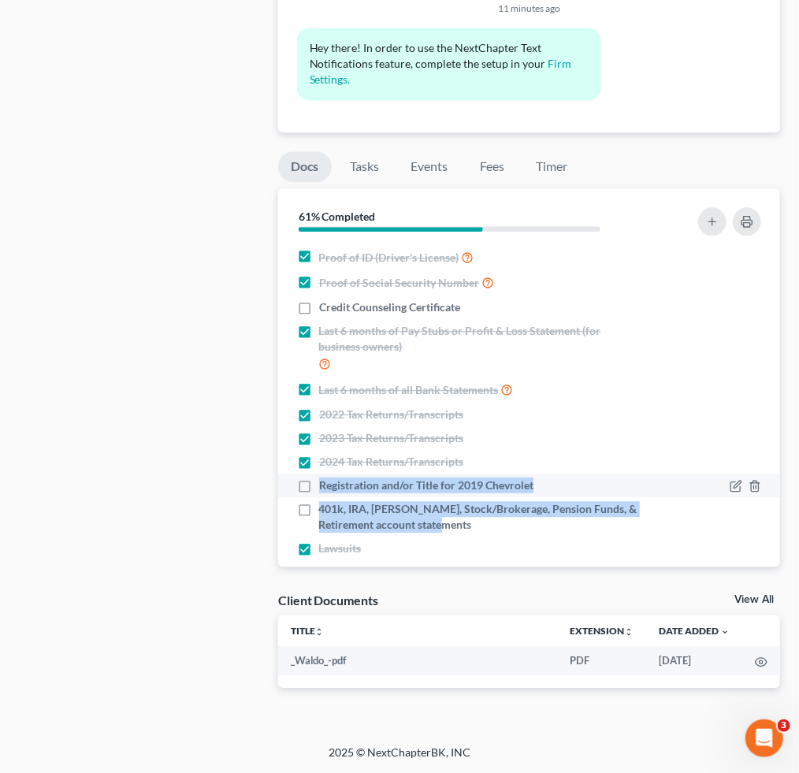
copy ul "Registration and/or Title for 2019 Chevrolet 401k, IRA, ROTH IRA, Stock/Brokera…"
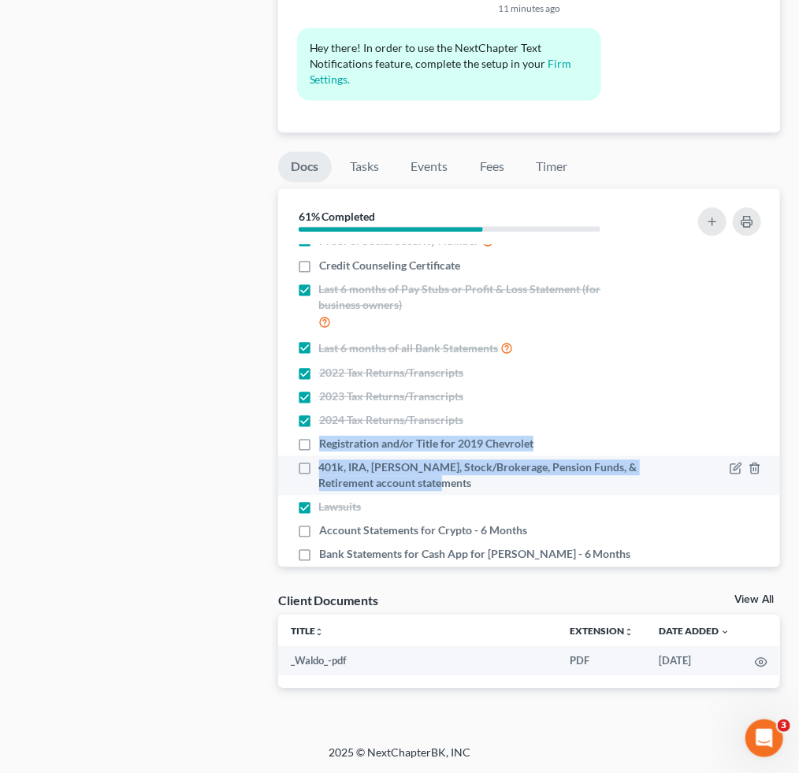
scroll to position [65, 0]
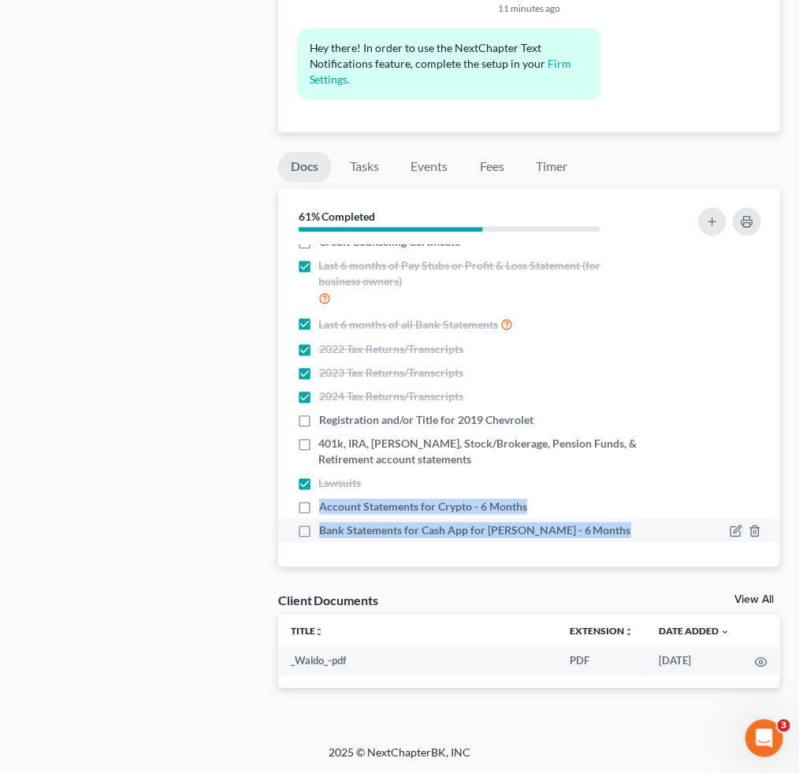
drag, startPoint x: 318, startPoint y: 504, endPoint x: 616, endPoint y: 537, distance: 299.0
click at [616, 537] on ul "Proof of ID (Driver's License) Proof of Social Security Number Credit Counselin…" at bounding box center [529, 360] width 477 height 363
copy ul "Account Statements for Crypto - 6 Months Bank Statements for Cash App for Mrs. …"
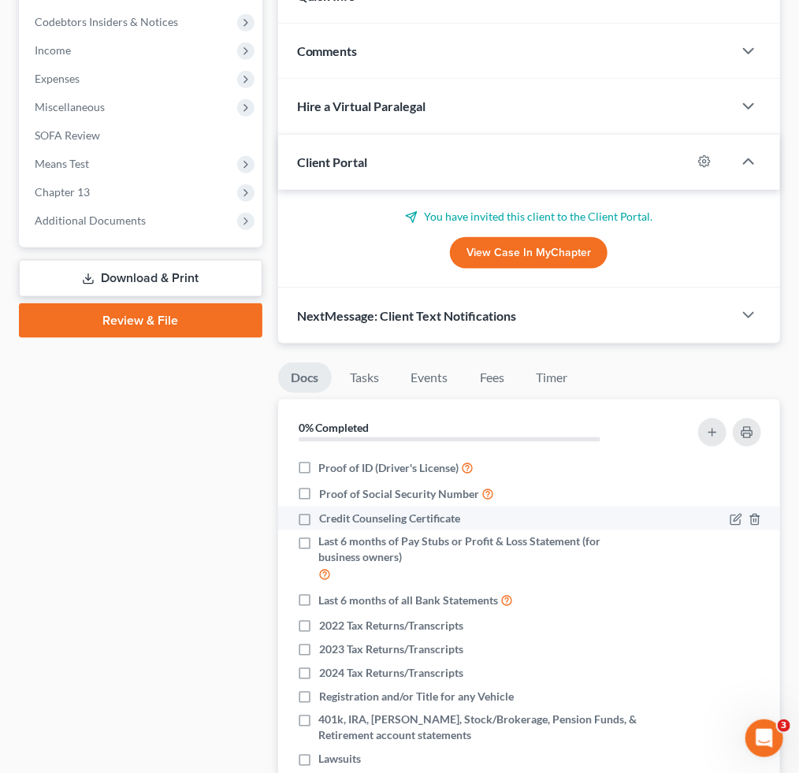
click at [319, 515] on label "Credit Counseling Certificate" at bounding box center [389, 519] width 141 height 16
click at [325, 515] on input "Credit Counseling Certificate" at bounding box center [330, 516] width 10 height 10
checkbox input "true"
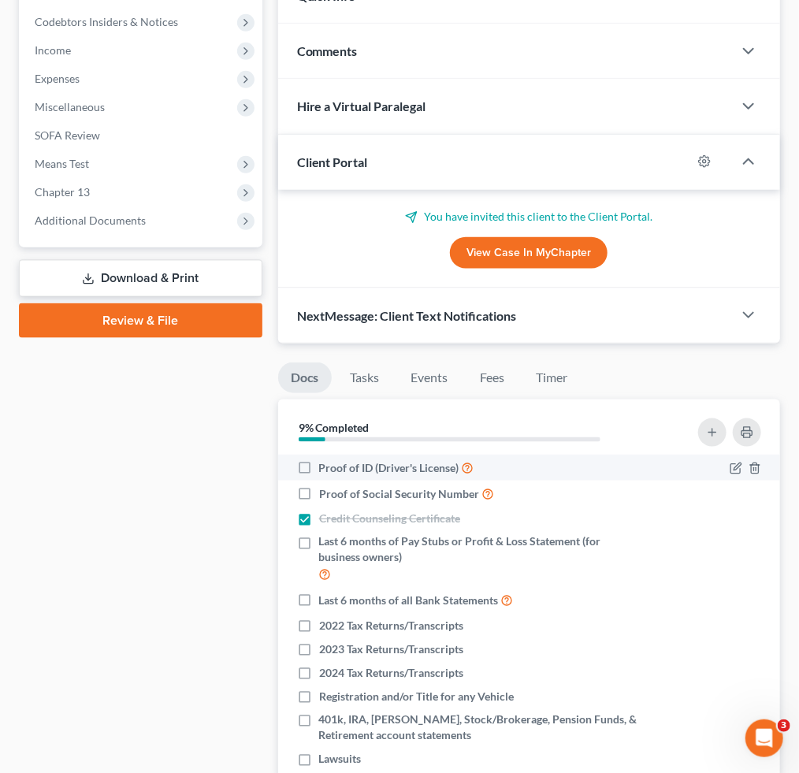
click at [319, 466] on label "Proof of ID (Driver's License)" at bounding box center [396, 468] width 155 height 18
click at [325, 466] on input "Proof of ID (Driver's License)" at bounding box center [330, 464] width 10 height 10
checkbox input "true"
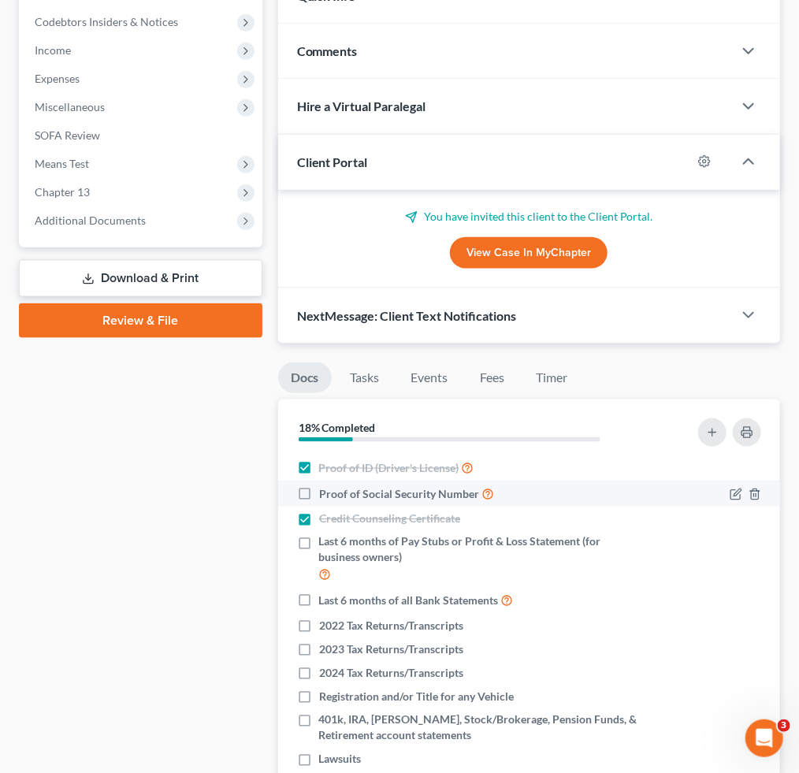
click at [319, 489] on label "Proof of Social Security Number" at bounding box center [406, 494] width 175 height 18
click at [325, 489] on input "Proof of Social Security Number" at bounding box center [330, 490] width 10 height 10
checkbox input "true"
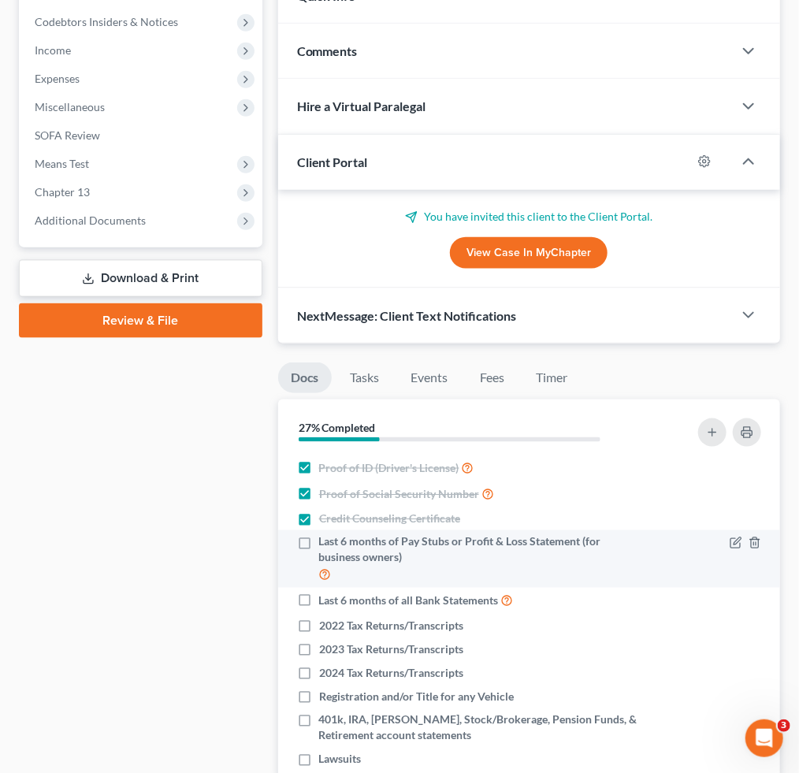
scroll to position [18, 0]
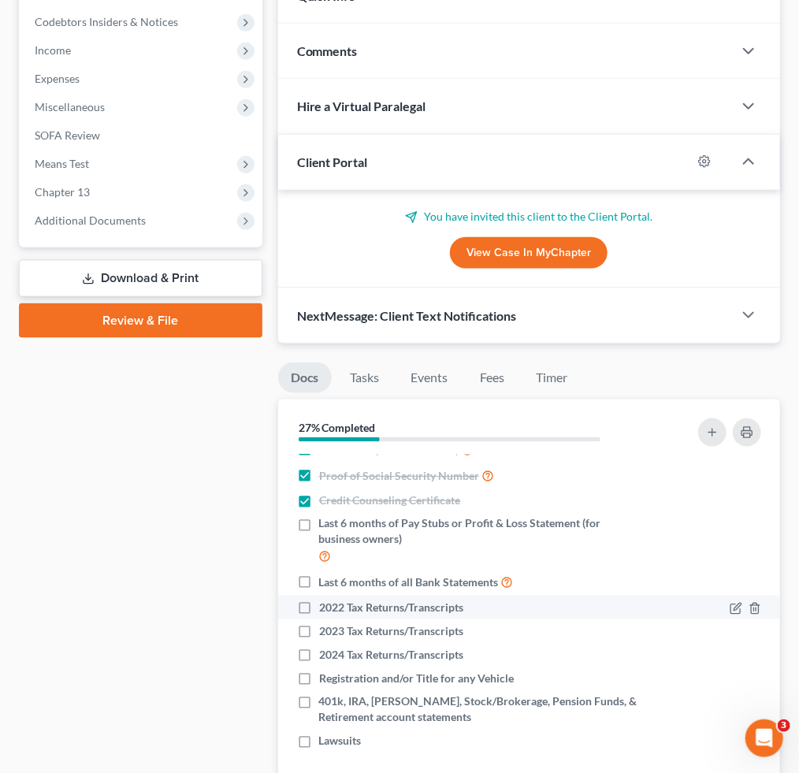
click at [319, 608] on label "2022 Tax Returns/Transcripts" at bounding box center [391, 608] width 144 height 16
click at [325, 608] on input "2022 Tax Returns/Transcripts" at bounding box center [330, 605] width 10 height 10
checkbox input "true"
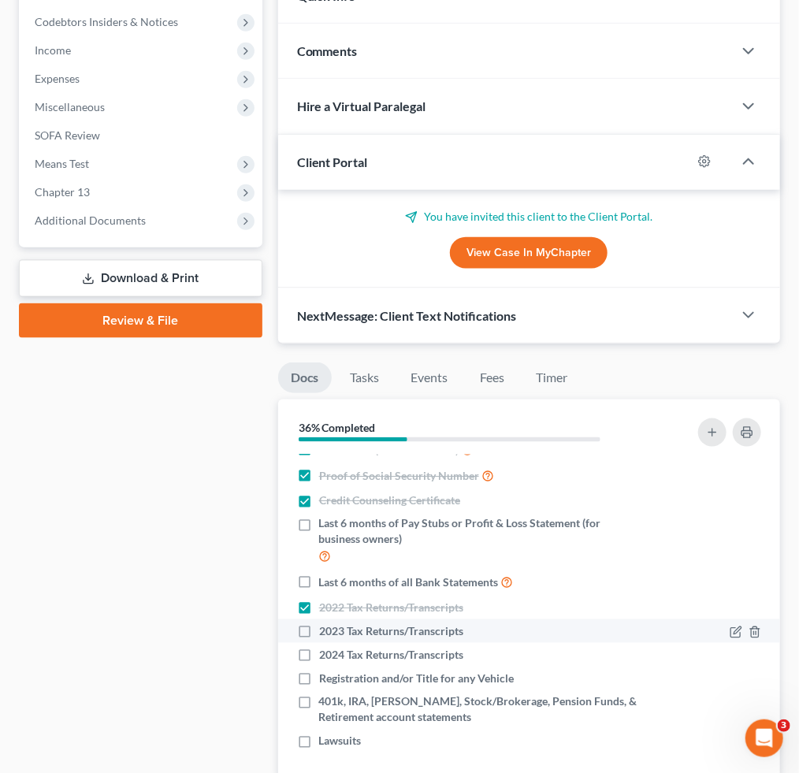
click at [319, 630] on label "2023 Tax Returns/Transcripts" at bounding box center [391, 631] width 144 height 16
click at [325, 630] on input "2023 Tax Returns/Transcripts" at bounding box center [330, 628] width 10 height 10
checkbox input "true"
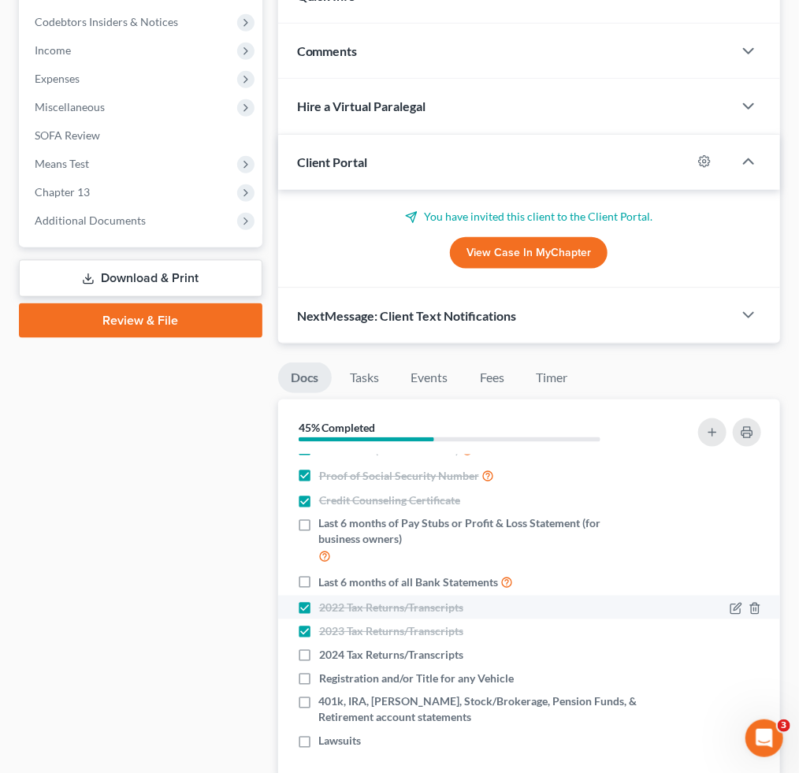
click at [319, 608] on label "2022 Tax Returns/Transcripts" at bounding box center [391, 608] width 144 height 16
click at [325, 608] on input "2022 Tax Returns/Transcripts" at bounding box center [330, 605] width 10 height 10
checkbox input "false"
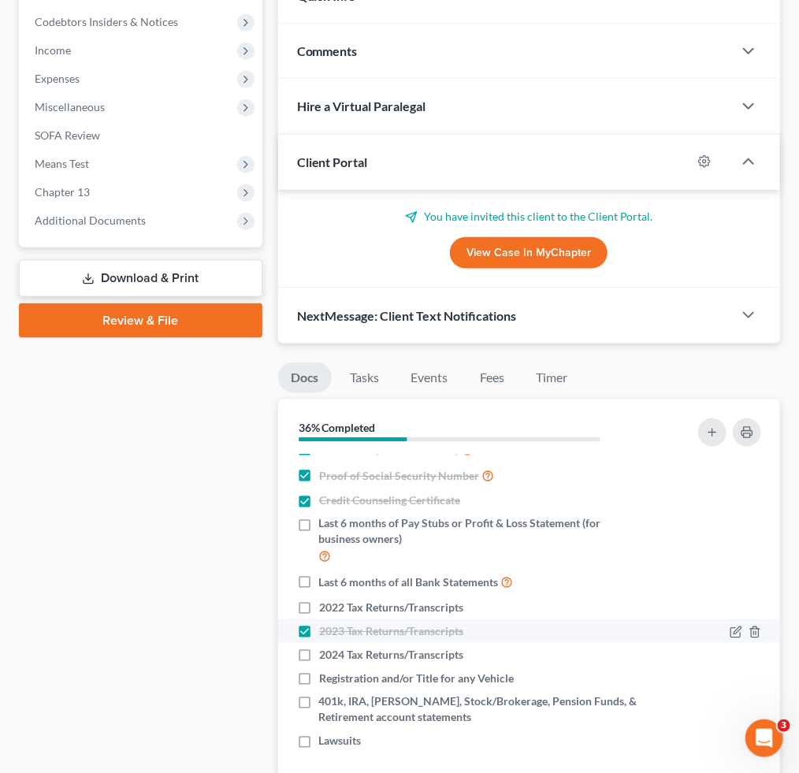
click at [319, 635] on label "2023 Tax Returns/Transcripts" at bounding box center [391, 631] width 144 height 16
click at [325, 634] on input "2023 Tax Returns/Transcripts" at bounding box center [330, 628] width 10 height 10
checkbox input "false"
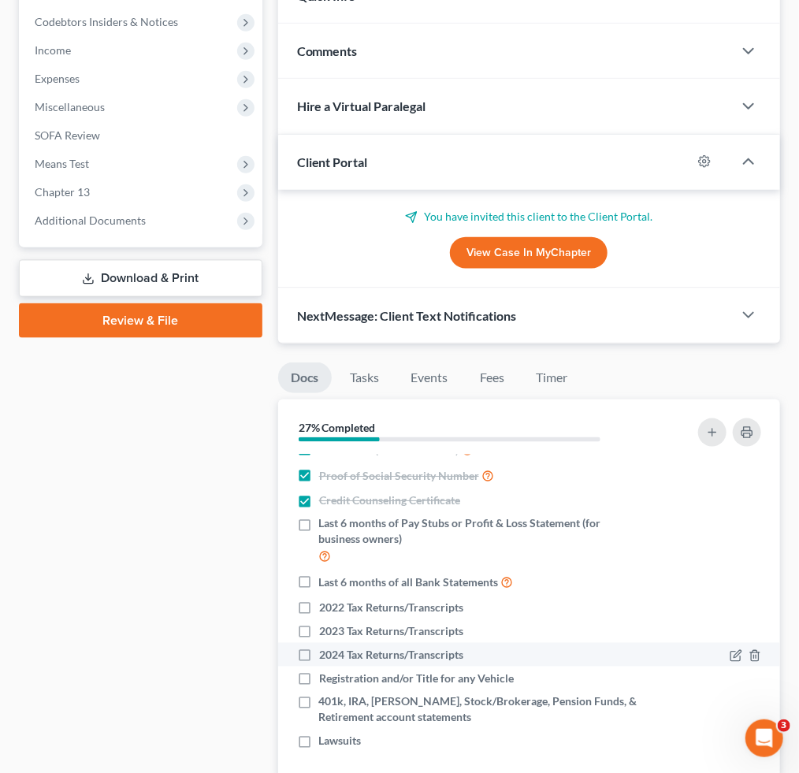
click at [319, 649] on label "2024 Tax Returns/Transcripts" at bounding box center [391, 655] width 144 height 16
click at [325, 649] on input "2024 Tax Returns/Transcripts" at bounding box center [330, 652] width 10 height 10
checkbox input "true"
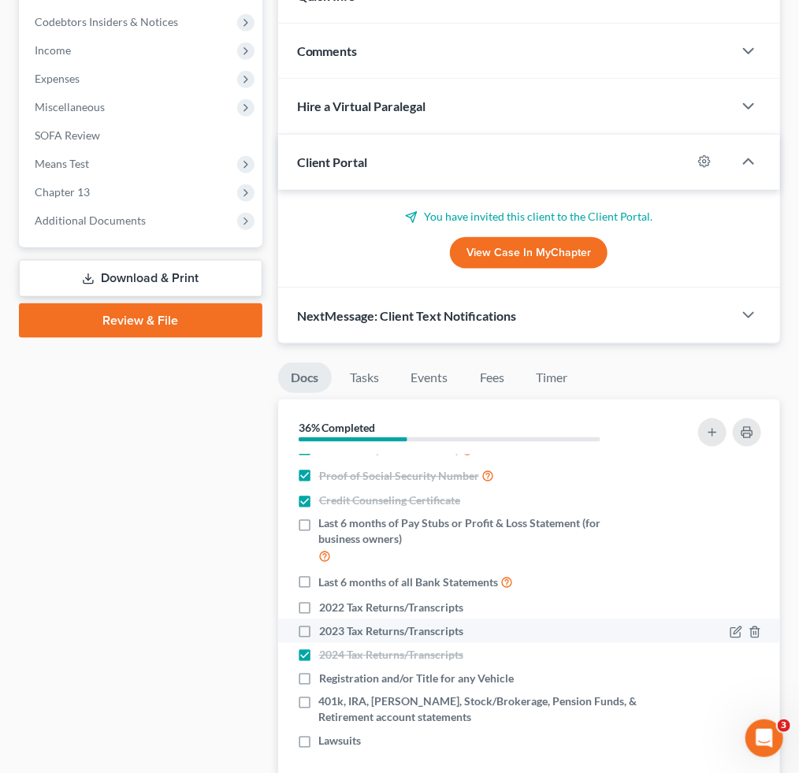
drag, startPoint x: 306, startPoint y: 612, endPoint x: 333, endPoint y: 622, distance: 29.4
click at [319, 611] on label "2022 Tax Returns/Transcripts" at bounding box center [391, 608] width 144 height 16
click at [325, 610] on input "2022 Tax Returns/Transcripts" at bounding box center [330, 605] width 10 height 10
checkbox input "true"
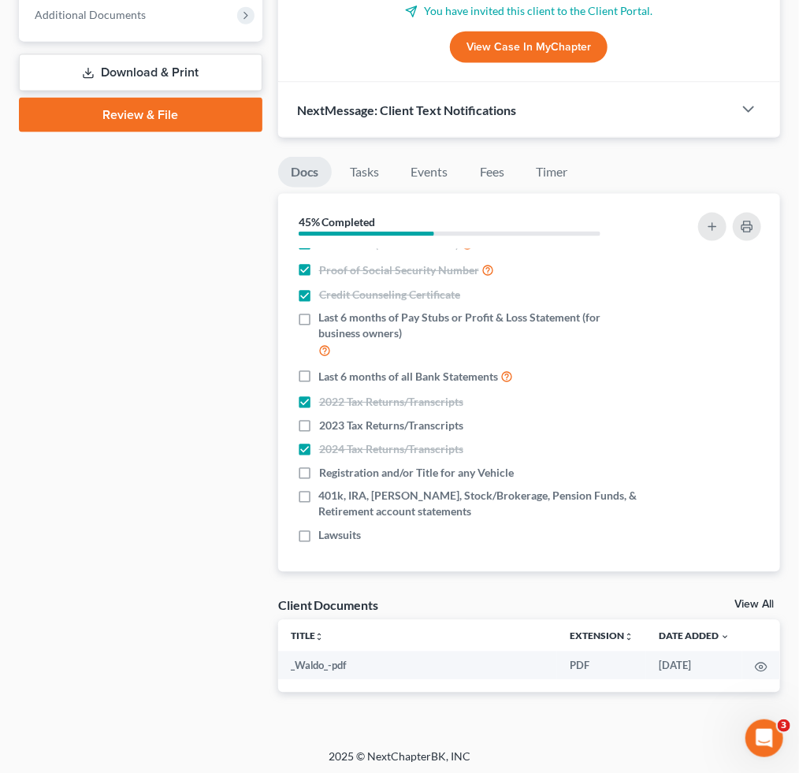
scroll to position [707, 0]
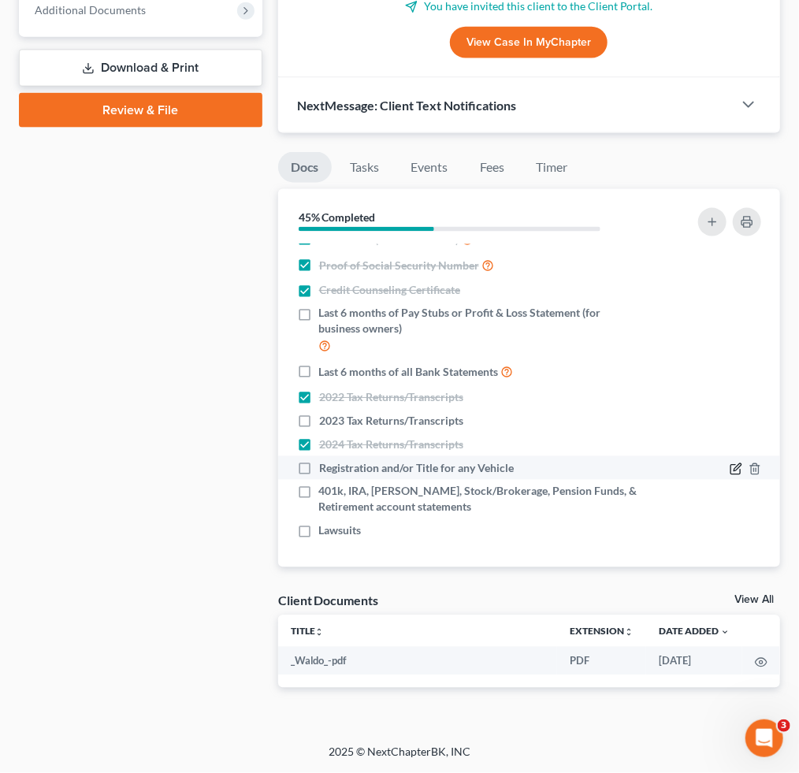
click at [730, 466] on icon "button" at bounding box center [736, 469] width 13 height 13
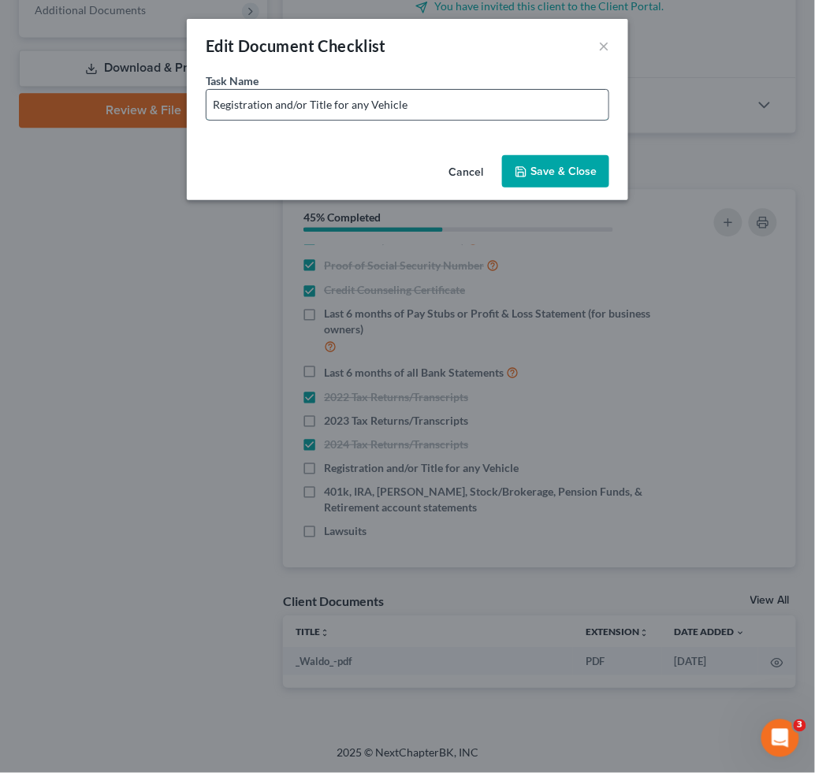
drag, startPoint x: 497, startPoint y: 92, endPoint x: 497, endPoint y: 103, distance: 11.0
click at [497, 92] on input "Registration and/or Title for any Vehicle" at bounding box center [407, 105] width 402 height 30
type input "Registration and/or Title for any Vehicle - No Vehicle Listed"
click at [565, 164] on button "Save & Close" at bounding box center [555, 171] width 107 height 33
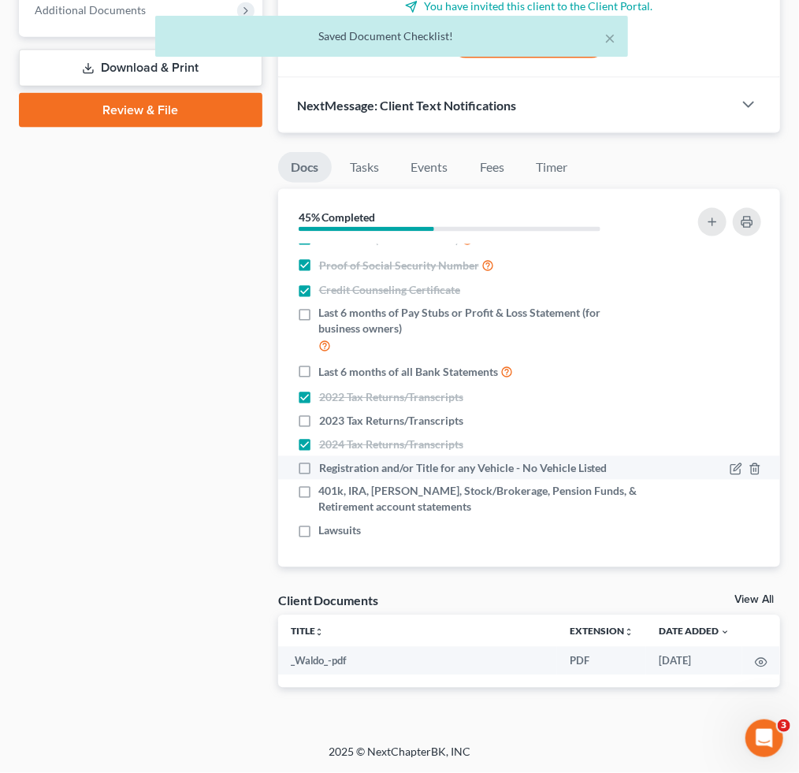
click at [319, 471] on label "Registration and/or Title for any Vehicle - No Vehicle Listed" at bounding box center [463, 468] width 288 height 16
click at [325, 471] on input "Registration and/or Title for any Vehicle - No Vehicle Listed" at bounding box center [330, 465] width 10 height 10
checkbox input "true"
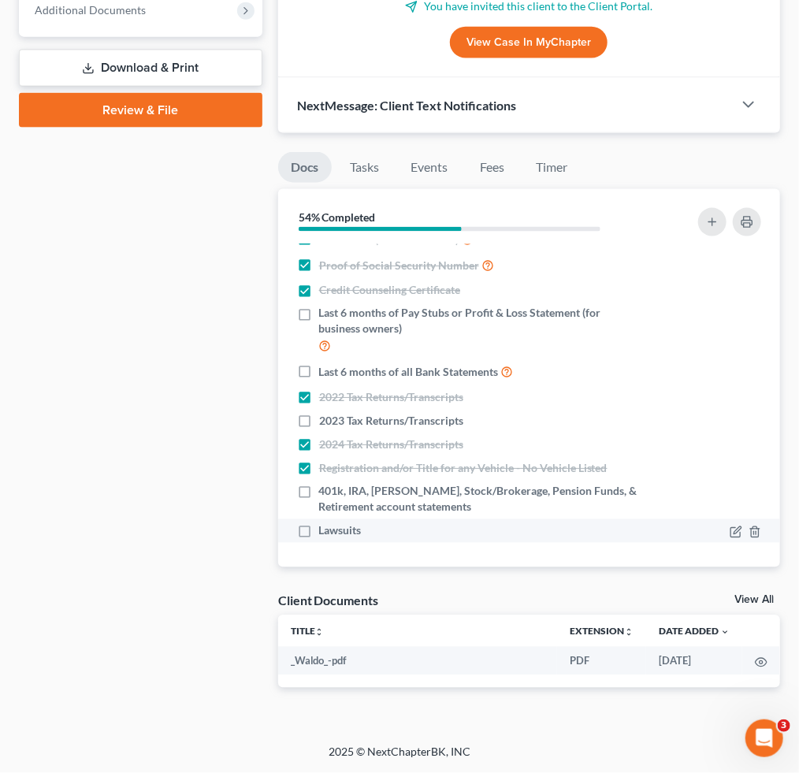
click at [319, 523] on label "Lawsuits" at bounding box center [340, 531] width 43 height 16
click at [325, 523] on input "Lawsuits" at bounding box center [330, 528] width 10 height 10
checkbox input "true"
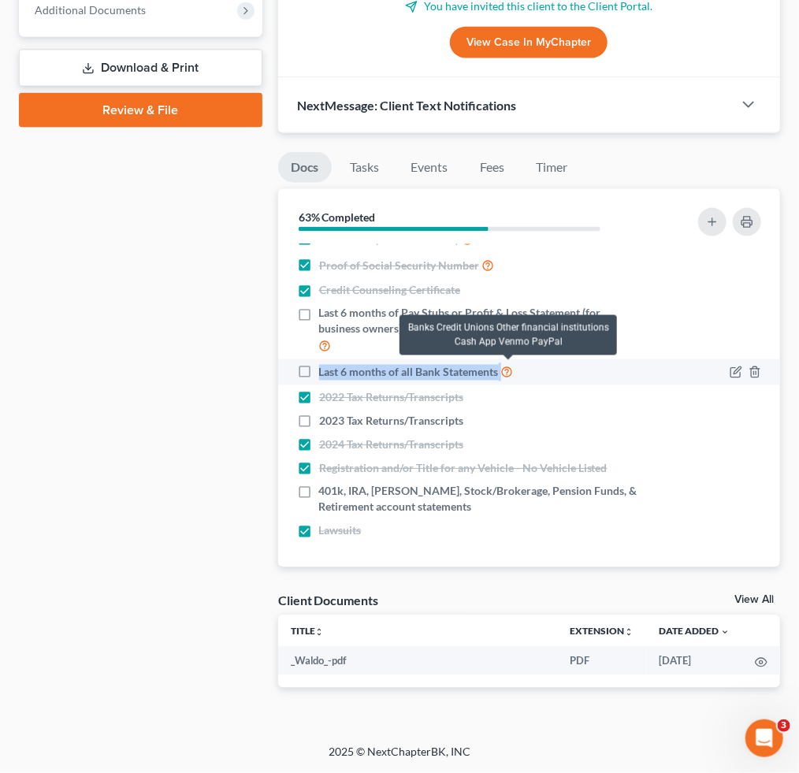
drag, startPoint x: 316, startPoint y: 369, endPoint x: 503, endPoint y: 374, distance: 186.8
click at [503, 374] on label "Last 6 months of all Bank Statements" at bounding box center [416, 372] width 195 height 18
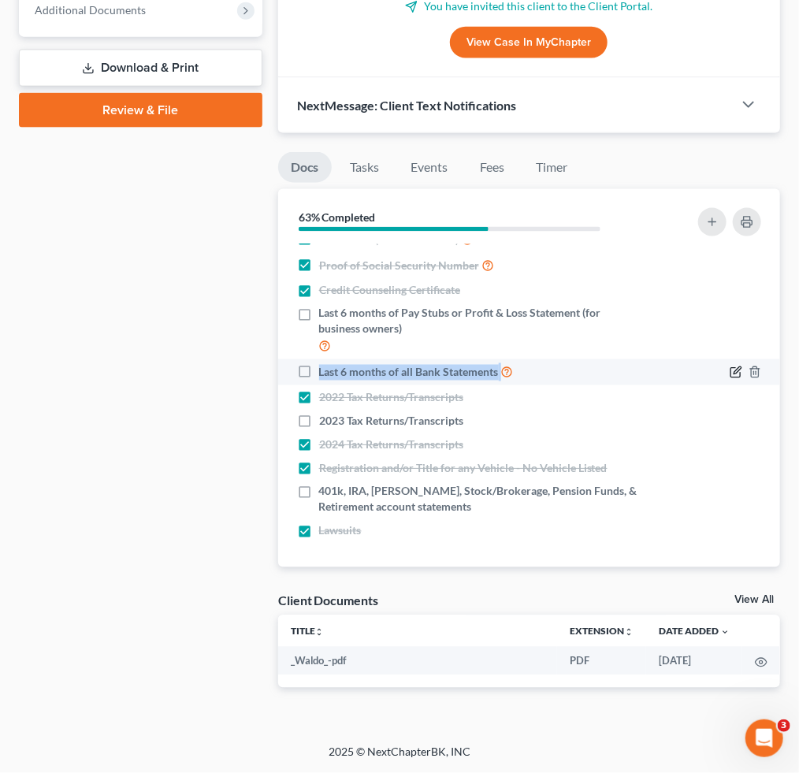
click at [730, 372] on icon "button" at bounding box center [736, 372] width 13 height 13
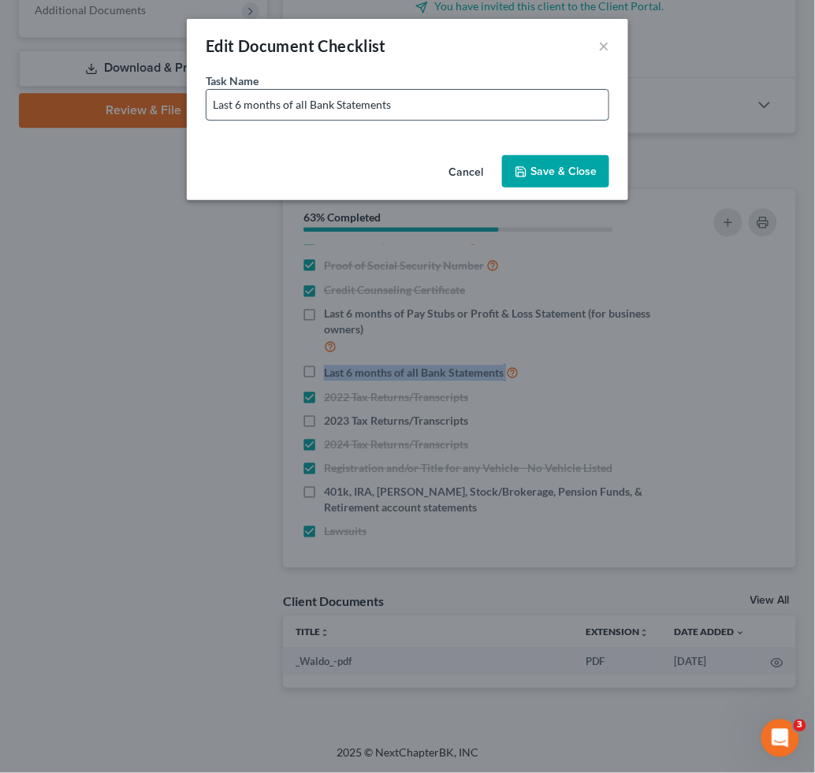
click at [485, 107] on input "Last 6 months of all Bank Statements" at bounding box center [407, 105] width 402 height 30
type input "Last 6 months of all Bank Statements (Including Cash App, Chime, Apple Pay, Ven…"
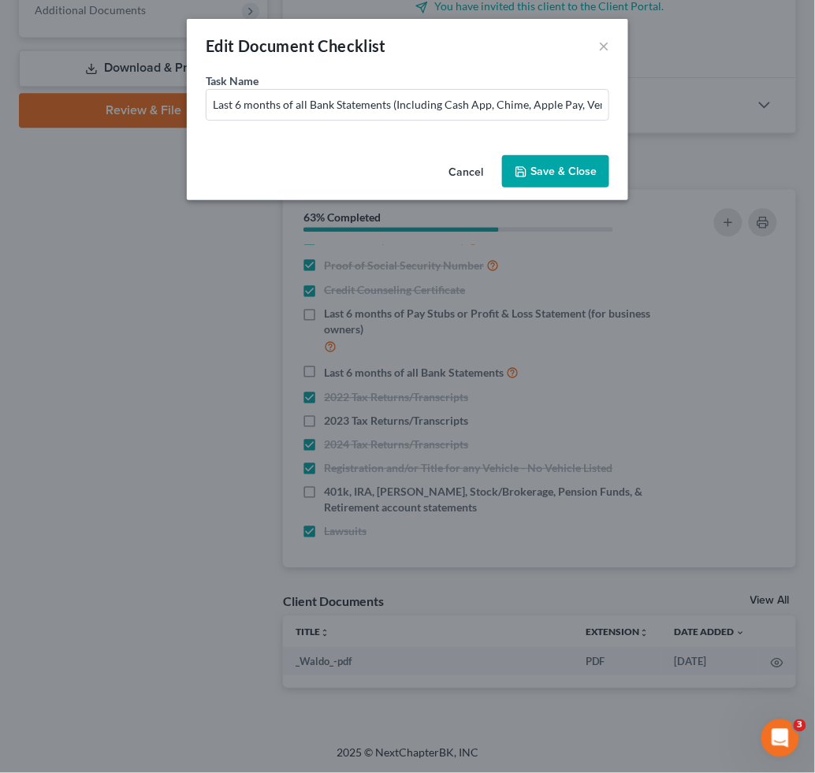
drag, startPoint x: 583, startPoint y: 172, endPoint x: 586, endPoint y: 220, distance: 48.1
click at [586, 172] on button "Save & Close" at bounding box center [555, 171] width 107 height 33
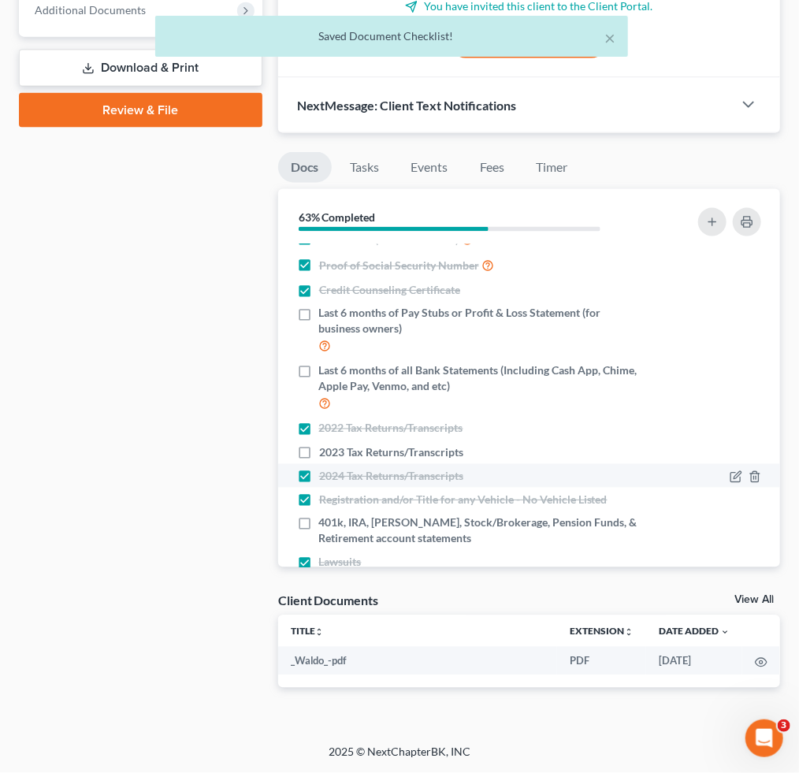
scroll to position [49, 0]
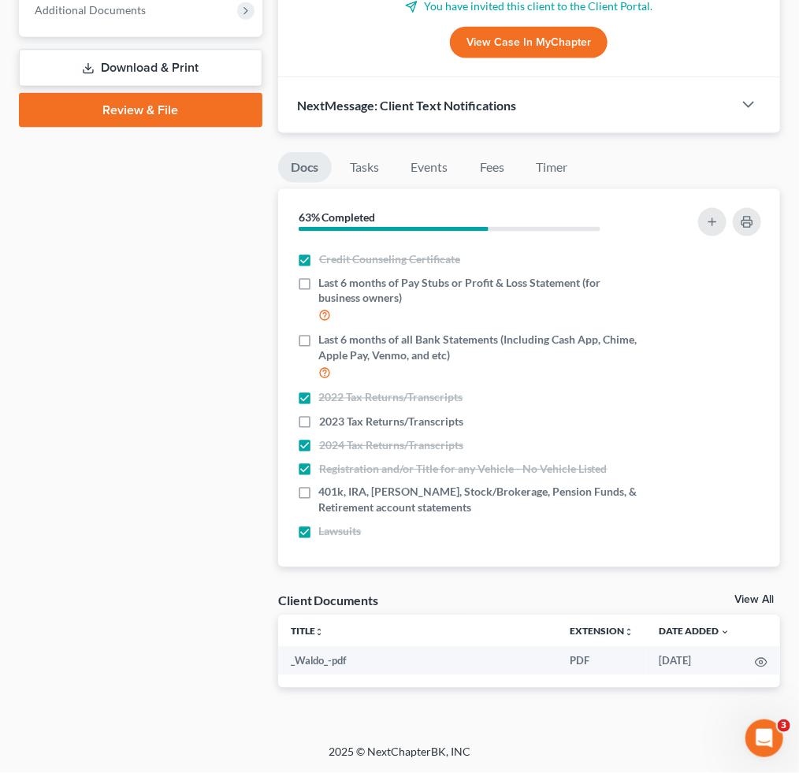
click at [230, 328] on div "Case Dashboard Payments Invoices Payments Payments Credit Report Client Profile" at bounding box center [140, 93] width 259 height 1240
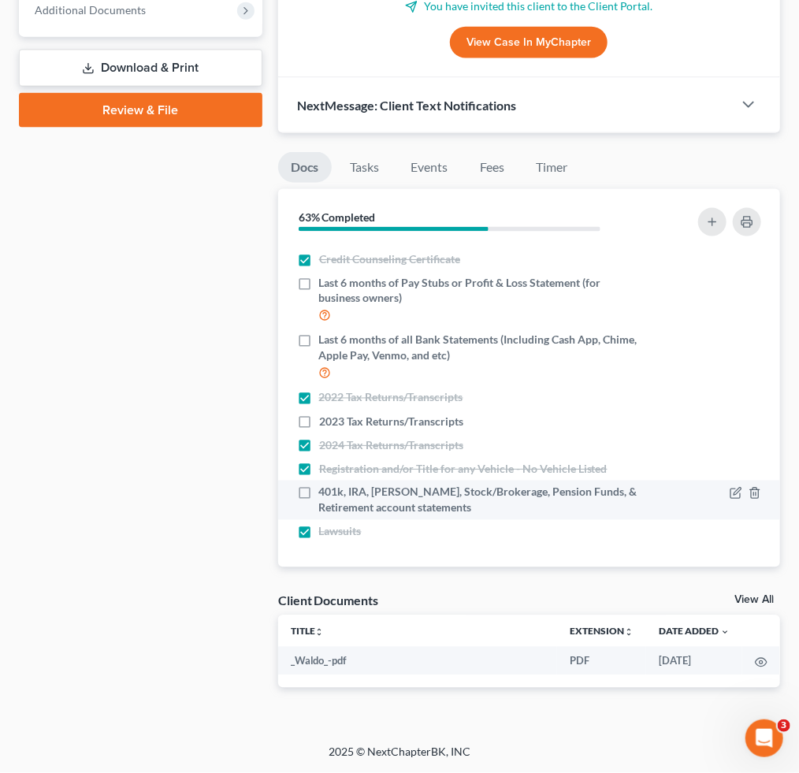
scroll to position [0, 0]
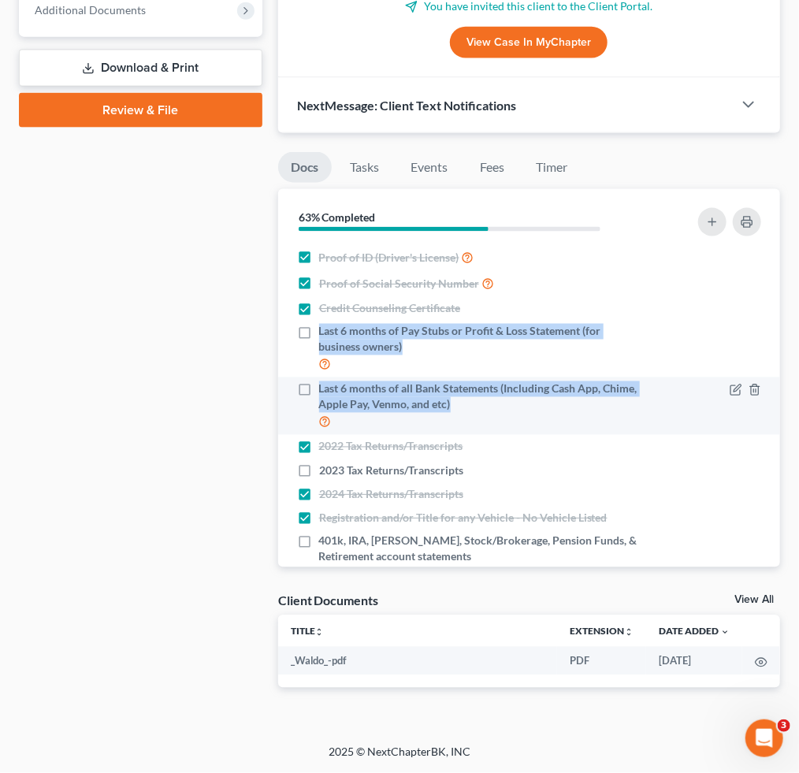
drag, startPoint x: 316, startPoint y: 325, endPoint x: 519, endPoint y: 407, distance: 218.2
click at [519, 407] on ul "Proof of ID (Driver's License) Proof of Social Security Number Credit Counselin…" at bounding box center [529, 418] width 477 height 348
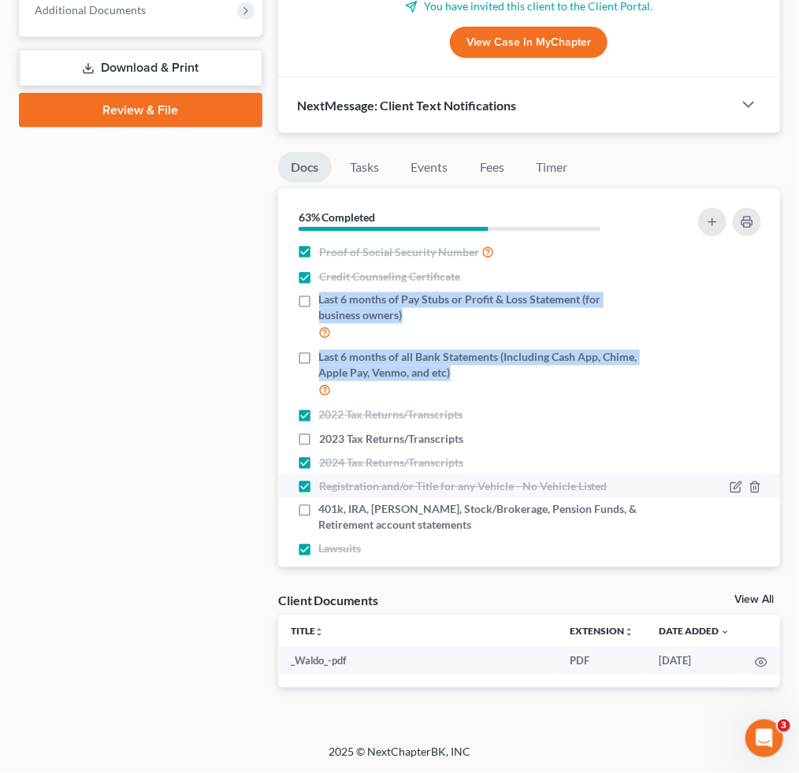
scroll to position [49, 0]
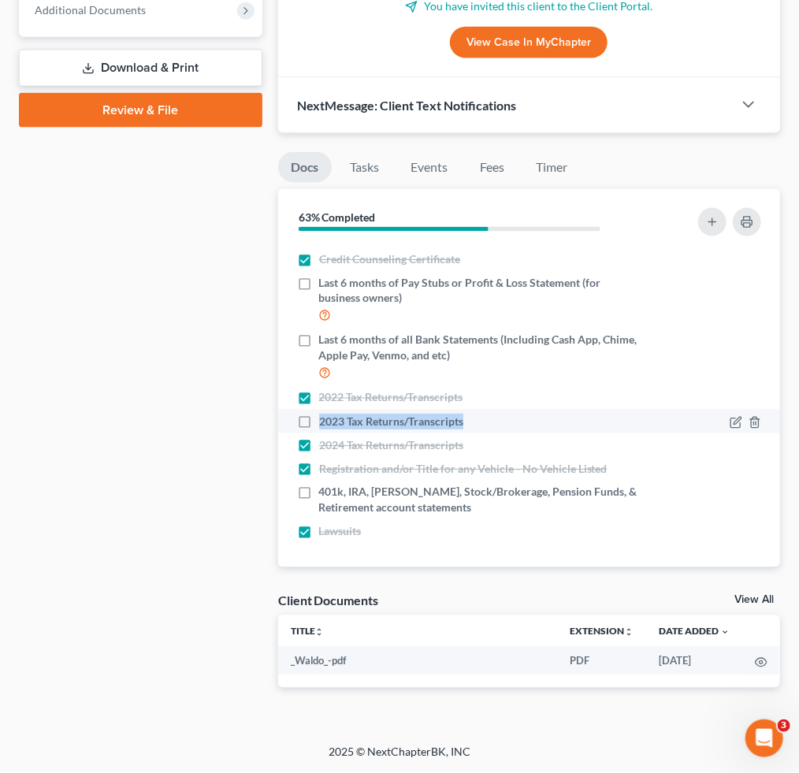
drag, startPoint x: 317, startPoint y: 421, endPoint x: 480, endPoint y: 422, distance: 163.1
click at [480, 422] on div "2023 Tax Returns/Transcripts" at bounding box center [469, 422] width 344 height 16
copy span "2023 Tax Returns/Transcripts"
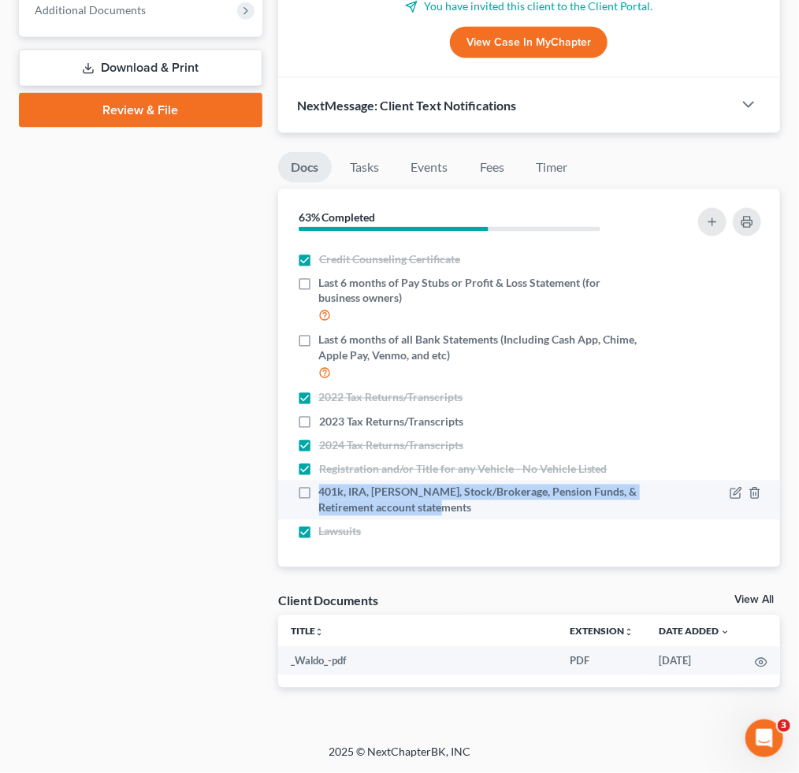
drag, startPoint x: 318, startPoint y: 485, endPoint x: 493, endPoint y: 511, distance: 176.8
click at [493, 511] on div "401k, IRA, [PERSON_NAME], Stock/Brokerage, Pension Funds, & Retirement account …" at bounding box center [469, 501] width 344 height 32
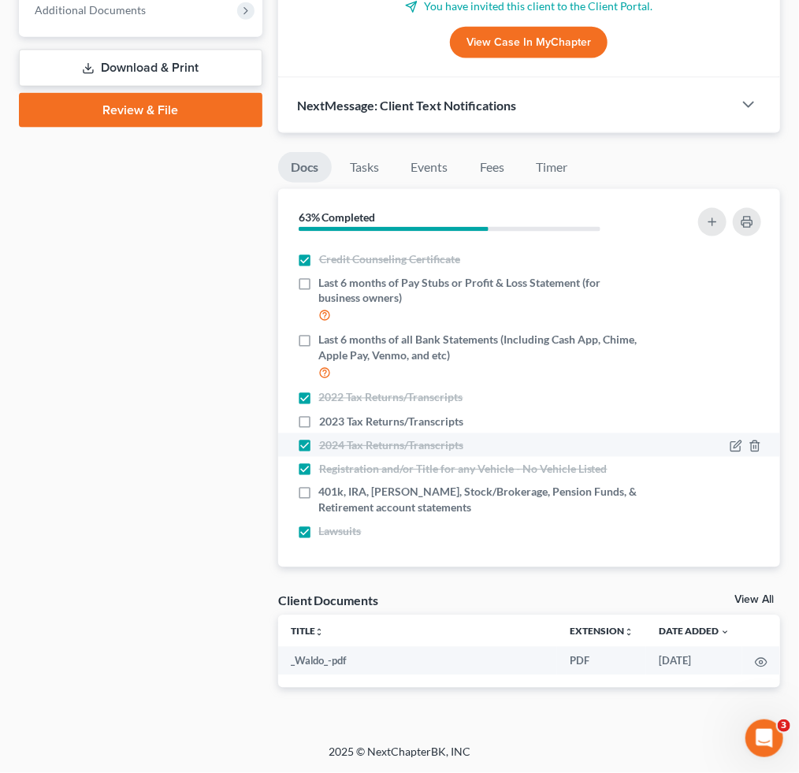
drag, startPoint x: 299, startPoint y: 441, endPoint x: 294, endPoint y: 407, distance: 35.1
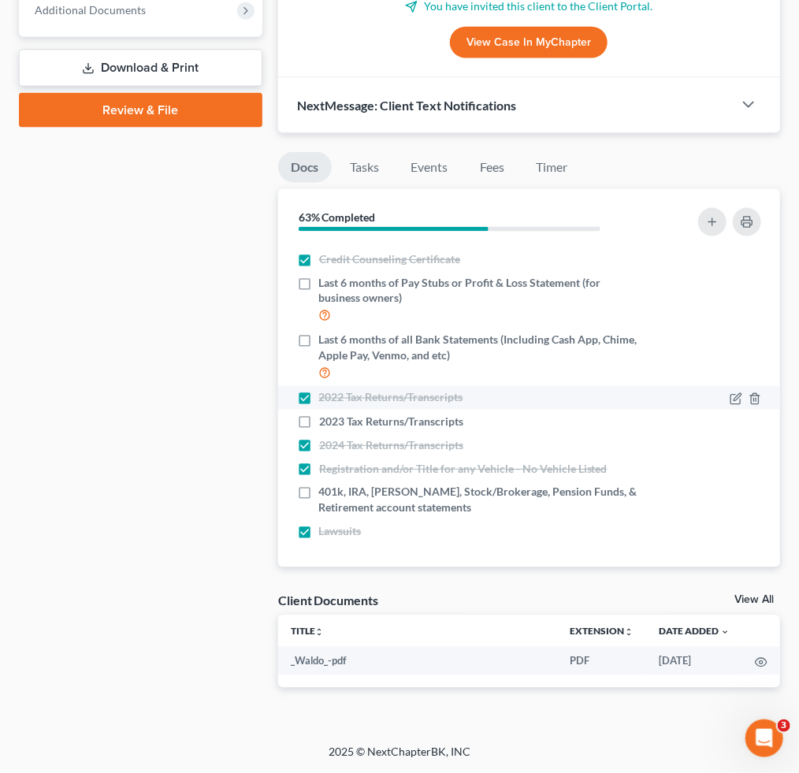
click at [319, 441] on label "2024 Tax Returns/Transcripts" at bounding box center [391, 445] width 144 height 16
click at [325, 441] on input "2024 Tax Returns/Transcripts" at bounding box center [330, 442] width 10 height 10
checkbox input "false"
click at [319, 398] on label "2022 Tax Returns/Transcripts" at bounding box center [391, 398] width 144 height 16
click at [325, 398] on input "2022 Tax Returns/Transcripts" at bounding box center [330, 395] width 10 height 10
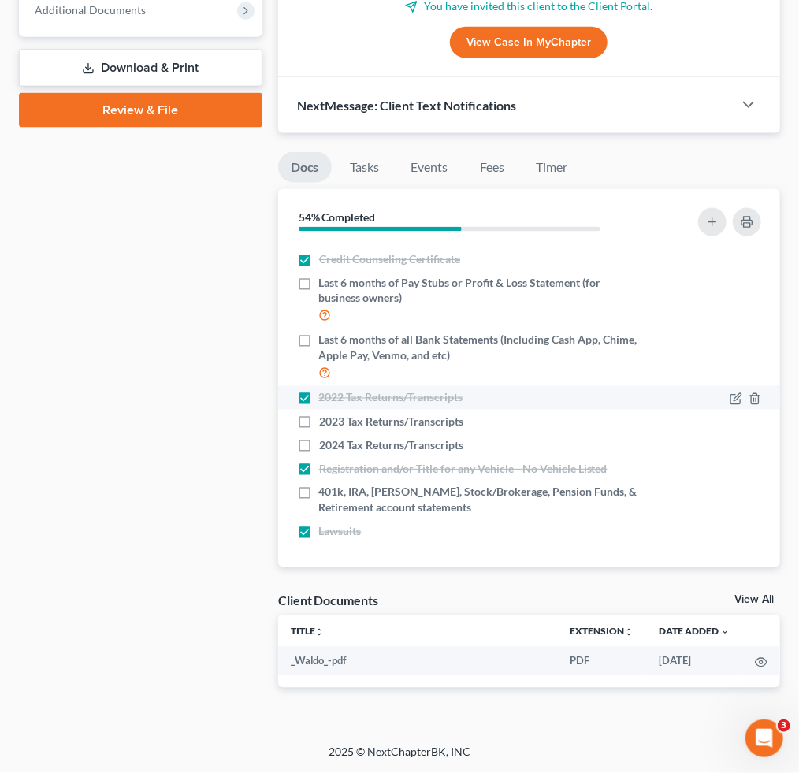
checkbox input "false"
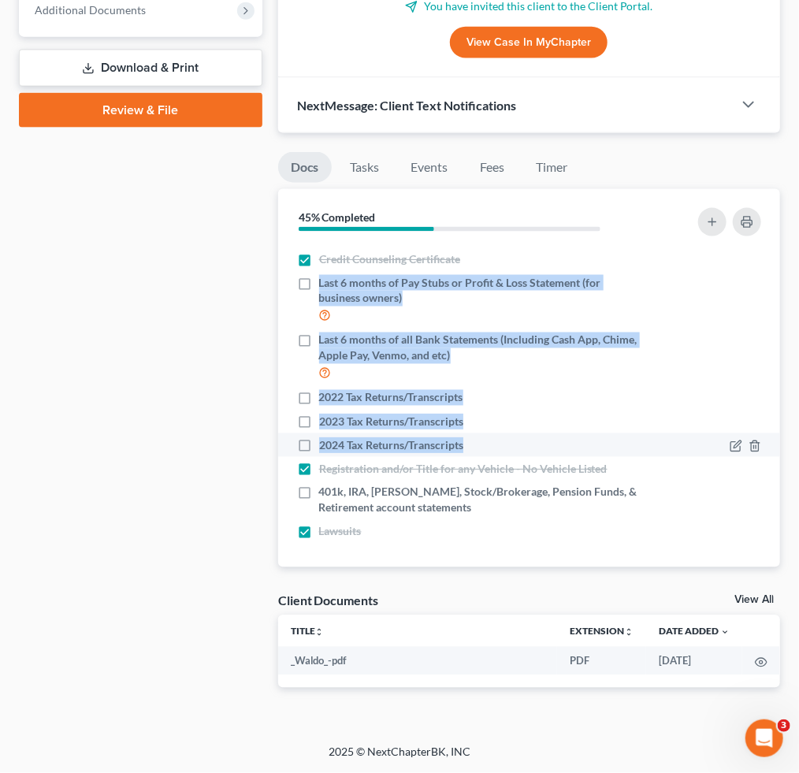
drag, startPoint x: 313, startPoint y: 279, endPoint x: 504, endPoint y: 436, distance: 247.5
click at [504, 436] on ul "Proof of ID (Driver's License) Proof of Social Security Number Credit Counselin…" at bounding box center [529, 369] width 477 height 348
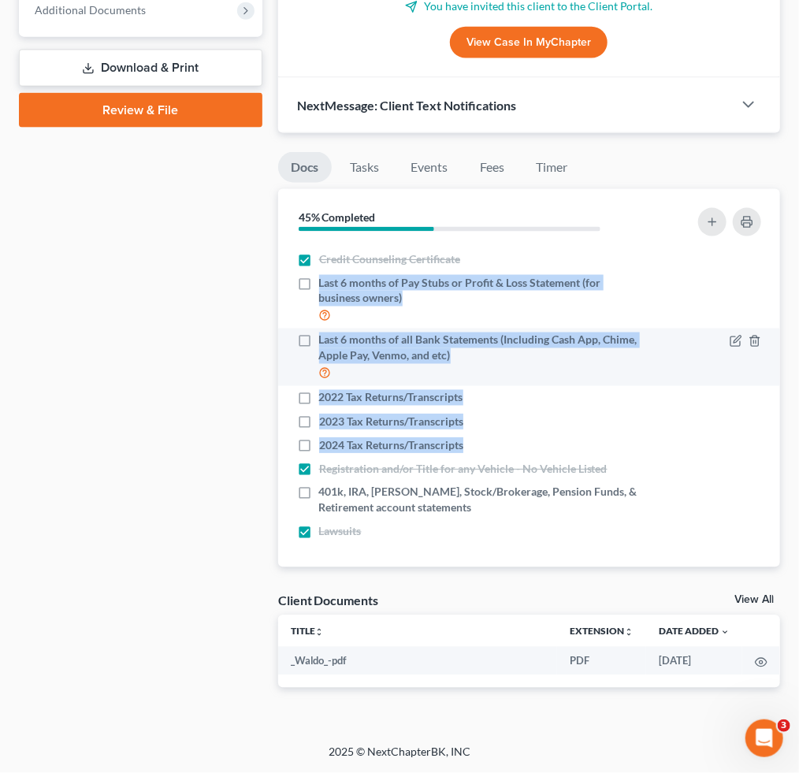
copy ul "Last 6 months of Pay Stubs or Profit & Loss Statement (for business owners) Las…"
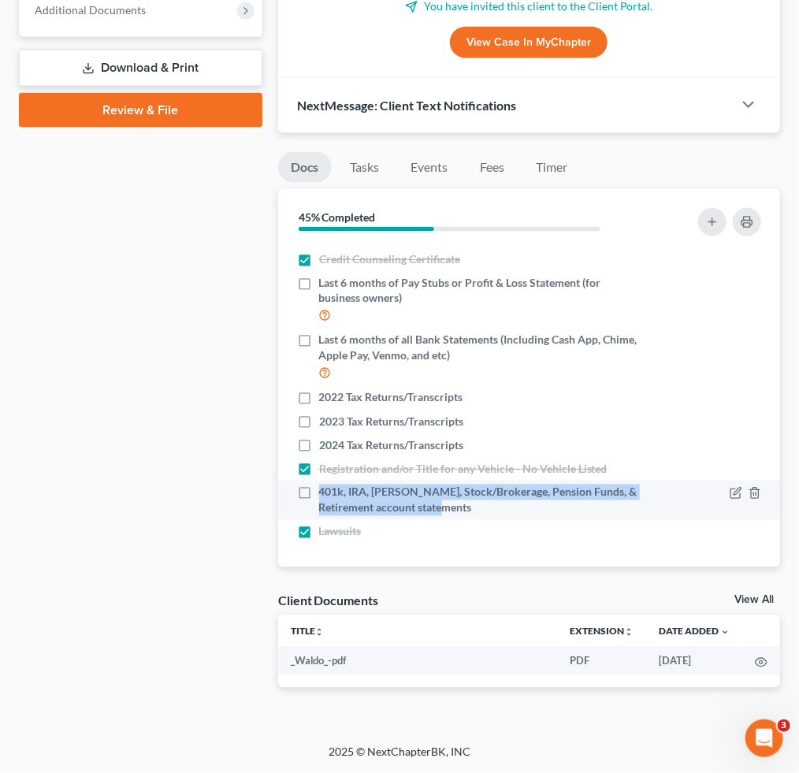
drag, startPoint x: 317, startPoint y: 487, endPoint x: 475, endPoint y: 505, distance: 159.4
click at [475, 505] on div "401k, IRA, [PERSON_NAME], Stock/Brokerage, Pension Funds, & Retirement account …" at bounding box center [469, 501] width 344 height 32
copy span "401k, IRA, [PERSON_NAME], Stock/Brokerage, Pension Funds, & Retirement account …"
